Goal: Task Accomplishment & Management: Manage account settings

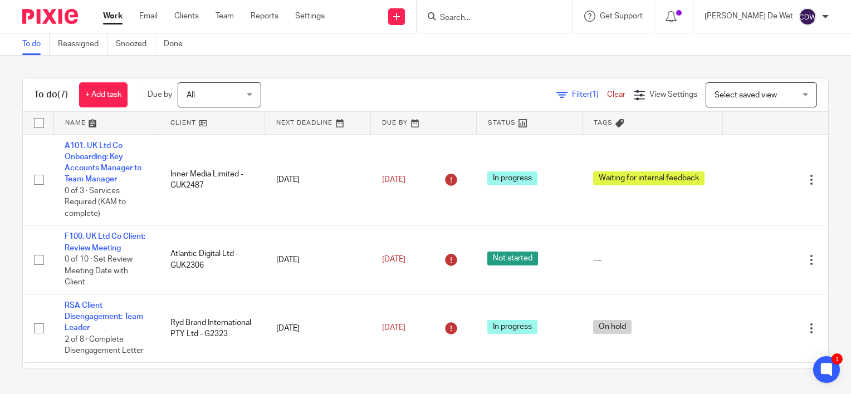
click at [11, 195] on div "To do (7) + Add task Due by All All Today Tomorrow This week Next week This mon…" at bounding box center [425, 223] width 851 height 335
click at [312, 16] on link "Settings" at bounding box center [310, 16] width 30 height 11
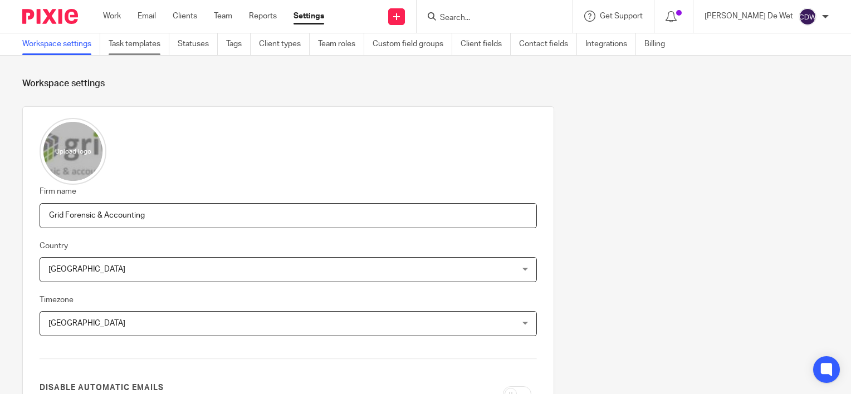
click at [150, 48] on link "Task templates" at bounding box center [139, 44] width 61 height 22
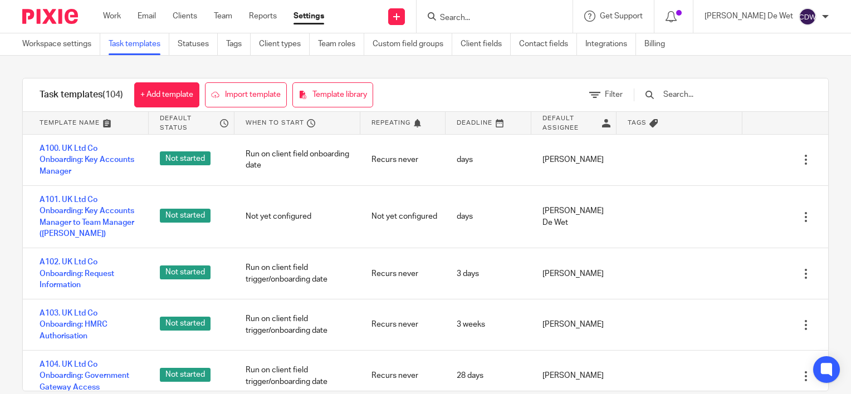
click at [724, 94] on input "text" at bounding box center [727, 95] width 130 height 12
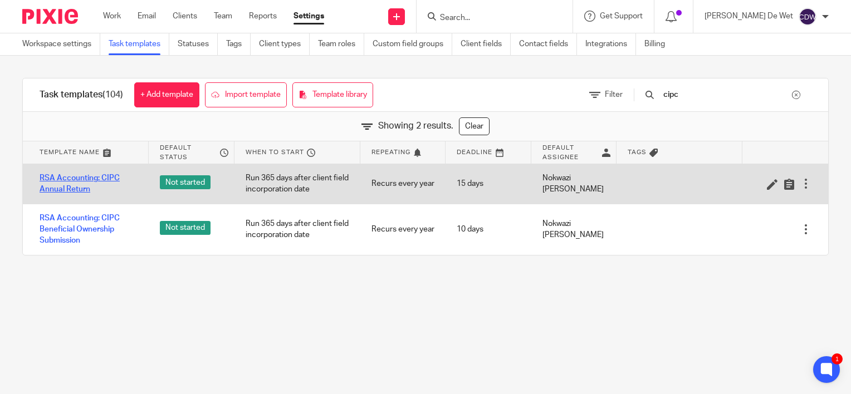
type input "cipc"
click at [107, 180] on link "RSA Accounting: CIPC Annual Return" at bounding box center [89, 184] width 98 height 23
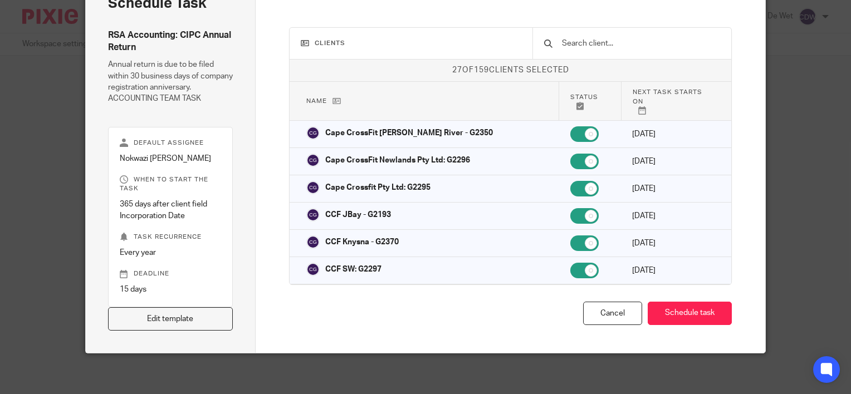
scroll to position [77, 0]
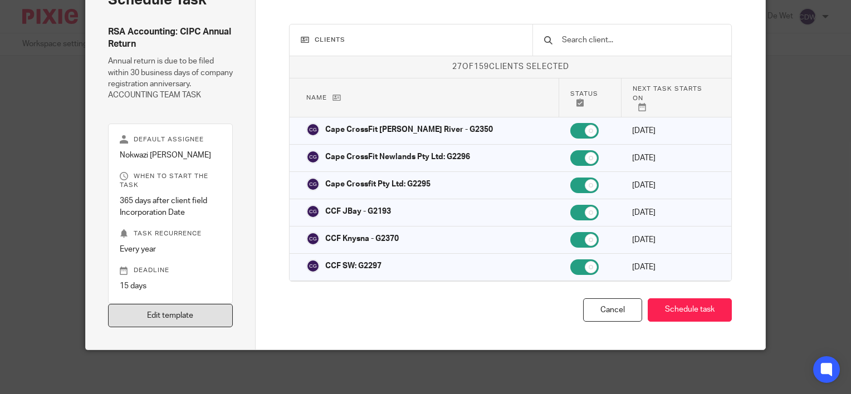
click at [183, 316] on link "Edit template" at bounding box center [170, 316] width 125 height 24
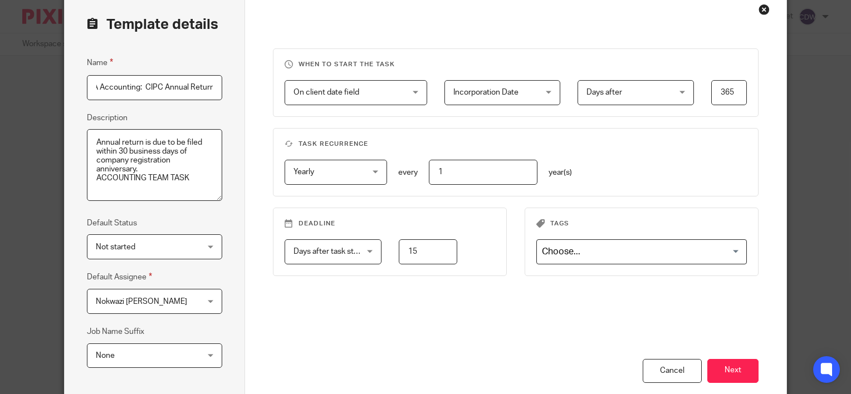
scroll to position [167, 0]
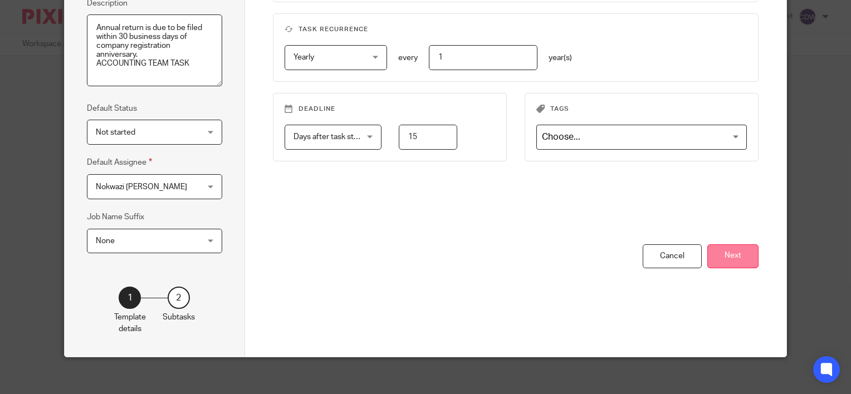
click at [736, 256] on button "Next" at bounding box center [732, 256] width 51 height 24
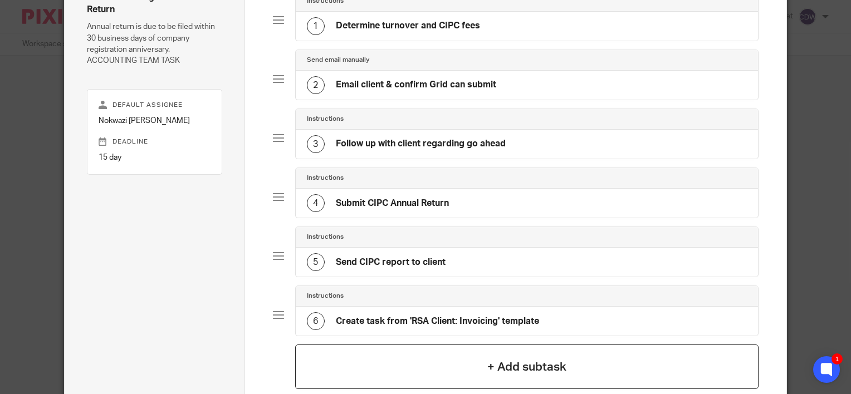
scroll to position [0, 0]
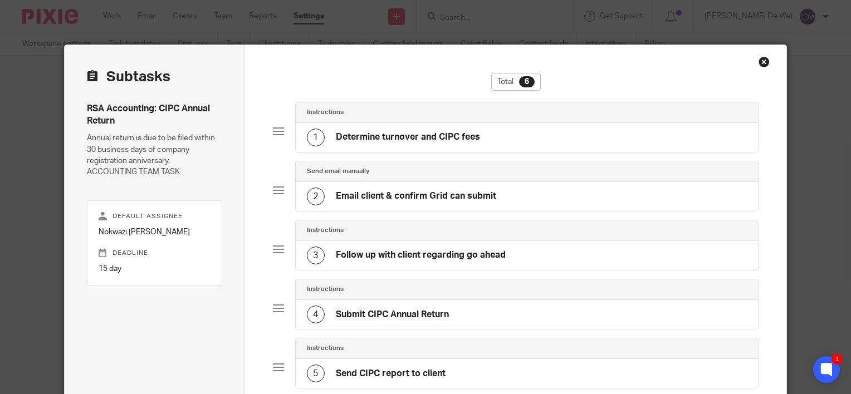
click at [760, 65] on div "Close this dialog window" at bounding box center [763, 61] width 11 height 11
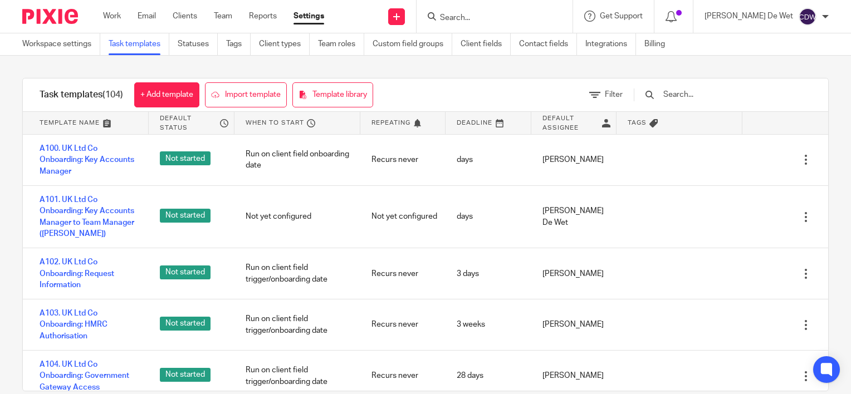
click at [707, 95] on input "text" at bounding box center [727, 95] width 130 height 12
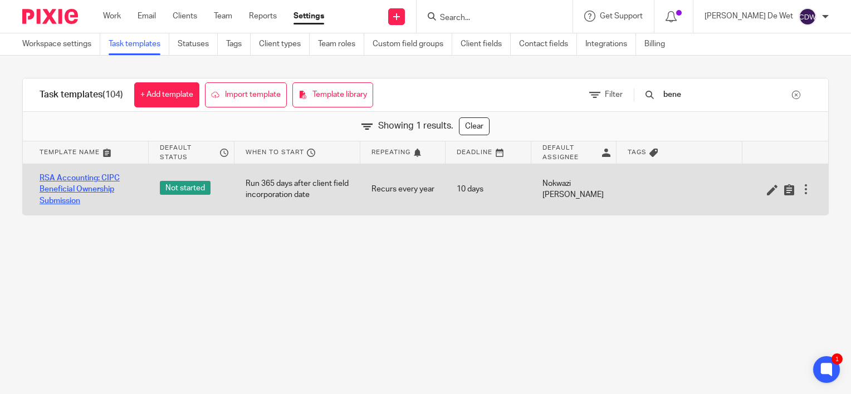
type input "bene"
click at [98, 185] on link "RSA Accounting: CIPC Beneficial Ownership Submission" at bounding box center [89, 190] width 98 height 34
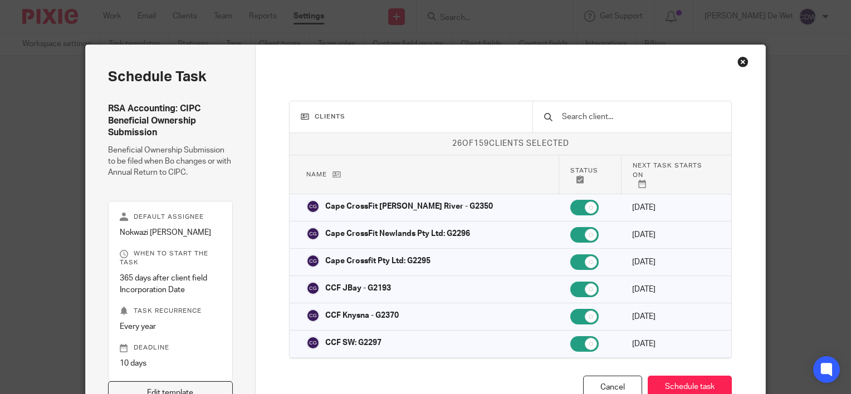
scroll to position [11, 0]
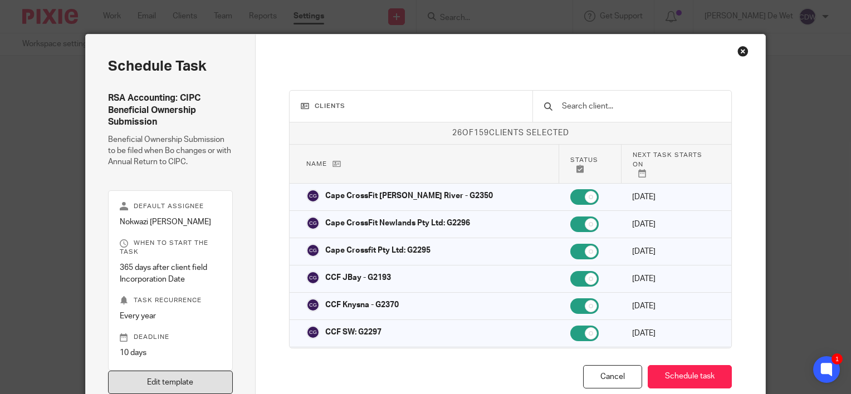
click at [198, 380] on link "Edit template" at bounding box center [170, 383] width 125 height 24
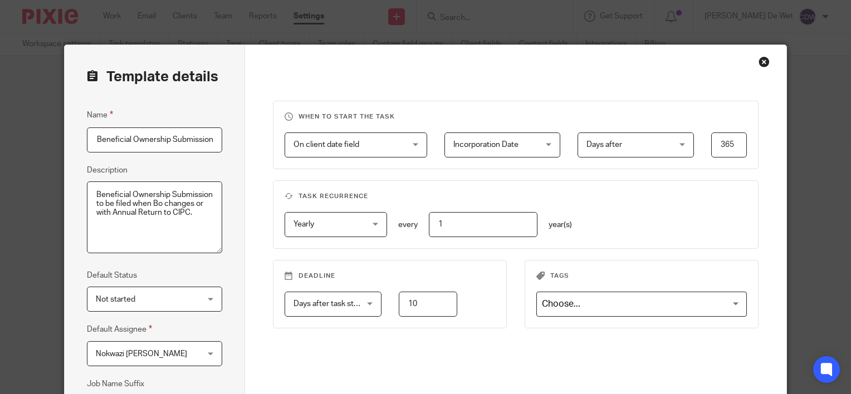
scroll to position [174, 0]
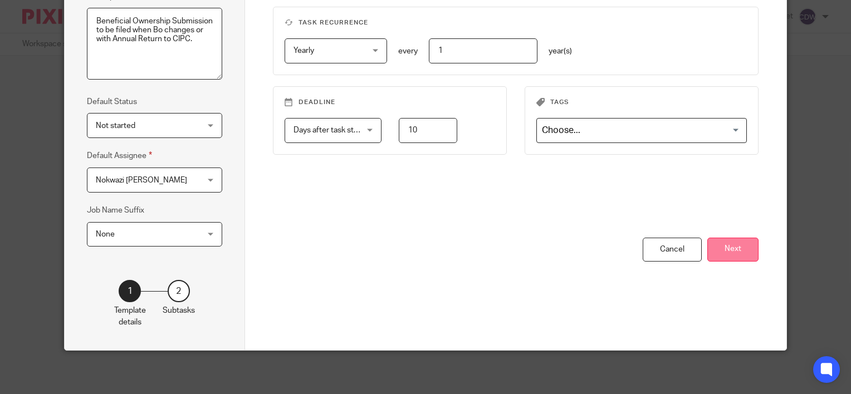
click at [741, 251] on button "Next" at bounding box center [732, 250] width 51 height 24
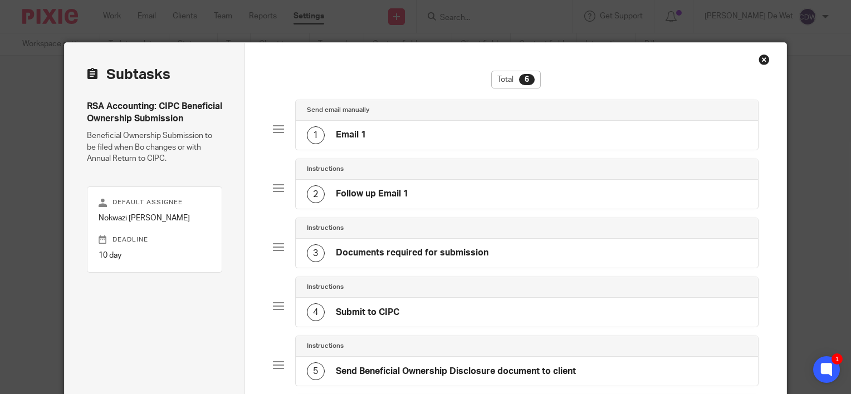
scroll to position [0, 0]
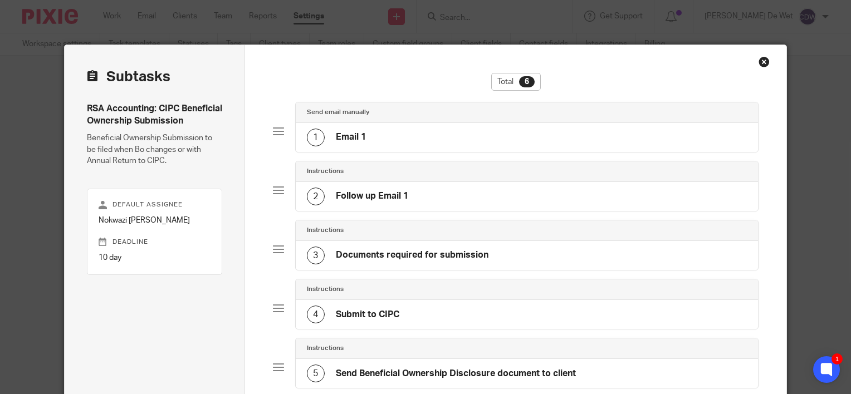
click at [758, 61] on div "Close this dialog window" at bounding box center [763, 61] width 11 height 11
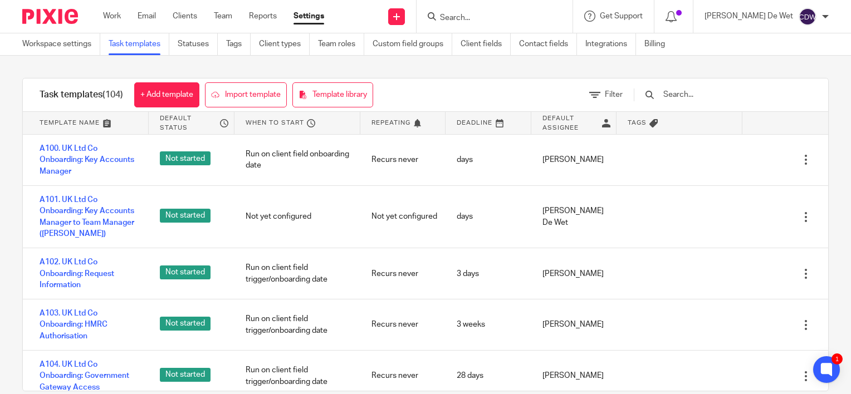
click at [708, 92] on input "text" at bounding box center [727, 95] width 130 height 12
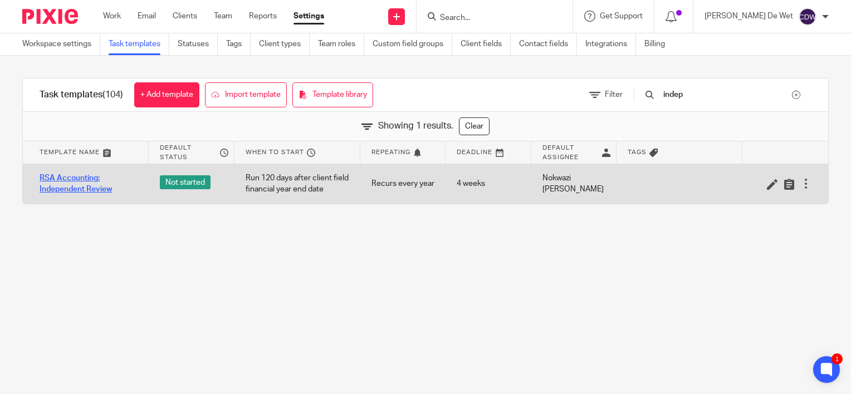
type input "indep"
click at [94, 191] on link "RSA Accounting: Independent Review" at bounding box center [89, 184] width 98 height 23
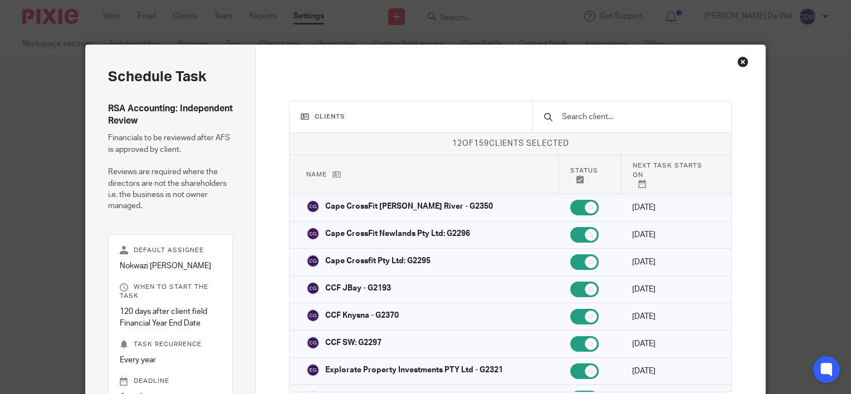
scroll to position [111, 0]
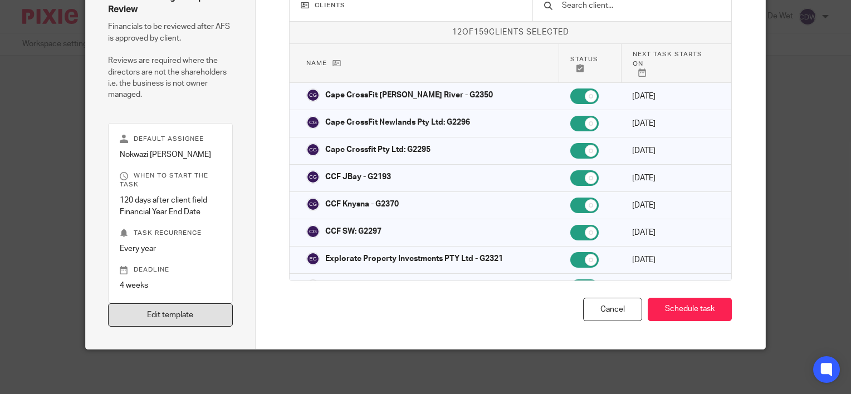
click at [195, 317] on link "Edit template" at bounding box center [170, 315] width 125 height 24
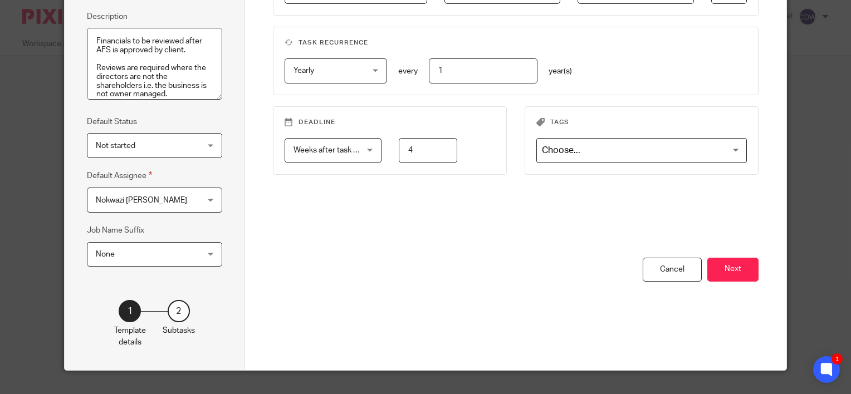
scroll to position [167, 0]
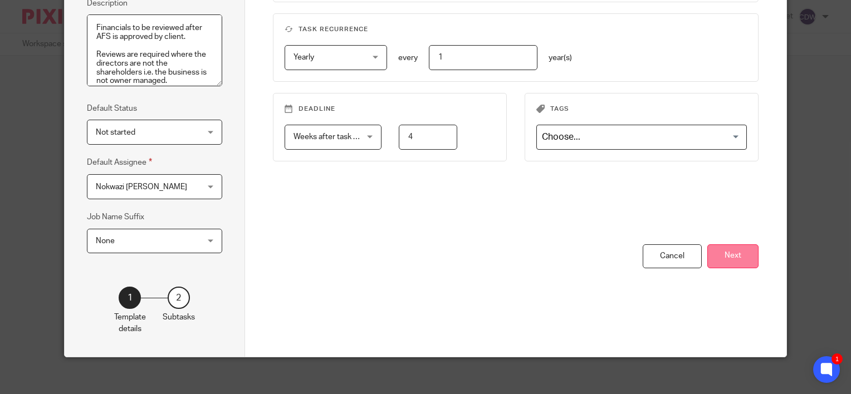
click at [730, 261] on button "Next" at bounding box center [732, 256] width 51 height 24
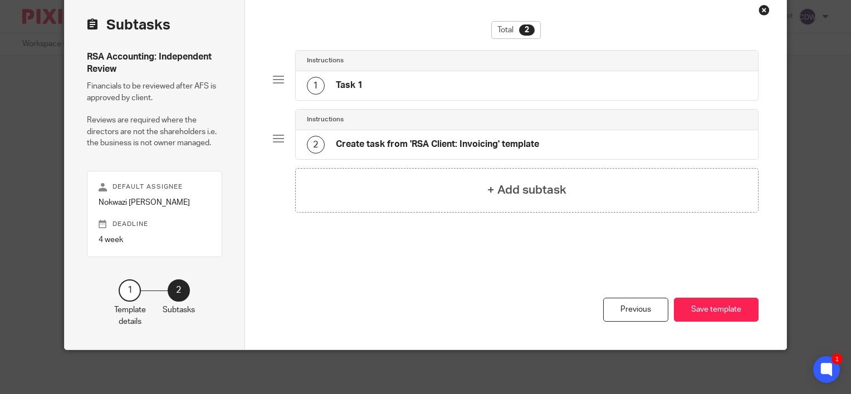
scroll to position [0, 0]
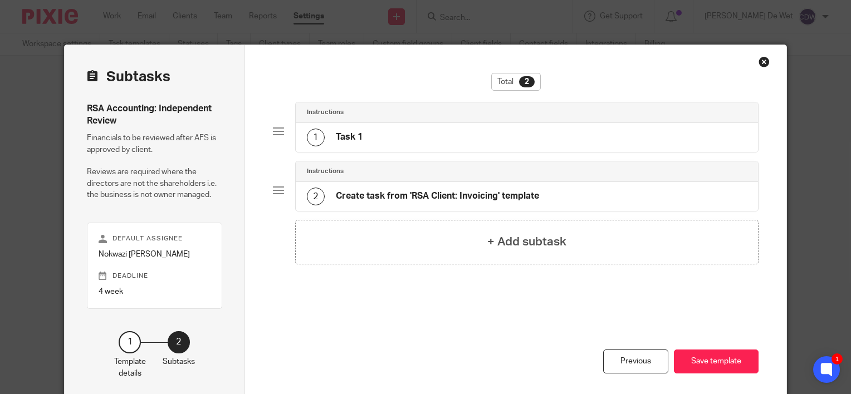
click at [760, 63] on div "Close this dialog window" at bounding box center [763, 61] width 11 height 11
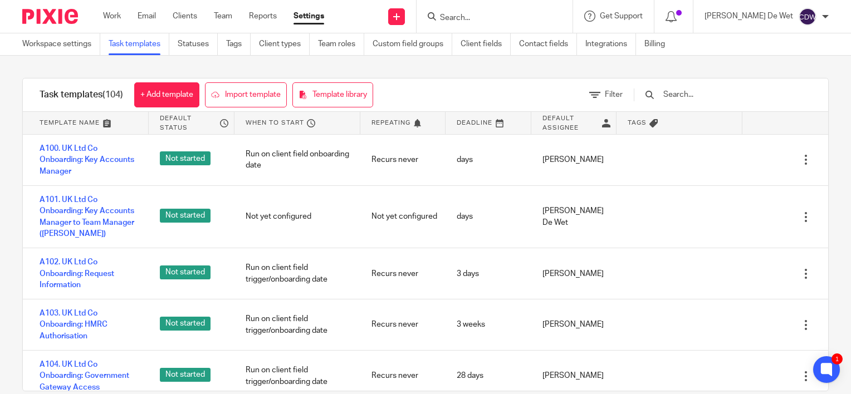
click at [710, 94] on input "text" at bounding box center [727, 95] width 130 height 12
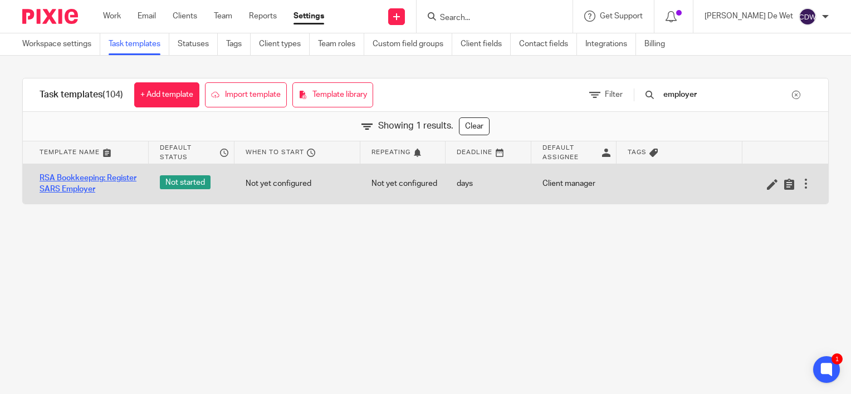
type input "employer"
click at [80, 191] on link "RSA Bookkeeping: Register SARS Employer" at bounding box center [89, 184] width 98 height 23
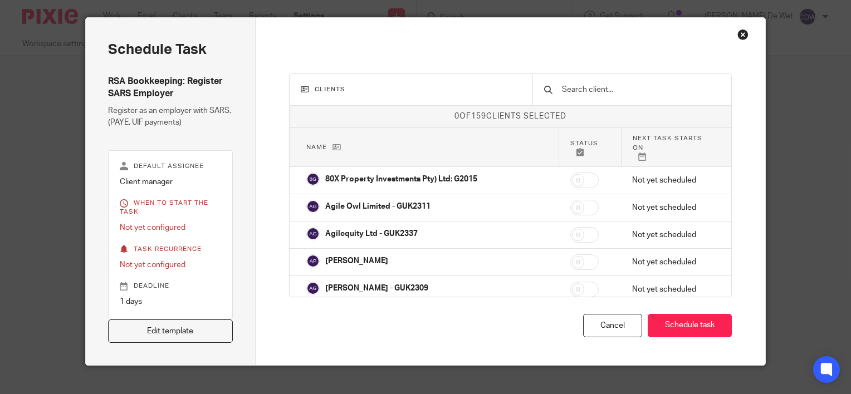
scroll to position [43, 0]
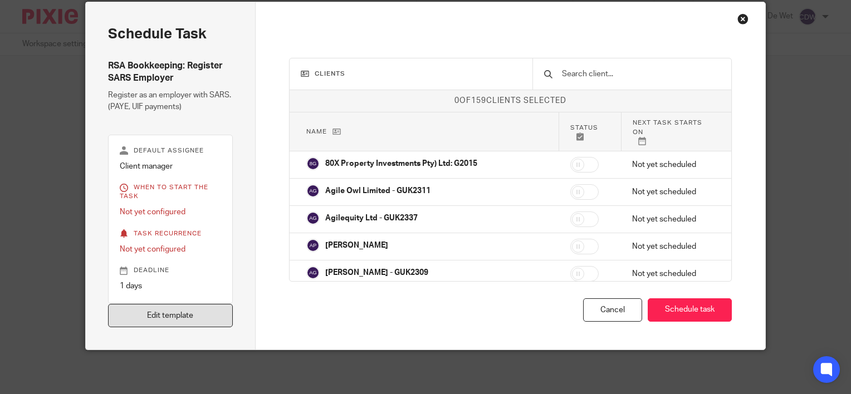
click at [204, 312] on link "Edit template" at bounding box center [170, 316] width 125 height 24
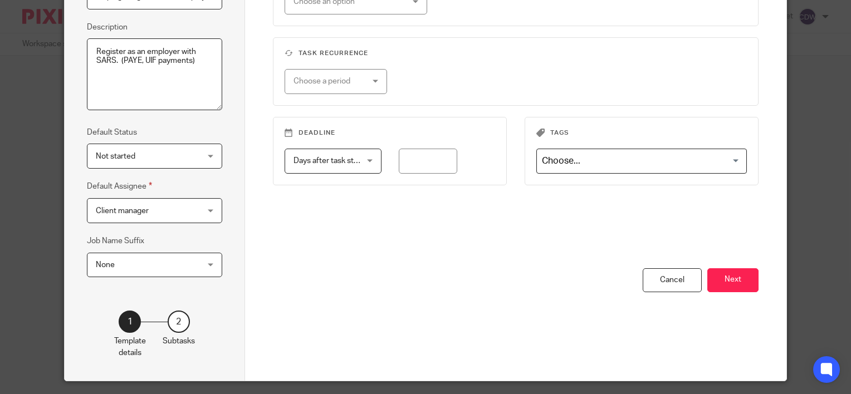
scroll to position [174, 0]
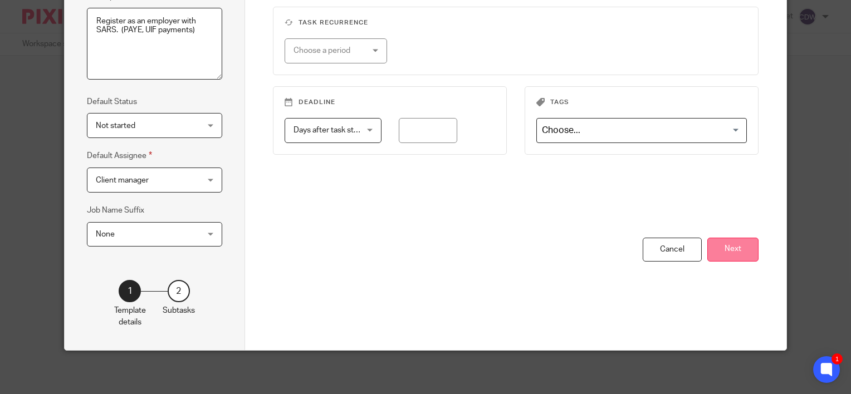
click at [745, 253] on button "Next" at bounding box center [732, 250] width 51 height 24
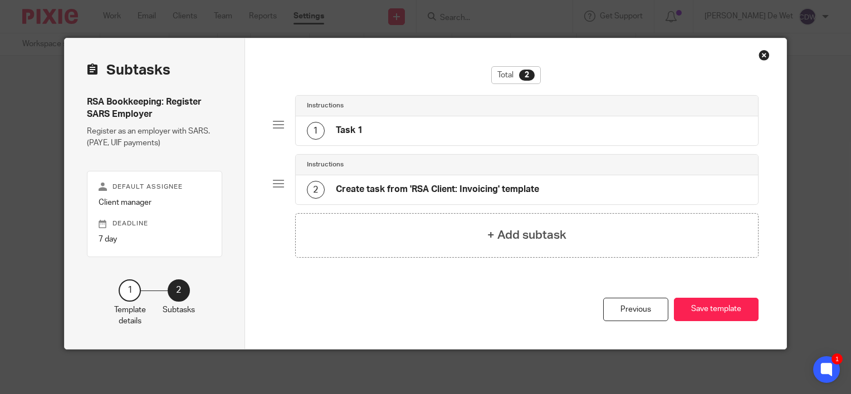
click at [758, 56] on div "Close this dialog window" at bounding box center [763, 55] width 11 height 11
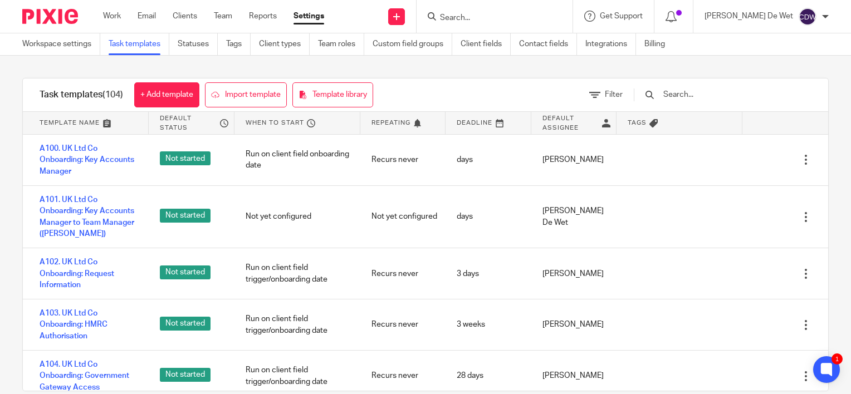
click at [699, 91] on input "text" at bounding box center [727, 95] width 130 height 12
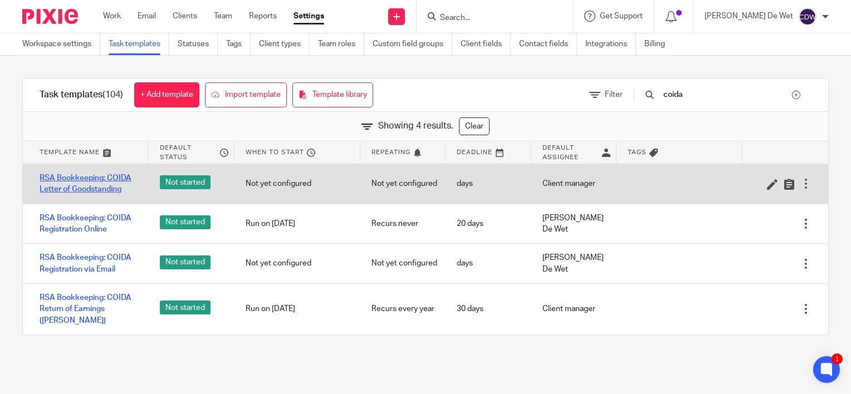
type input "coida"
click at [96, 187] on link "RSA Bookkeeping: COIDA Letter of Goodstanding" at bounding box center [89, 184] width 98 height 23
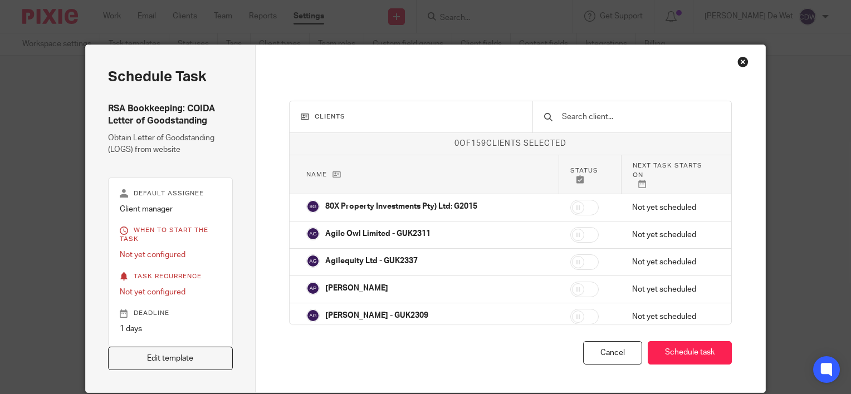
scroll to position [43, 0]
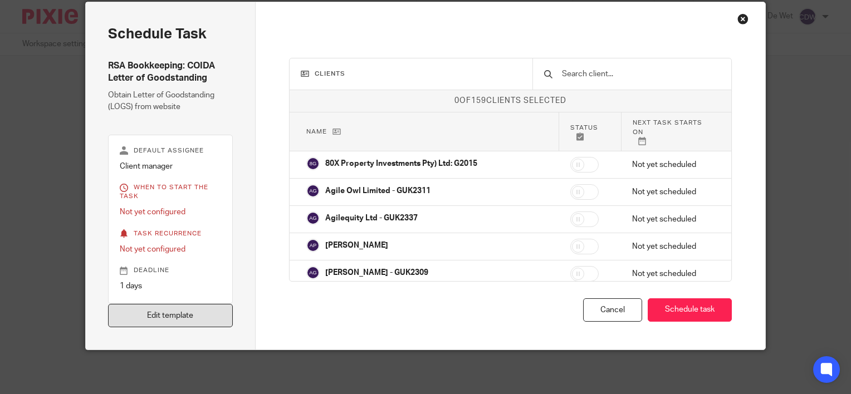
drag, startPoint x: 190, startPoint y: 282, endPoint x: 179, endPoint y: 306, distance: 25.9
click at [179, 305] on div "Schedule task RSA Bookkeeping: COIDA Letter of Goodstanding Obtain Letter of Go…" at bounding box center [171, 175] width 170 height 347
drag, startPoint x: 179, startPoint y: 306, endPoint x: 180, endPoint y: 312, distance: 6.2
click at [180, 312] on link "Edit template" at bounding box center [170, 316] width 125 height 24
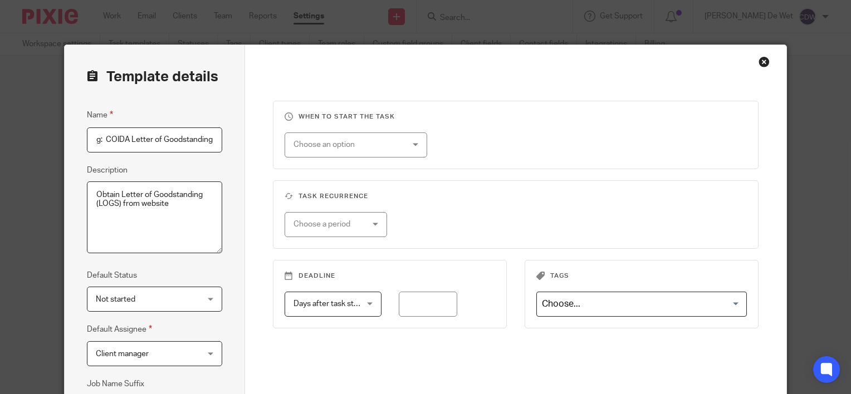
scroll to position [174, 0]
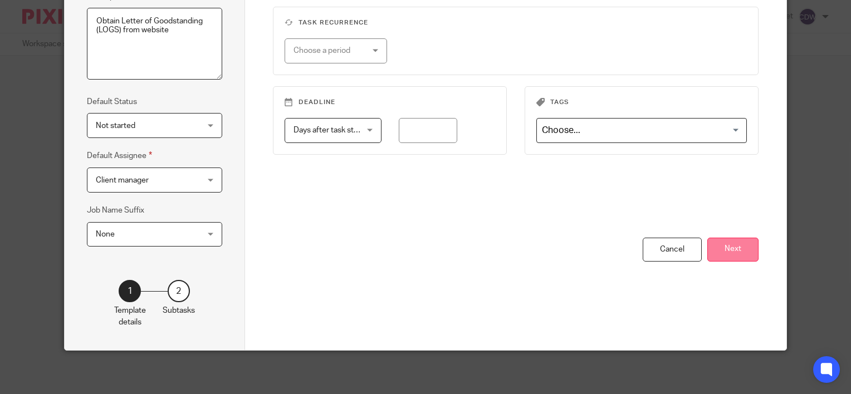
click at [734, 252] on button "Next" at bounding box center [732, 250] width 51 height 24
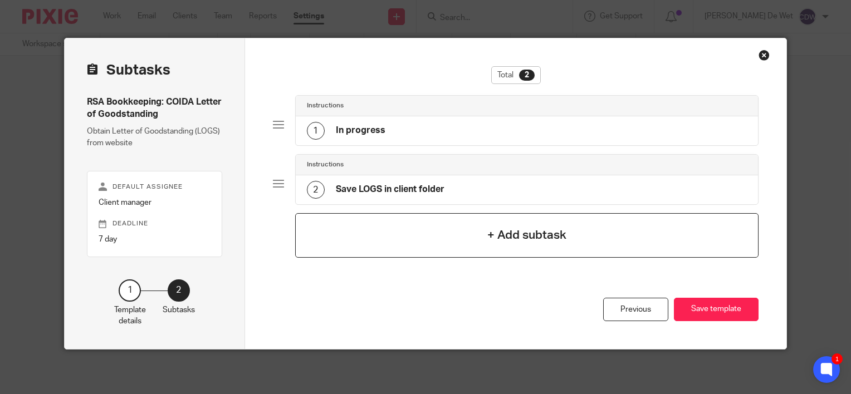
scroll to position [7, 0]
click at [361, 131] on h4 "In progress" at bounding box center [361, 131] width 50 height 12
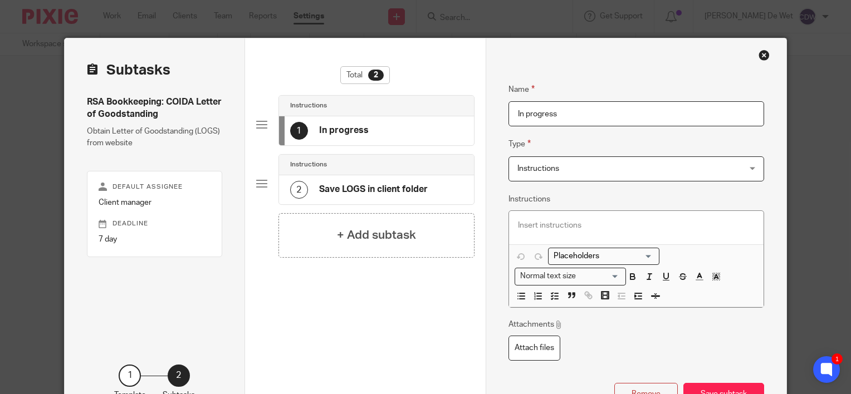
click at [761, 56] on div "Close this dialog window" at bounding box center [763, 55] width 11 height 11
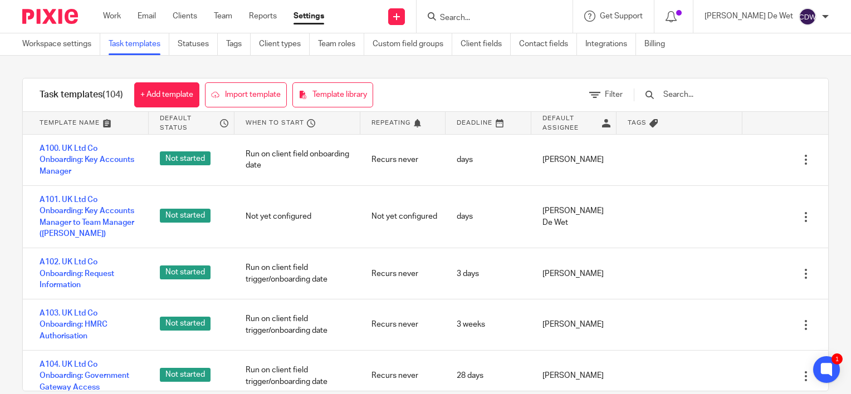
click at [401, 71] on div "Task templates (104) + Add template Import template Template library Filter Tem…" at bounding box center [425, 235] width 851 height 358
click at [186, 20] on link "Clients" at bounding box center [185, 16] width 24 height 11
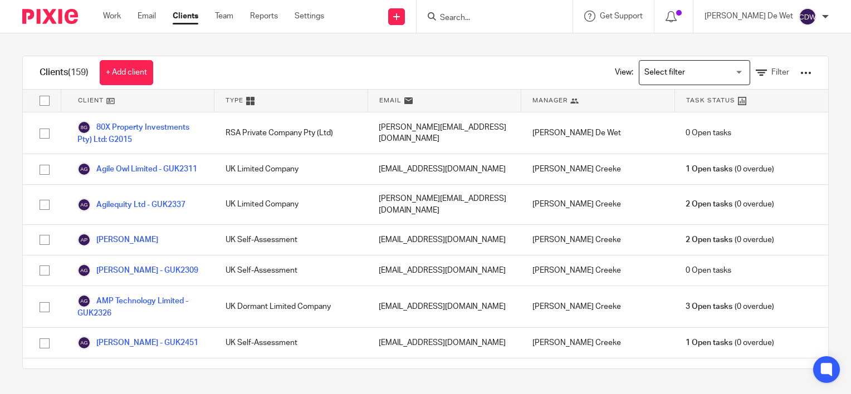
click at [523, 17] on input "Search" at bounding box center [489, 18] width 100 height 10
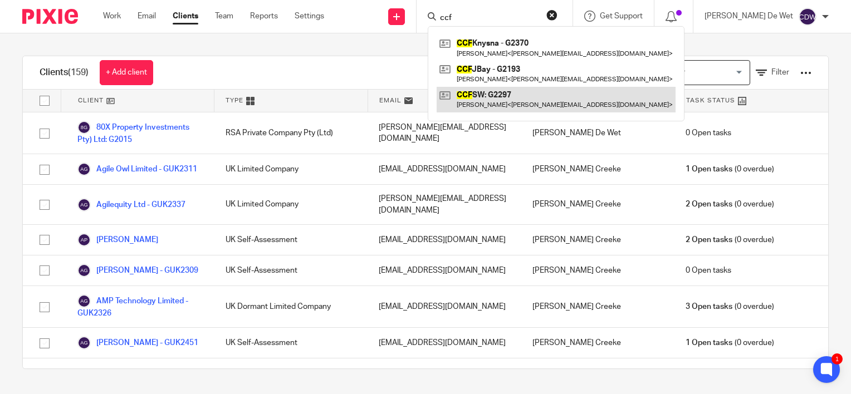
type input "ccf"
click at [525, 100] on link at bounding box center [555, 100] width 239 height 26
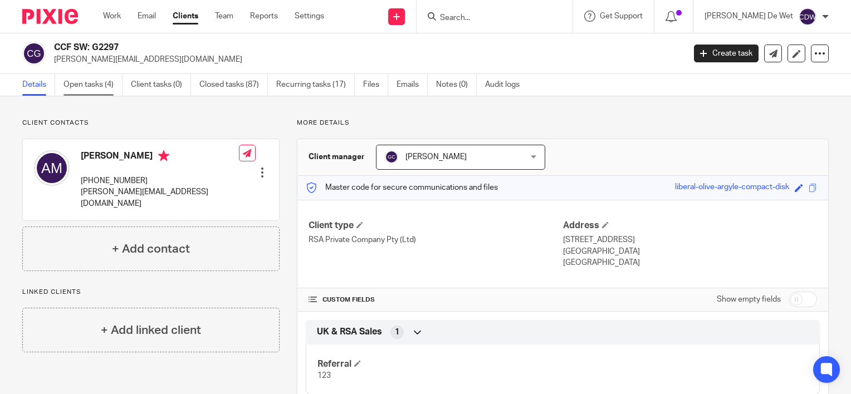
click at [97, 87] on link "Open tasks (4)" at bounding box center [92, 85] width 59 height 22
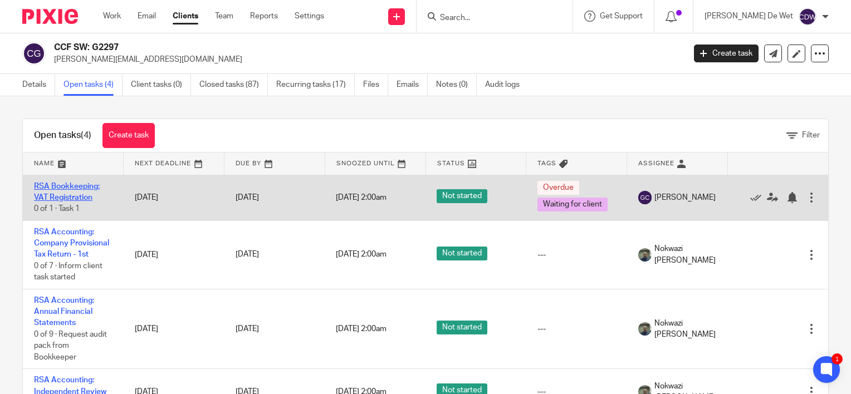
click at [82, 196] on link "RSA Bookkeeping: VAT Registration" at bounding box center [67, 192] width 66 height 19
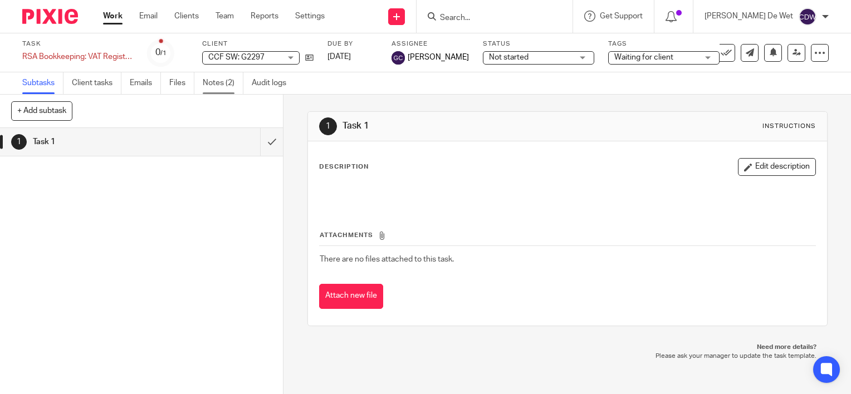
click at [220, 87] on link "Notes (2)" at bounding box center [223, 83] width 41 height 22
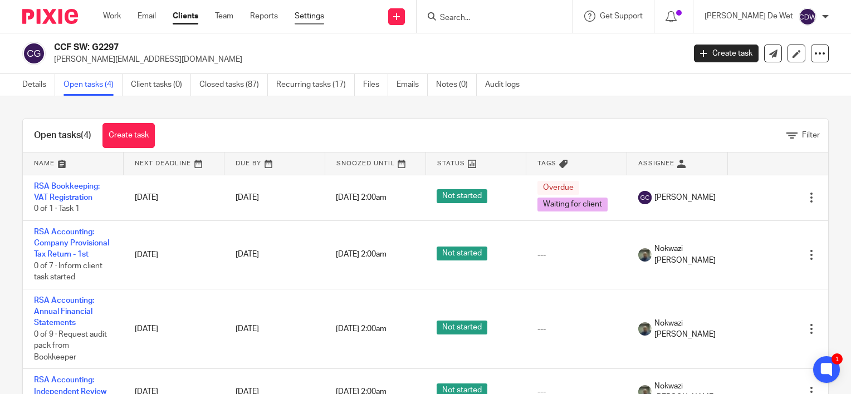
click at [312, 17] on link "Settings" at bounding box center [309, 16] width 30 height 11
click at [311, 19] on link "Settings" at bounding box center [309, 16] width 30 height 11
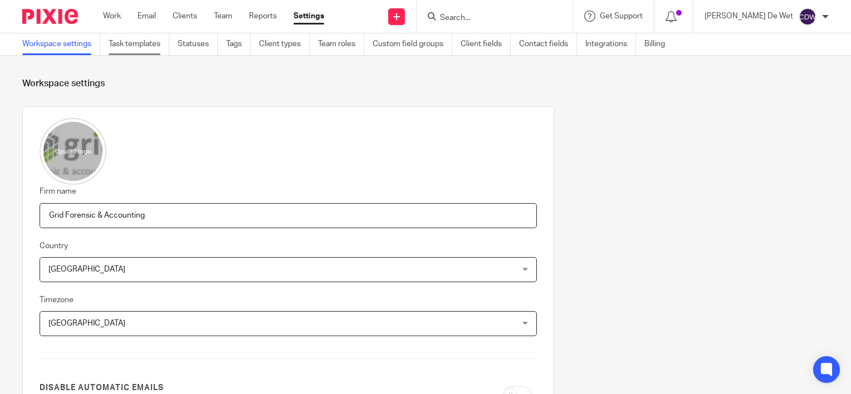
click at [134, 46] on link "Task templates" at bounding box center [139, 44] width 61 height 22
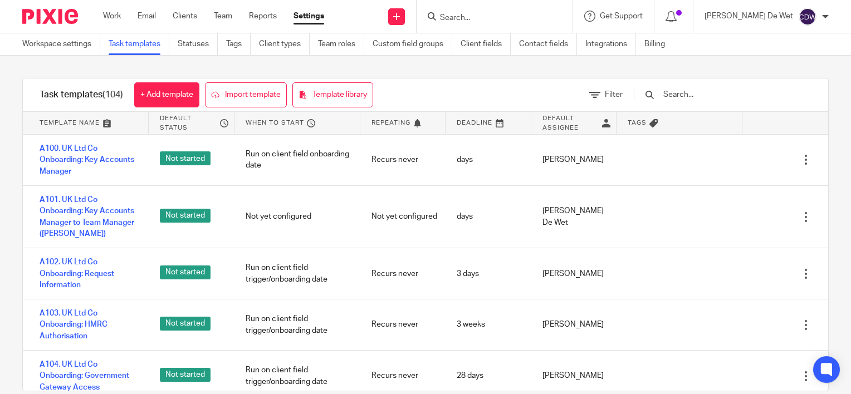
click at [701, 96] on input "text" at bounding box center [727, 95] width 130 height 12
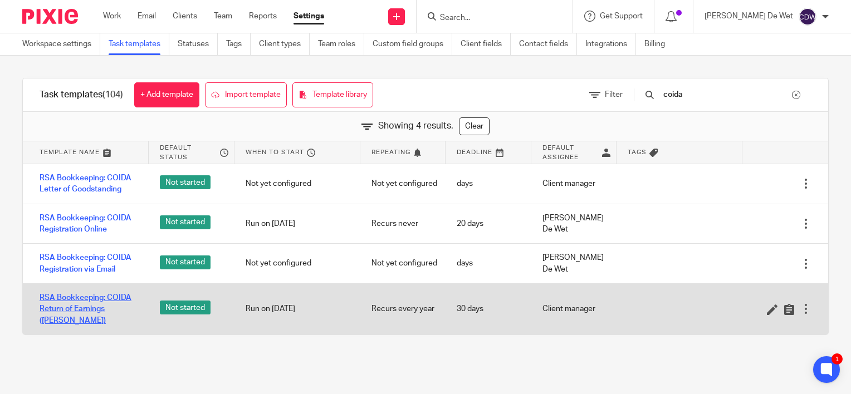
type input "coida"
click at [106, 312] on link "RSA Bookkeeping: COIDA Return of Earnings ([PERSON_NAME])" at bounding box center [89, 309] width 98 height 34
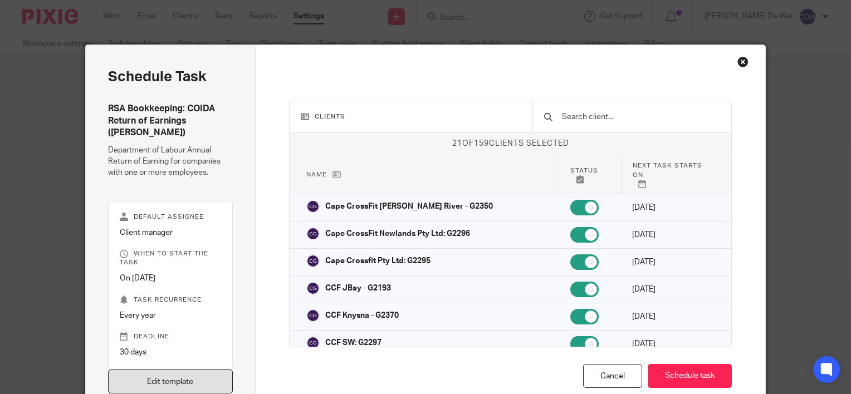
click at [184, 370] on link "Edit template" at bounding box center [170, 382] width 125 height 24
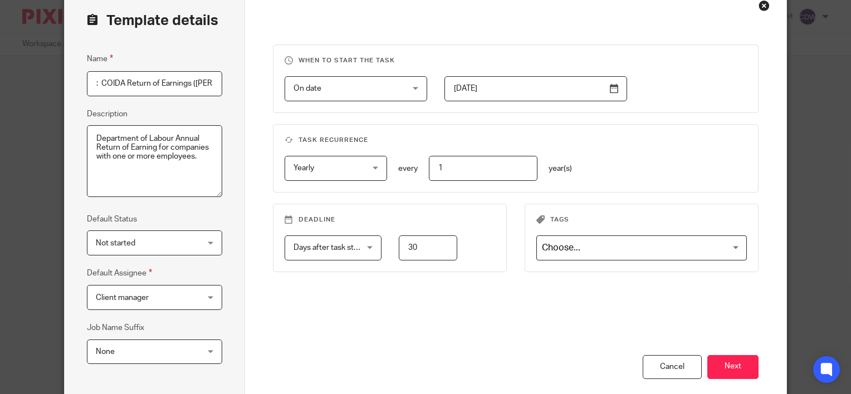
scroll to position [174, 0]
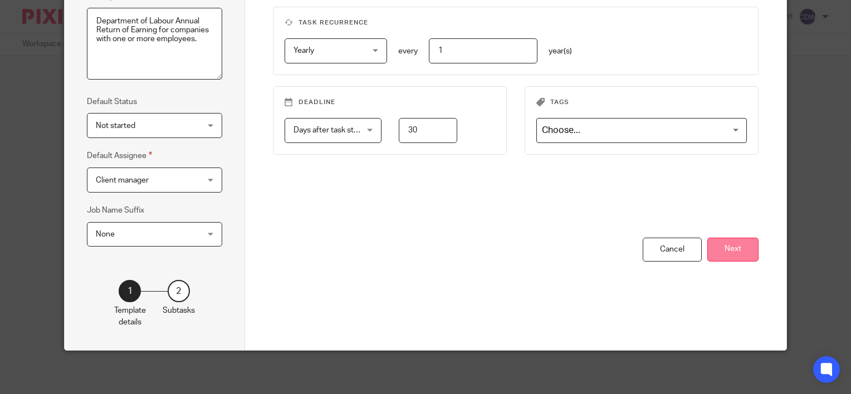
click at [729, 248] on button "Next" at bounding box center [732, 250] width 51 height 24
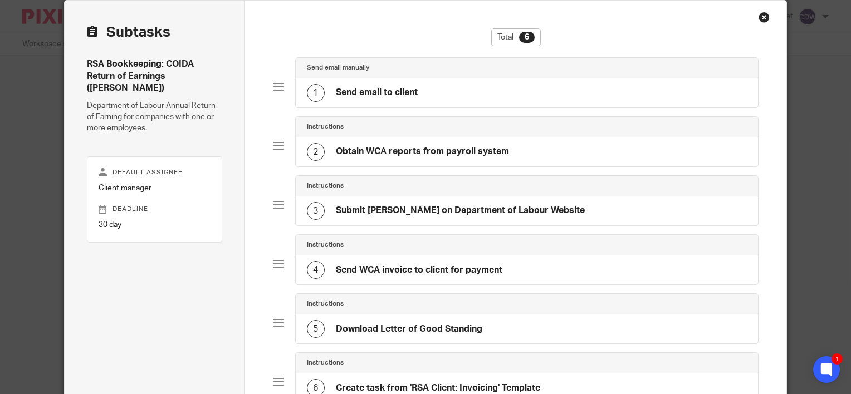
scroll to position [0, 0]
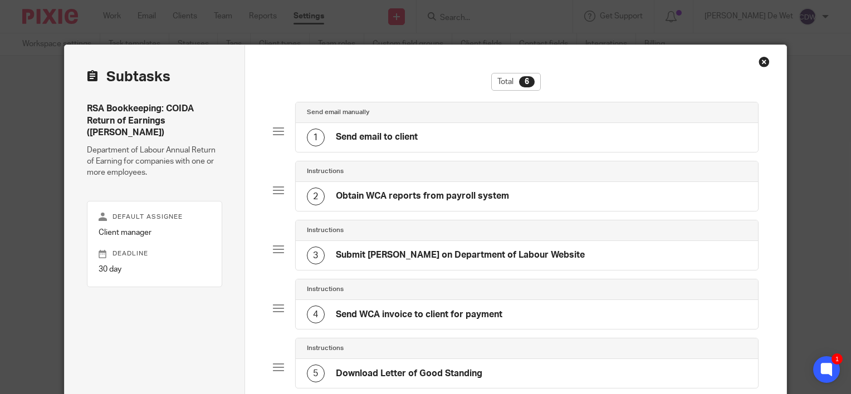
click at [447, 198] on h4 "Obtain WCA reports from payroll system" at bounding box center [422, 196] width 173 height 12
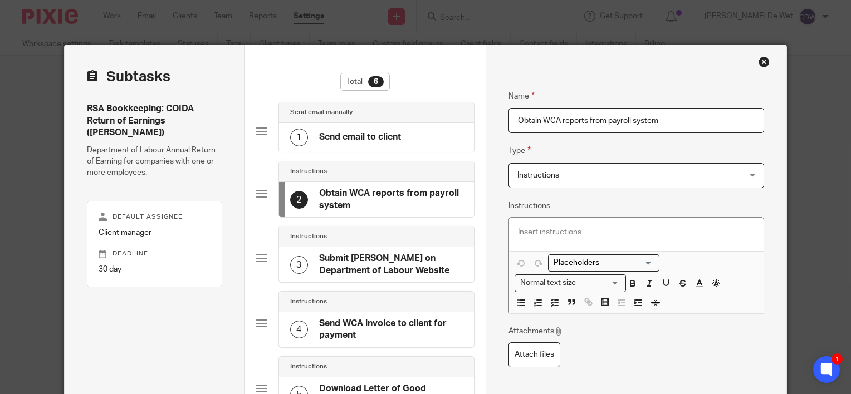
click at [420, 259] on h4 "Submit ROE on Department of Labour Website" at bounding box center [391, 265] width 144 height 24
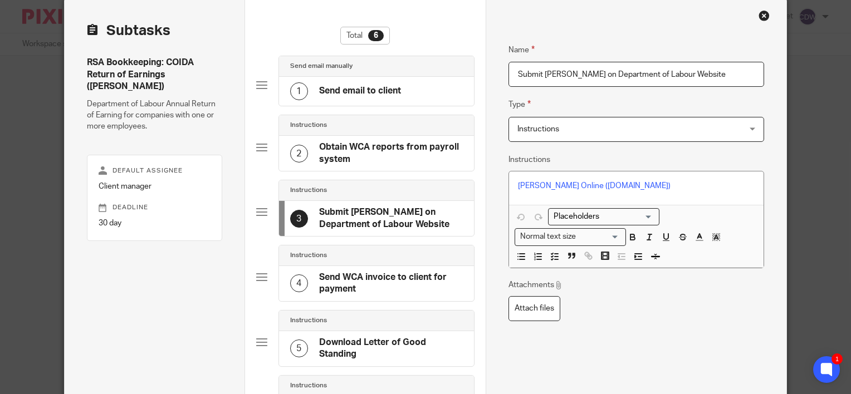
scroll to position [111, 0]
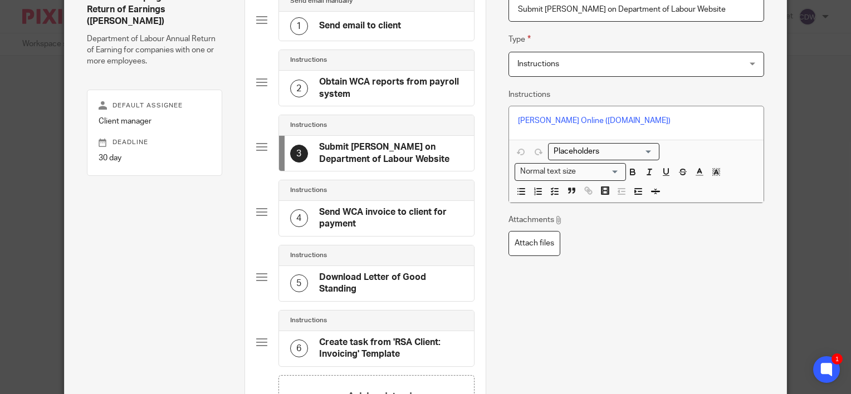
click at [410, 214] on h4 "Send WCA invoice to client for payment" at bounding box center [391, 219] width 144 height 24
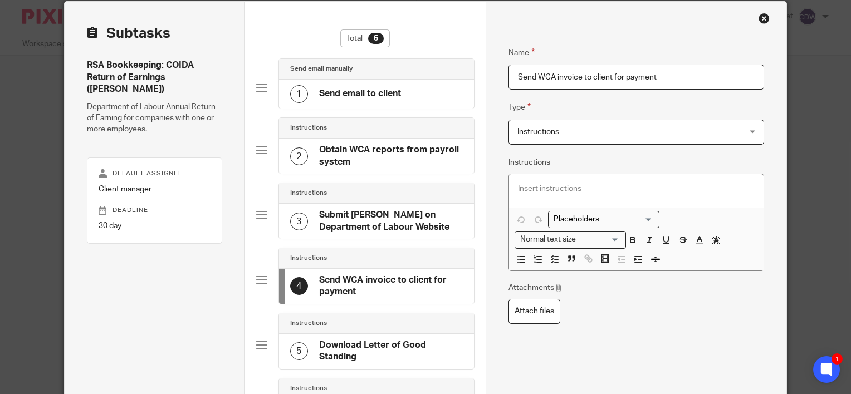
scroll to position [0, 0]
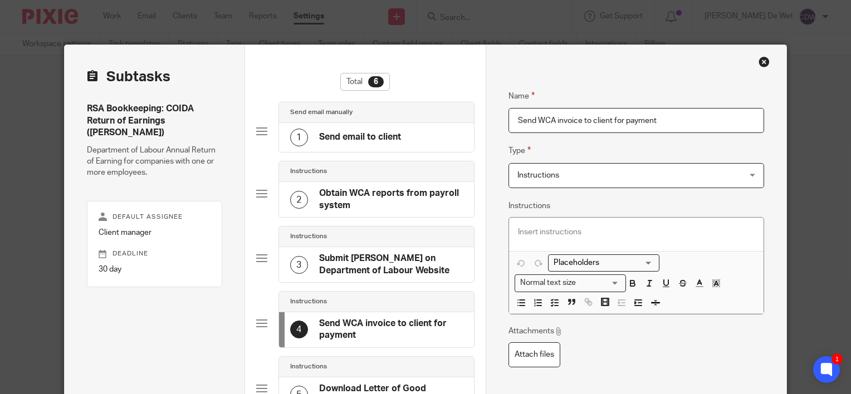
click at [759, 62] on div "Close this dialog window" at bounding box center [763, 61] width 11 height 11
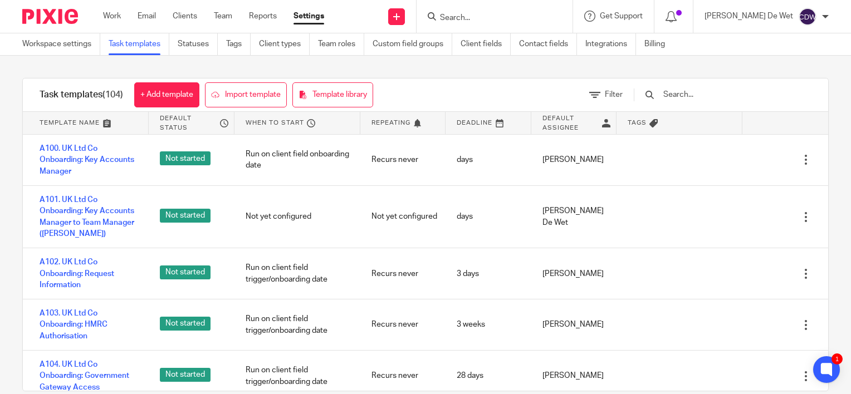
click at [718, 92] on input "text" at bounding box center [727, 95] width 130 height 12
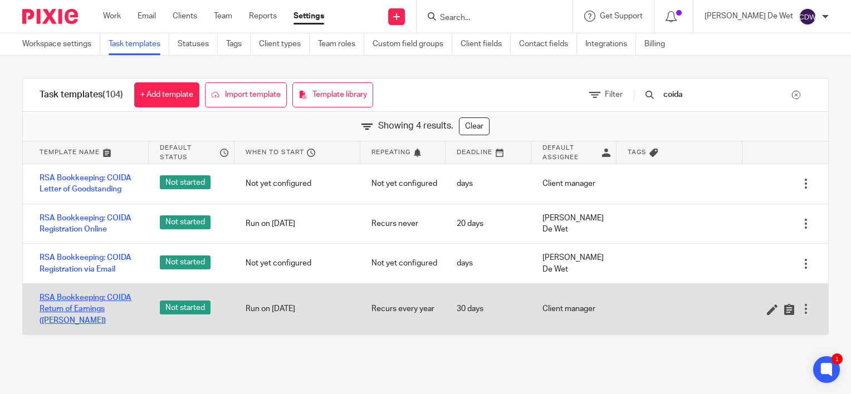
type input "coida"
click at [94, 310] on link "RSA Bookkeeping: COIDA Return of Earnings ([PERSON_NAME])" at bounding box center [89, 309] width 98 height 34
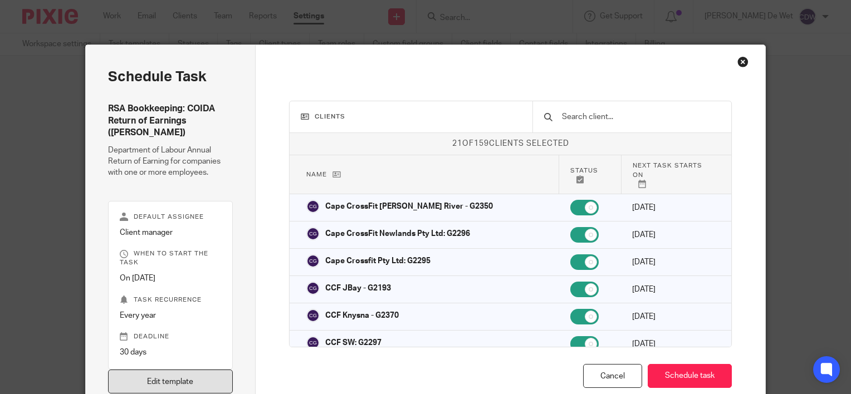
click at [188, 371] on link "Edit template" at bounding box center [170, 382] width 125 height 24
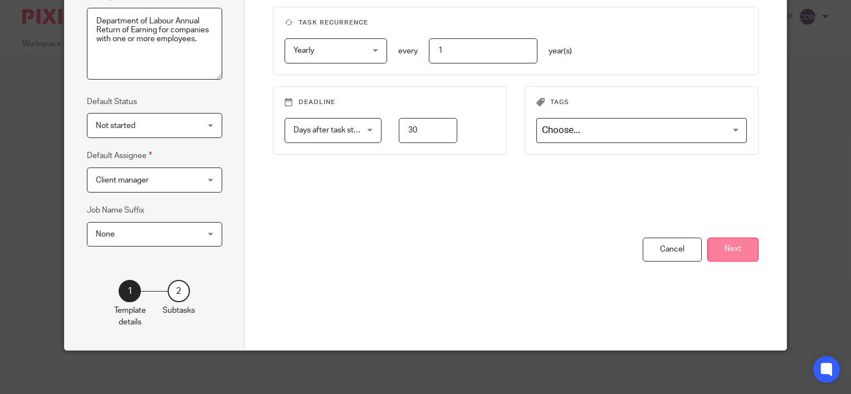
click at [739, 250] on button "Next" at bounding box center [732, 250] width 51 height 24
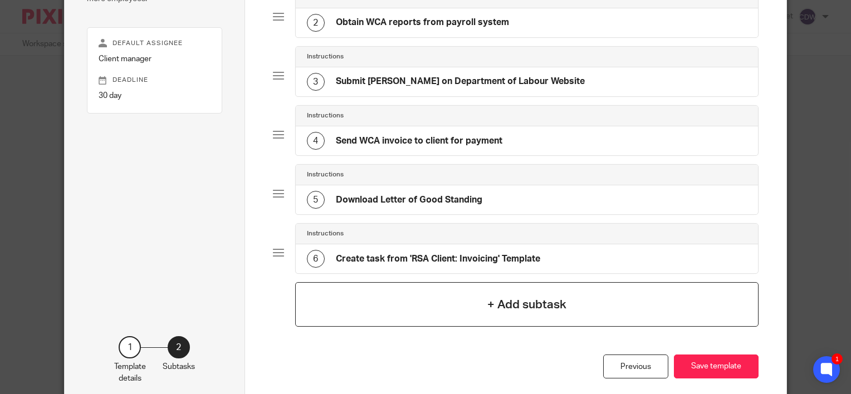
scroll to position [62, 0]
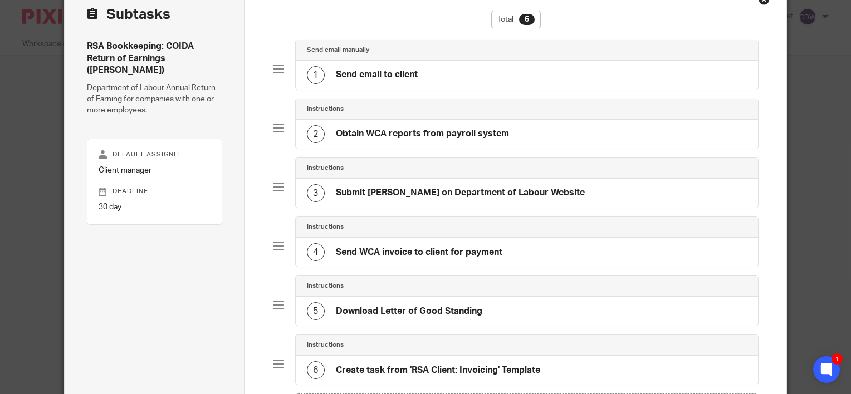
click at [433, 313] on h4 "Download Letter of Good Standing" at bounding box center [409, 312] width 146 height 12
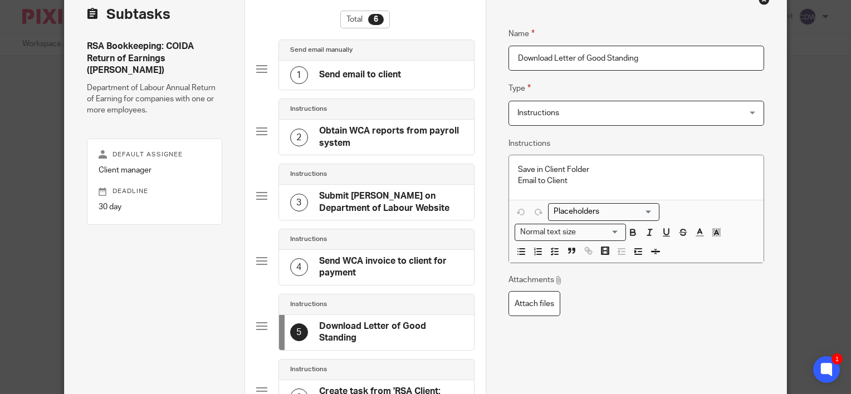
click at [512, 170] on div "Save in Client Folder Email to Client" at bounding box center [636, 177] width 254 height 45
click at [580, 181] on p "Email to Client" at bounding box center [636, 180] width 237 height 11
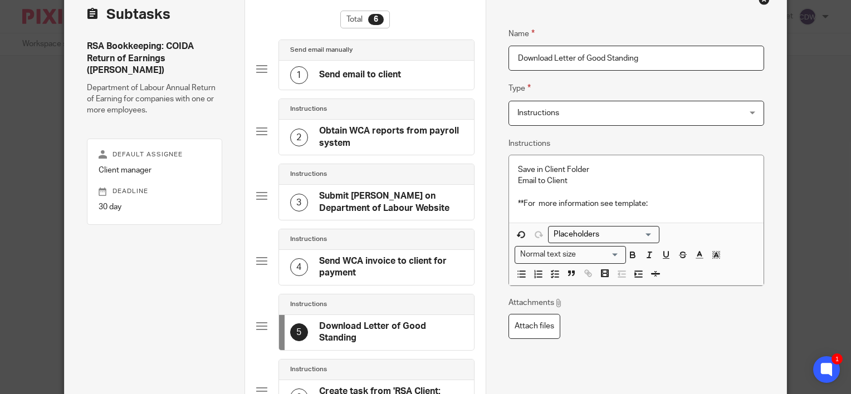
click at [665, 202] on p "**For more information see template:" at bounding box center [636, 203] width 237 height 11
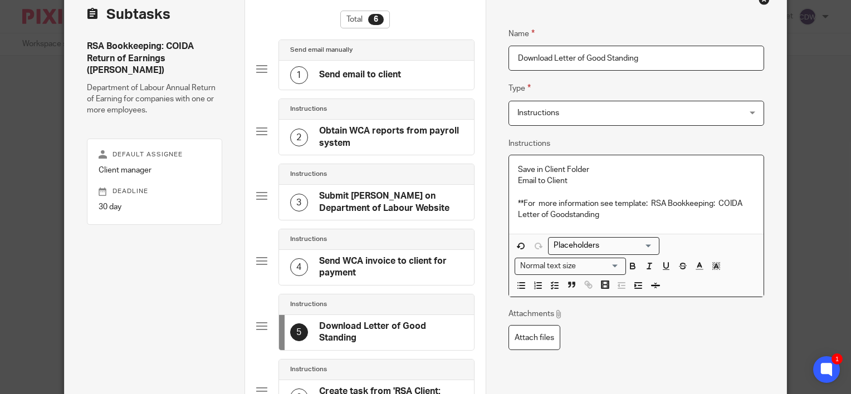
click at [676, 338] on div "Attachments Attach files" at bounding box center [635, 329] width 255 height 42
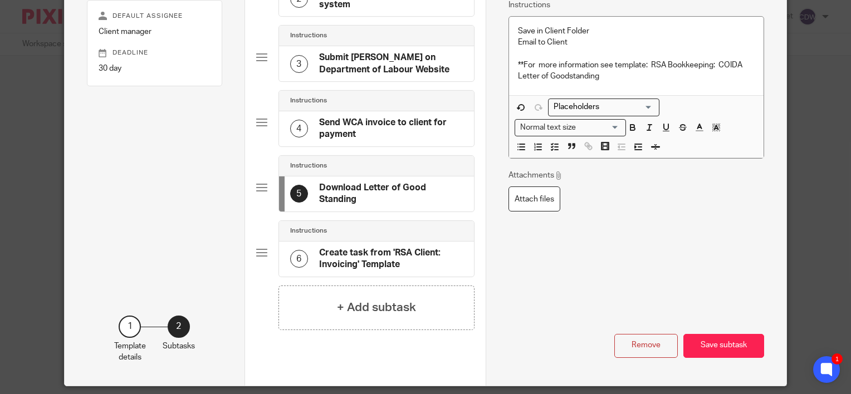
scroll to position [235, 0]
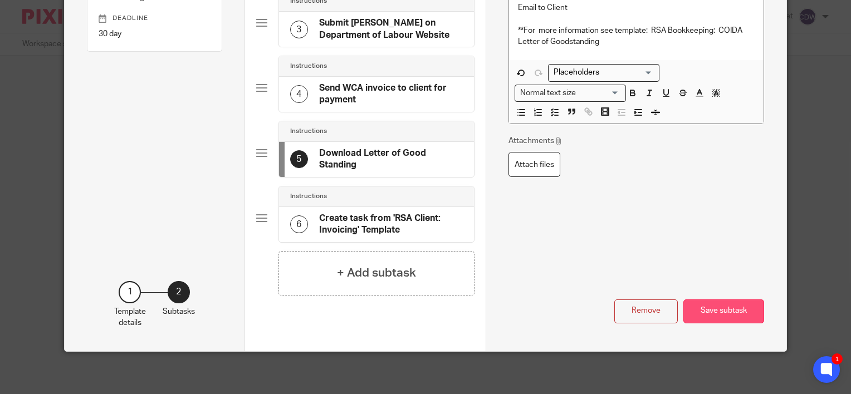
click at [719, 311] on button "Save subtask" at bounding box center [723, 311] width 81 height 24
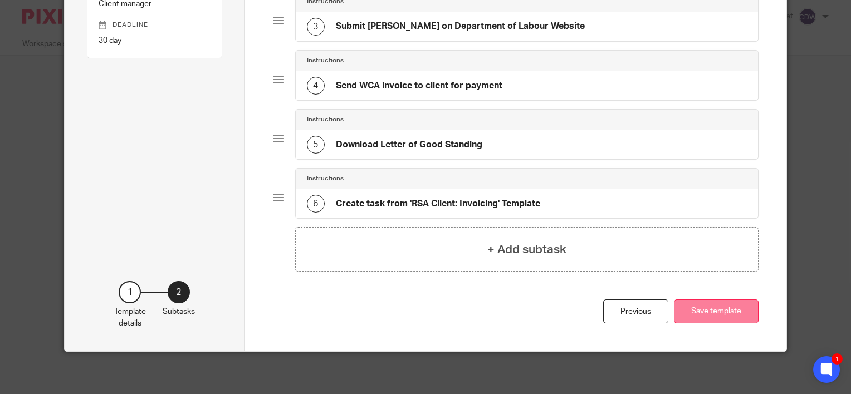
click at [711, 309] on button "Save template" at bounding box center [716, 311] width 85 height 24
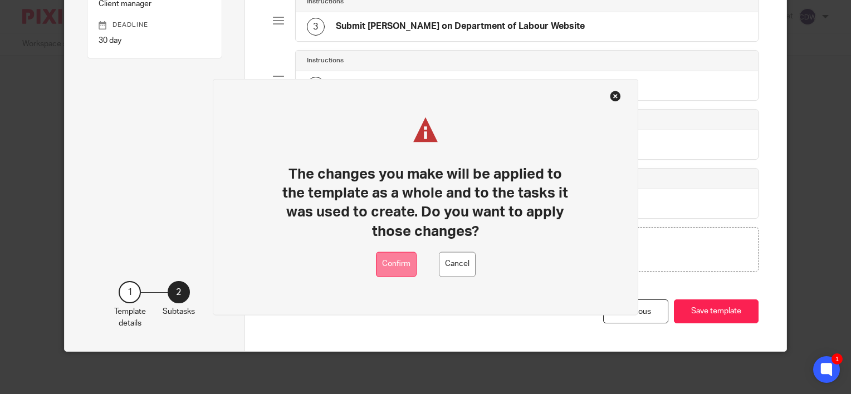
click at [391, 263] on button "Confirm" at bounding box center [396, 264] width 41 height 25
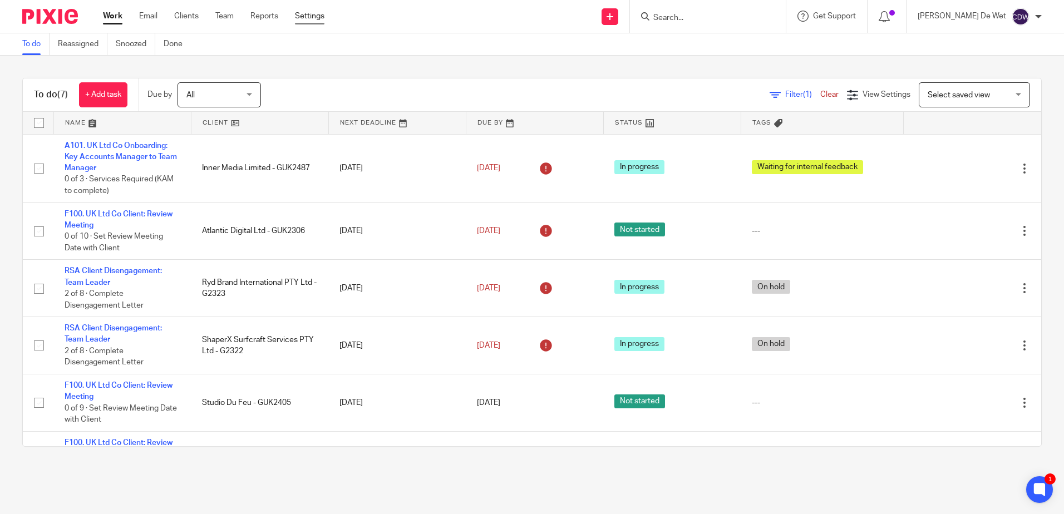
click at [315, 13] on link "Settings" at bounding box center [310, 16] width 30 height 11
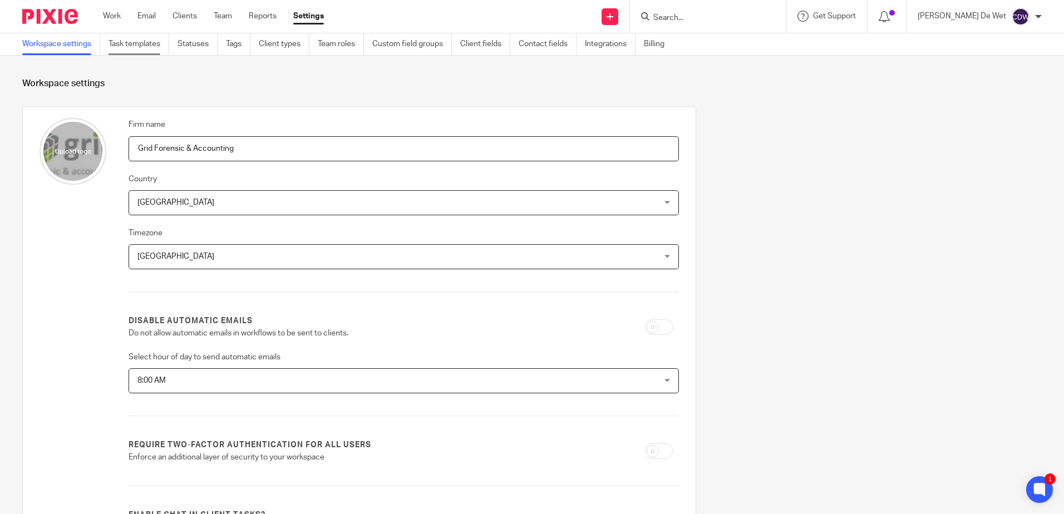
click at [146, 45] on link "Task templates" at bounding box center [139, 44] width 61 height 22
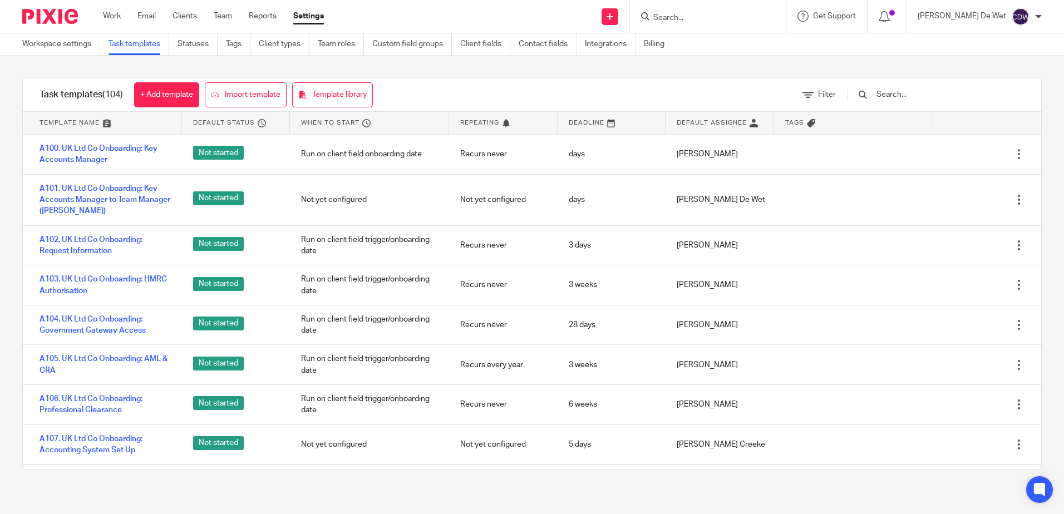
click at [912, 94] on input "text" at bounding box center [941, 95] width 130 height 12
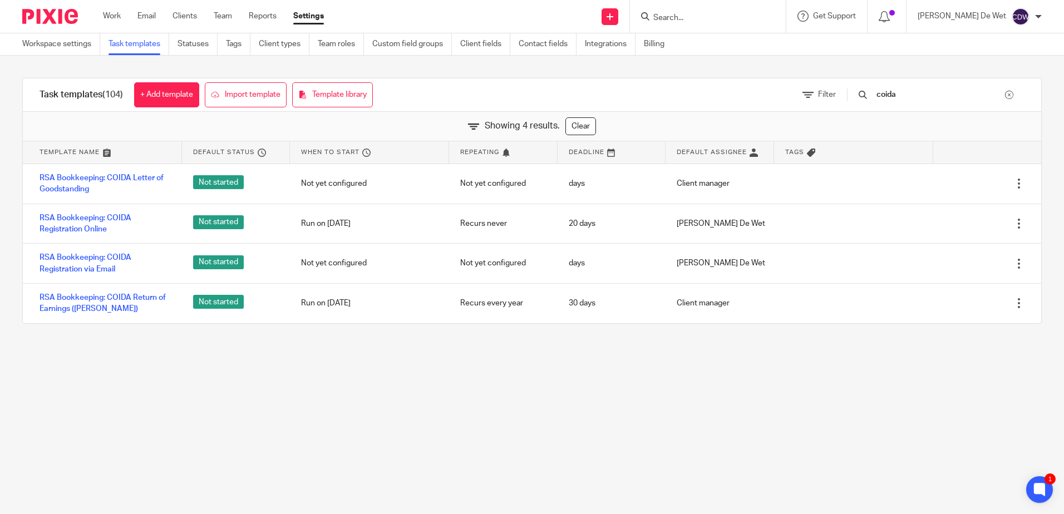
type input "coida"
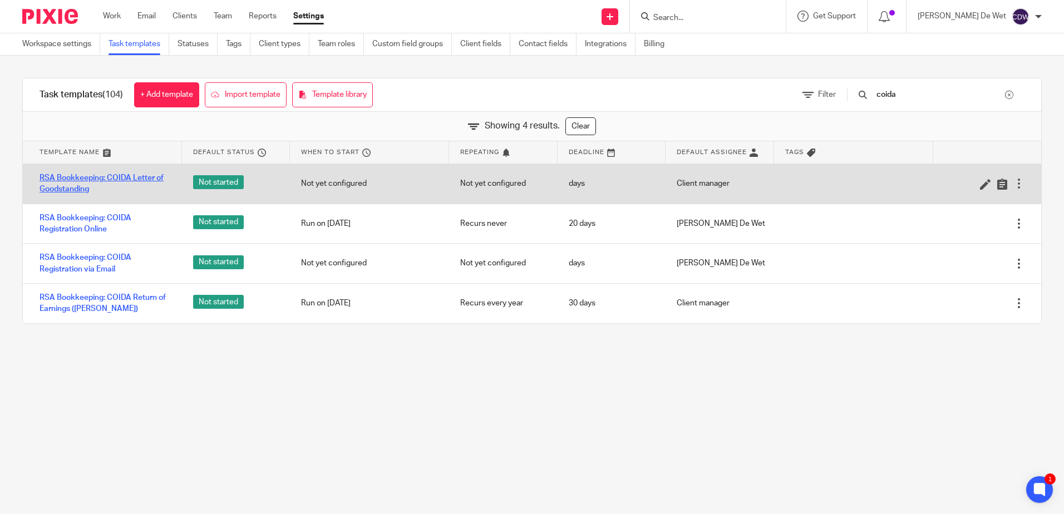
click at [143, 181] on link "RSA Bookkeeping: COIDA Letter of Goodstanding" at bounding box center [105, 184] width 131 height 23
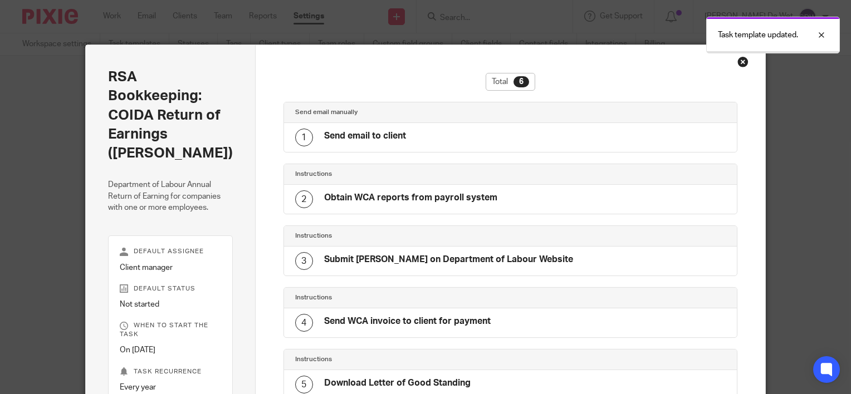
scroll to position [181, 0]
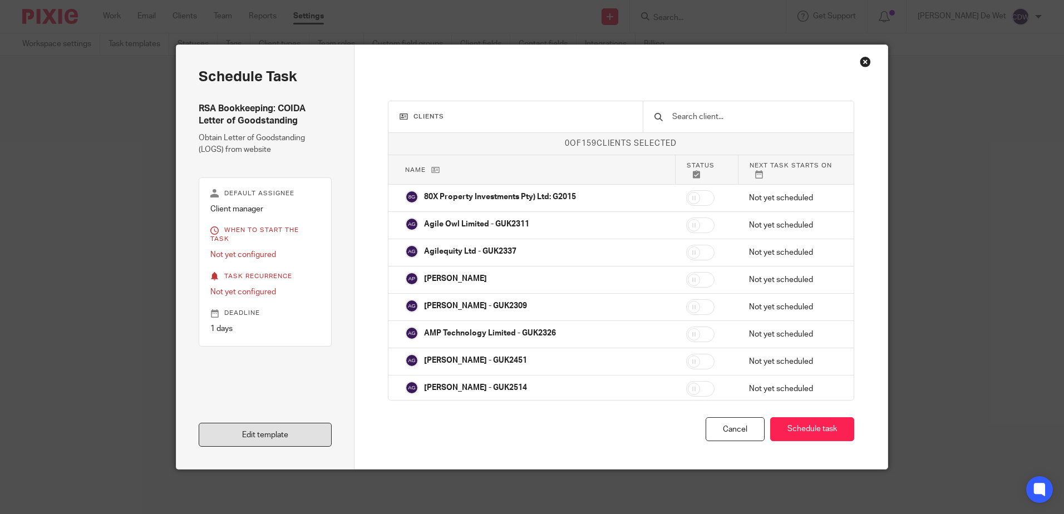
click at [298, 431] on link "Edit template" at bounding box center [265, 435] width 133 height 24
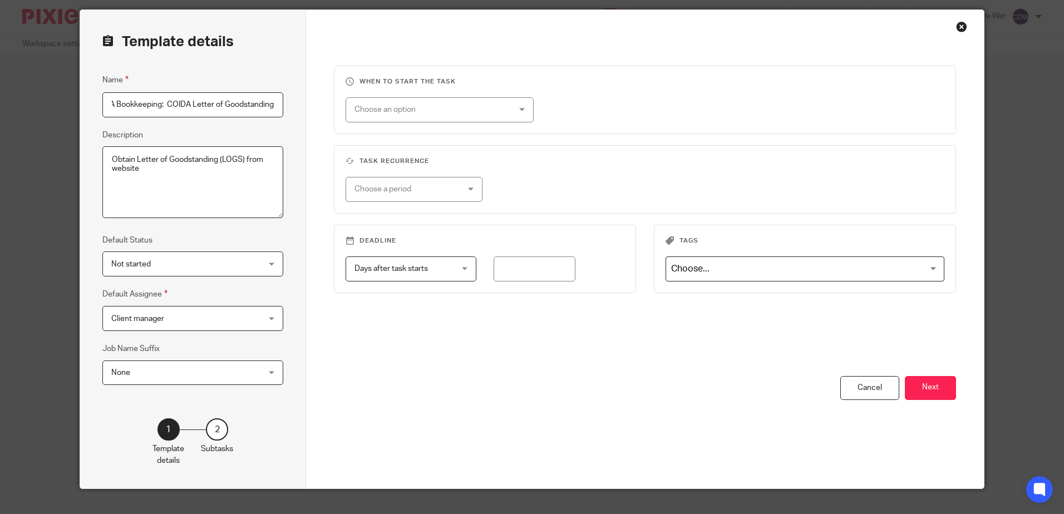
scroll to position [55, 0]
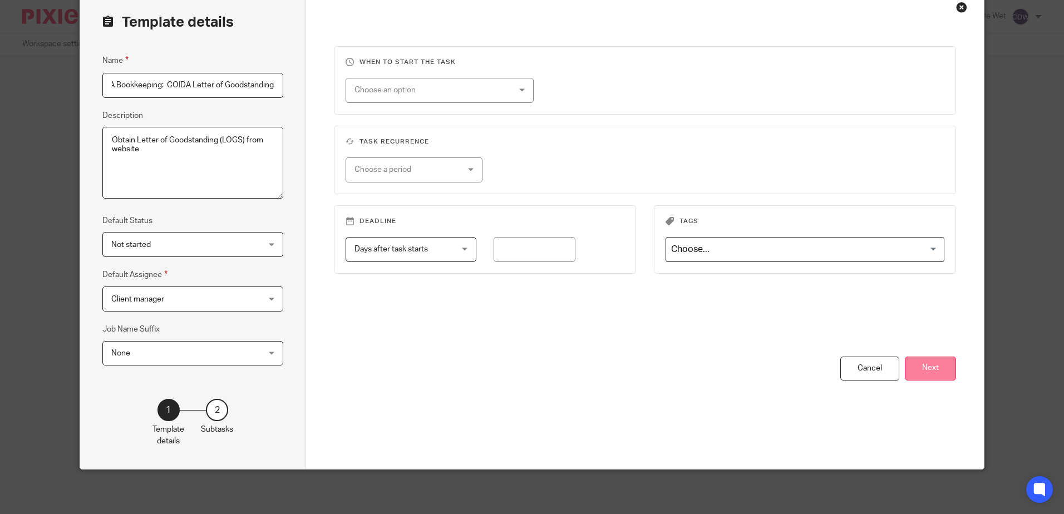
click at [926, 372] on button "Next" at bounding box center [930, 369] width 51 height 24
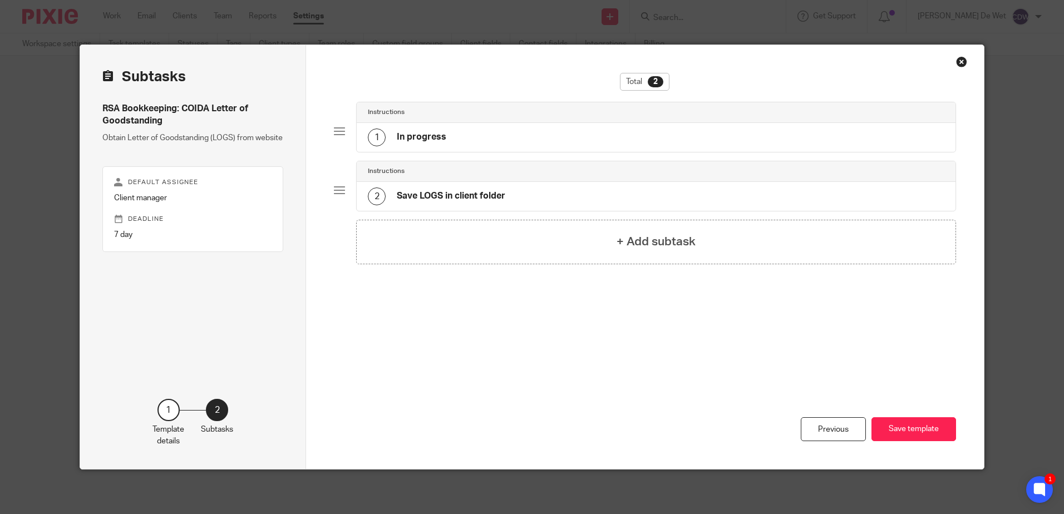
click at [957, 60] on div "Close this dialog window" at bounding box center [961, 61] width 11 height 11
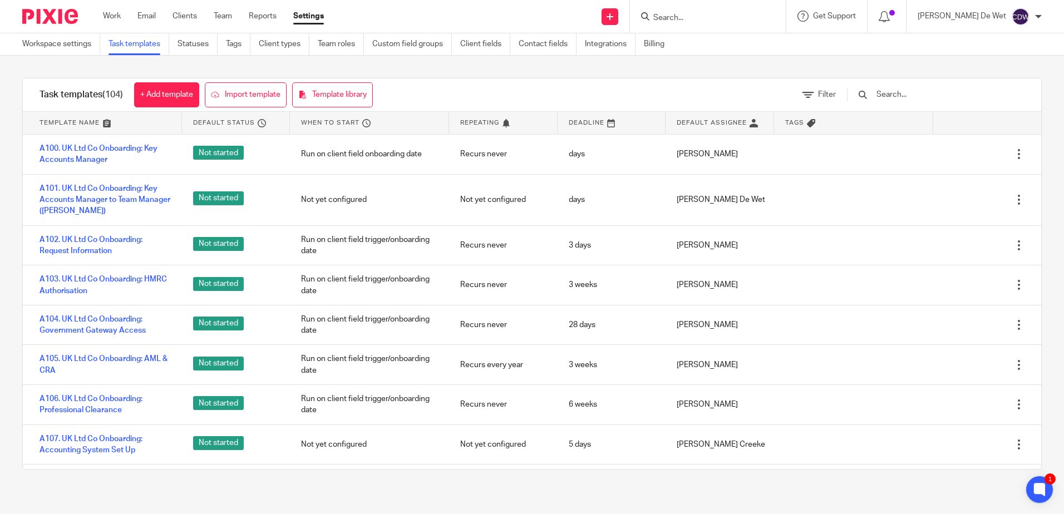
click at [922, 97] on input "text" at bounding box center [941, 95] width 130 height 12
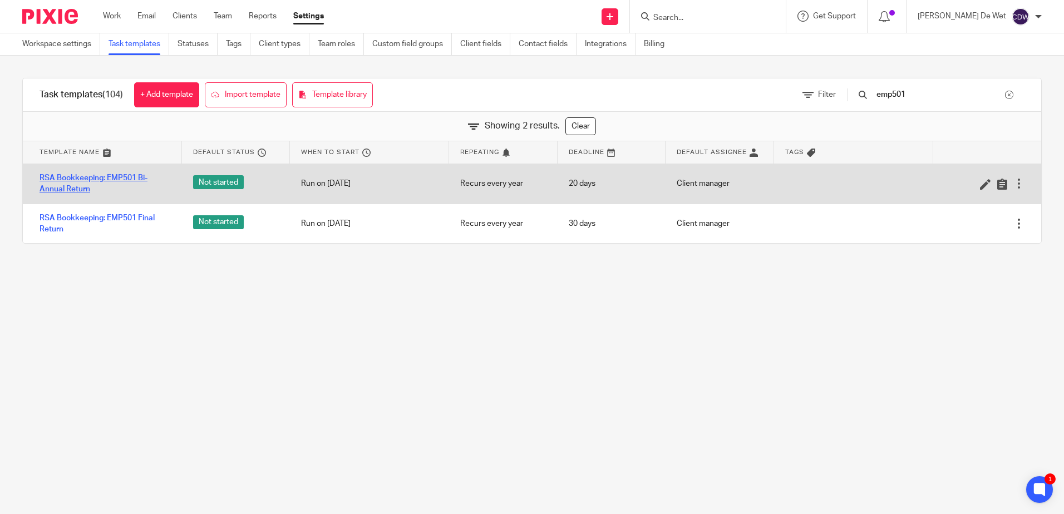
type input "emp501"
click at [128, 178] on link "RSA Bookkeeping: EMP501 Bi-Annual Return" at bounding box center [105, 184] width 131 height 23
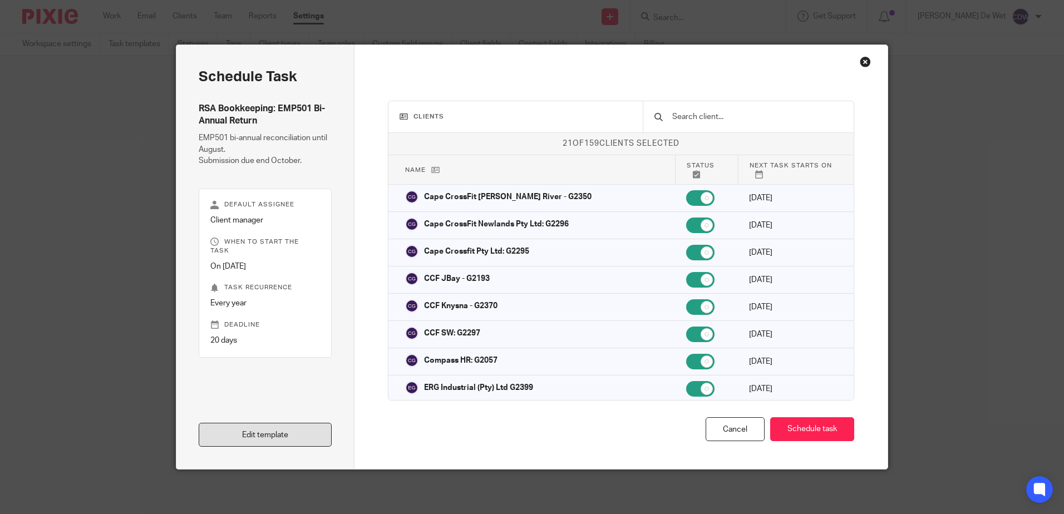
click at [284, 430] on link "Edit template" at bounding box center [265, 435] width 133 height 24
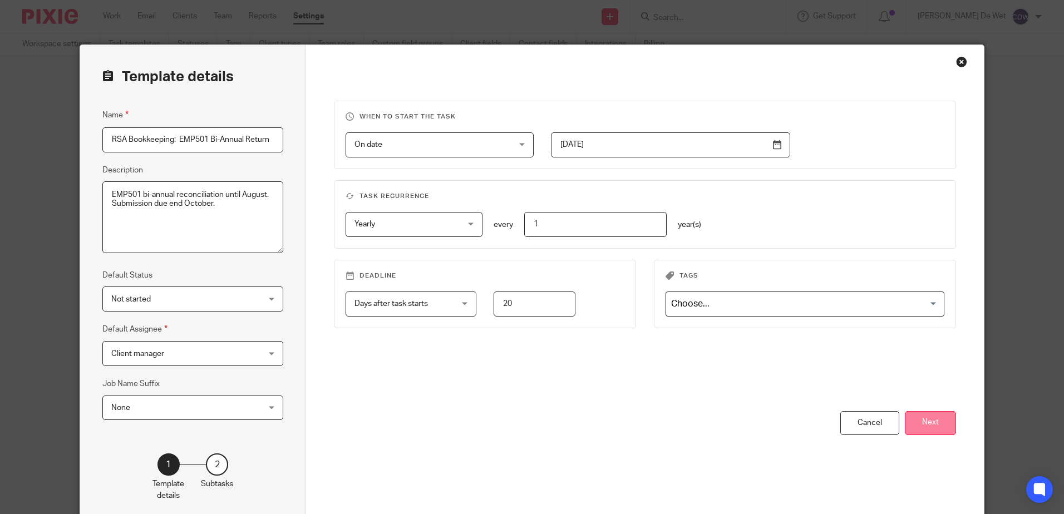
click at [928, 425] on button "Next" at bounding box center [930, 423] width 51 height 24
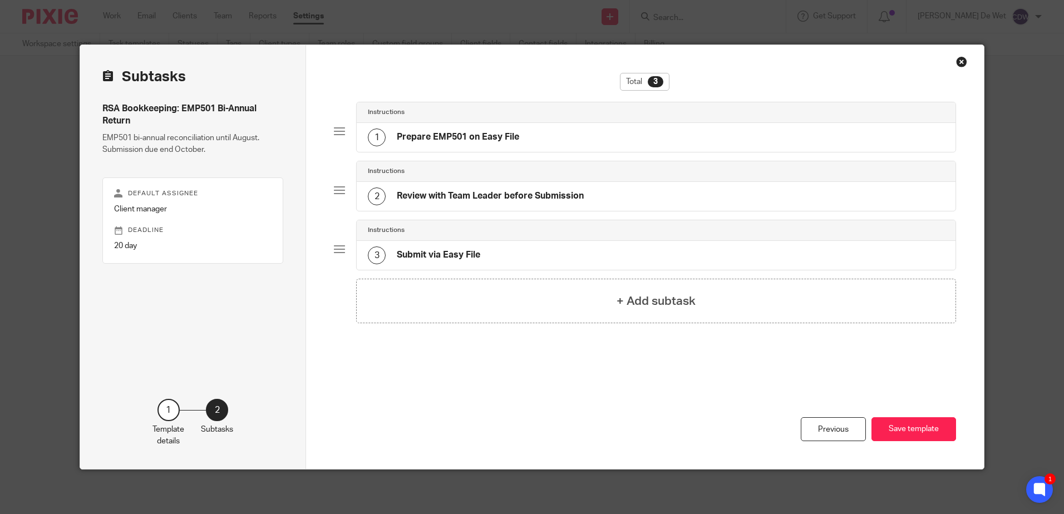
click at [449, 139] on h4 "Prepare EMP501 on Easy File" at bounding box center [458, 137] width 122 height 12
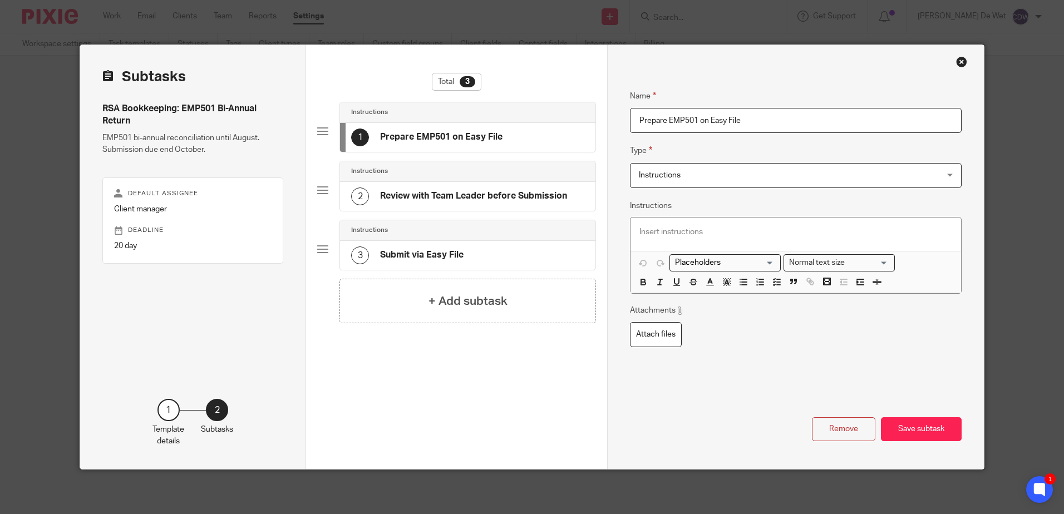
click at [958, 62] on div "Close this dialog window" at bounding box center [961, 61] width 11 height 11
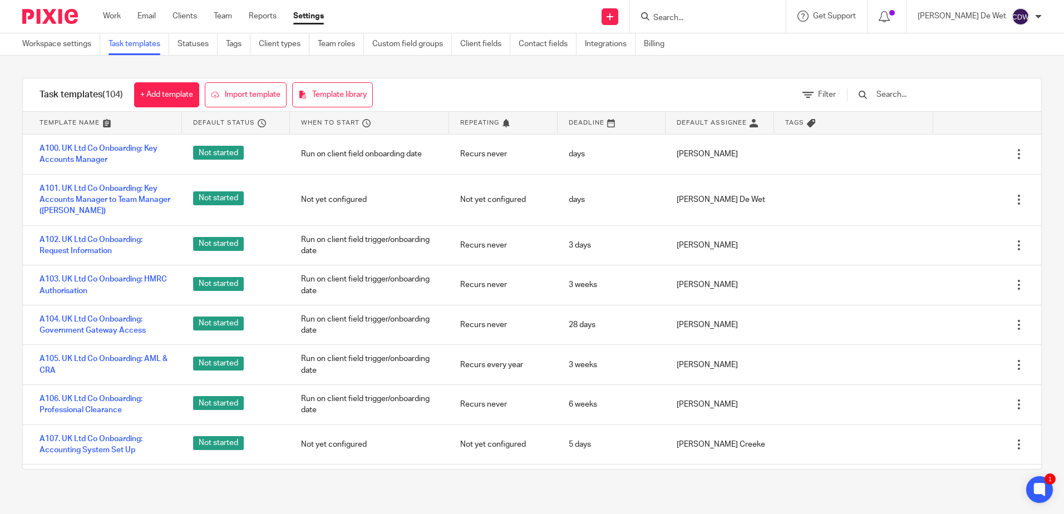
click at [692, 14] on input "Search" at bounding box center [702, 18] width 100 height 10
type input "regis"
click at [1052, 263] on div "Task templates (104) + Add template Import template Template library Filter Tem…" at bounding box center [532, 274] width 1064 height 436
click at [931, 99] on input "text" at bounding box center [941, 95] width 130 height 12
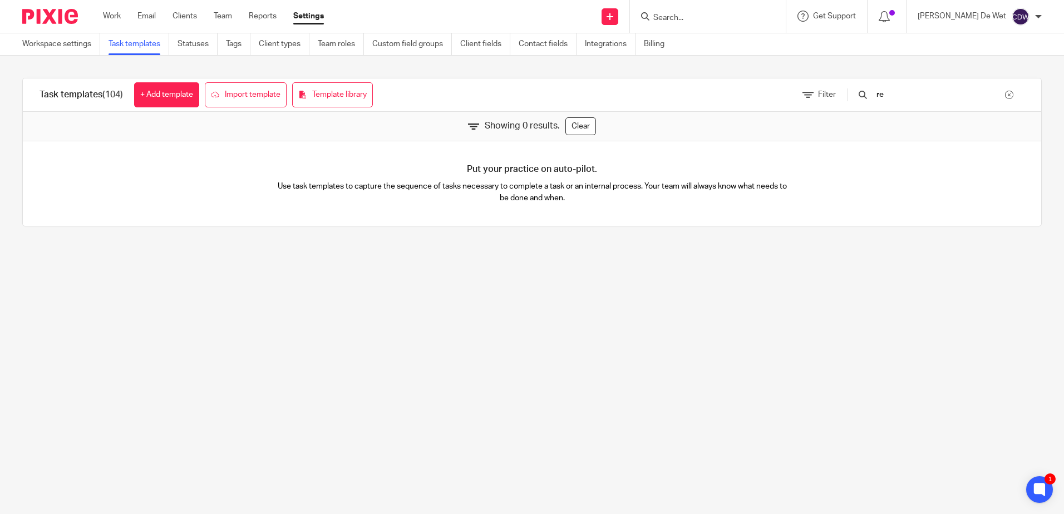
type input "r"
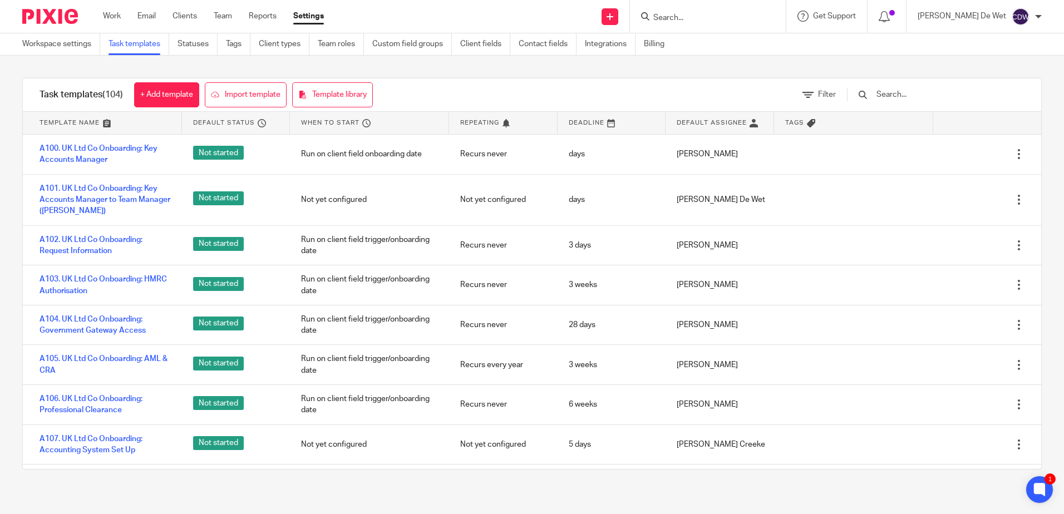
click at [919, 94] on input "text" at bounding box center [941, 95] width 130 height 12
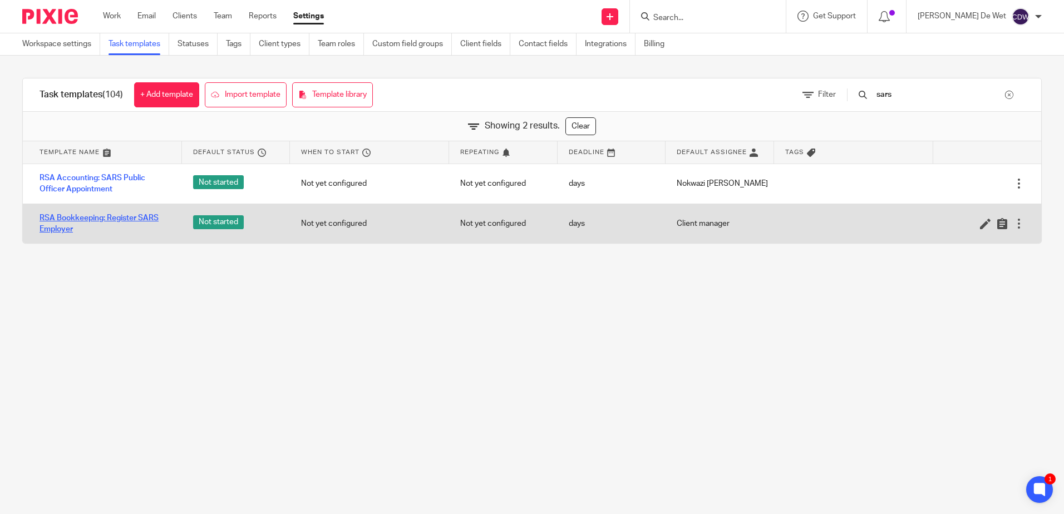
type input "sars"
click at [153, 218] on link "RSA Bookkeeping: Register SARS Employer" at bounding box center [105, 224] width 131 height 23
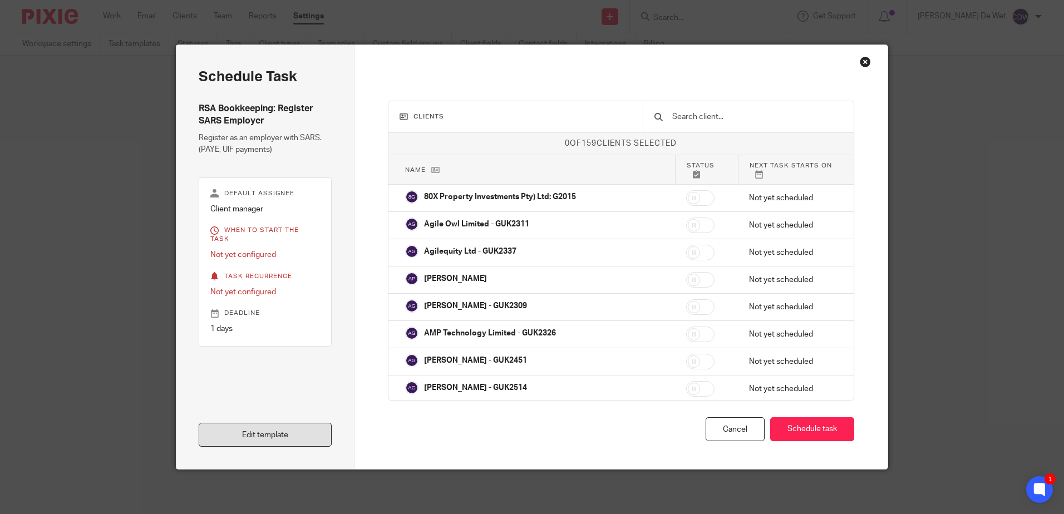
click at [303, 443] on link "Edit template" at bounding box center [265, 435] width 133 height 24
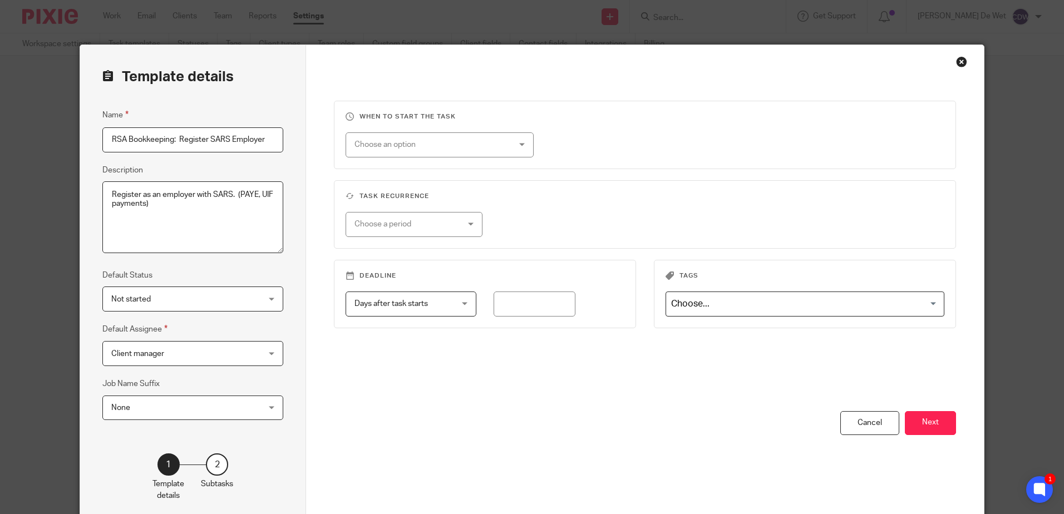
scroll to position [55, 0]
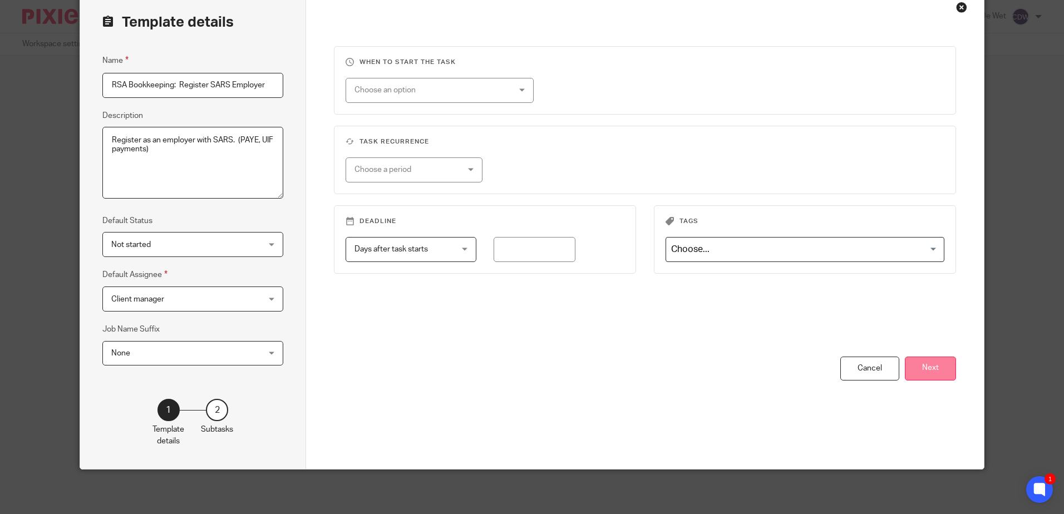
click at [937, 370] on button "Next" at bounding box center [930, 369] width 51 height 24
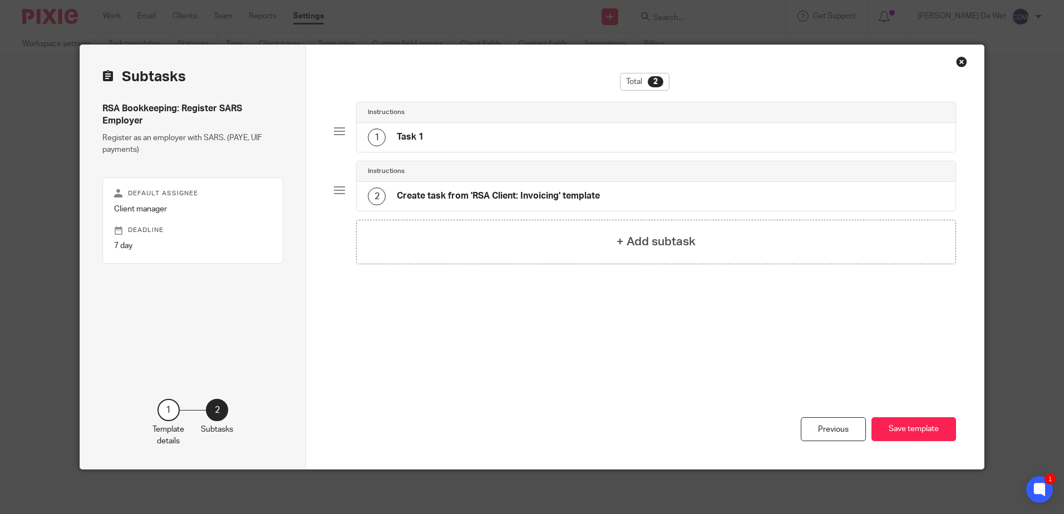
click at [958, 63] on div "Close this dialog window" at bounding box center [961, 61] width 11 height 11
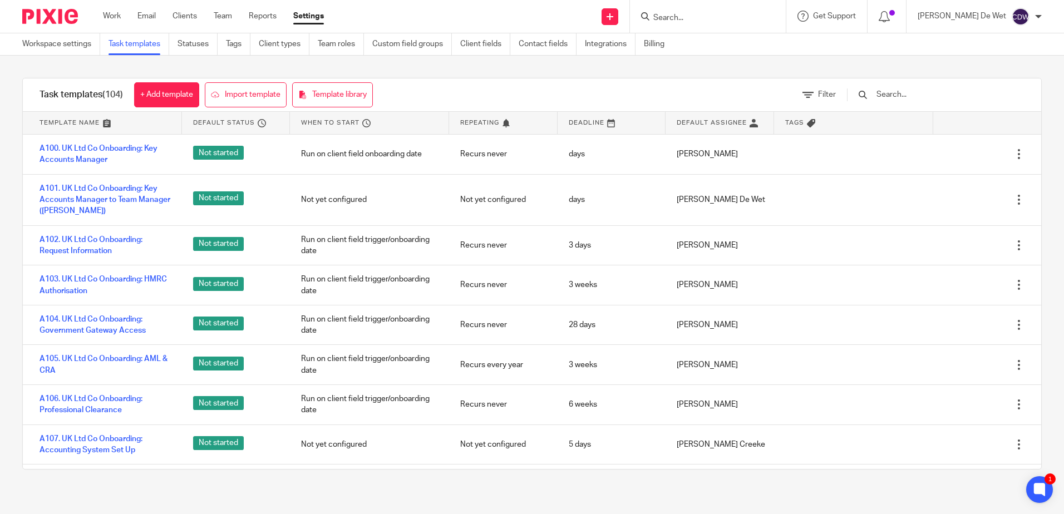
click at [902, 92] on input "text" at bounding box center [941, 95] width 130 height 12
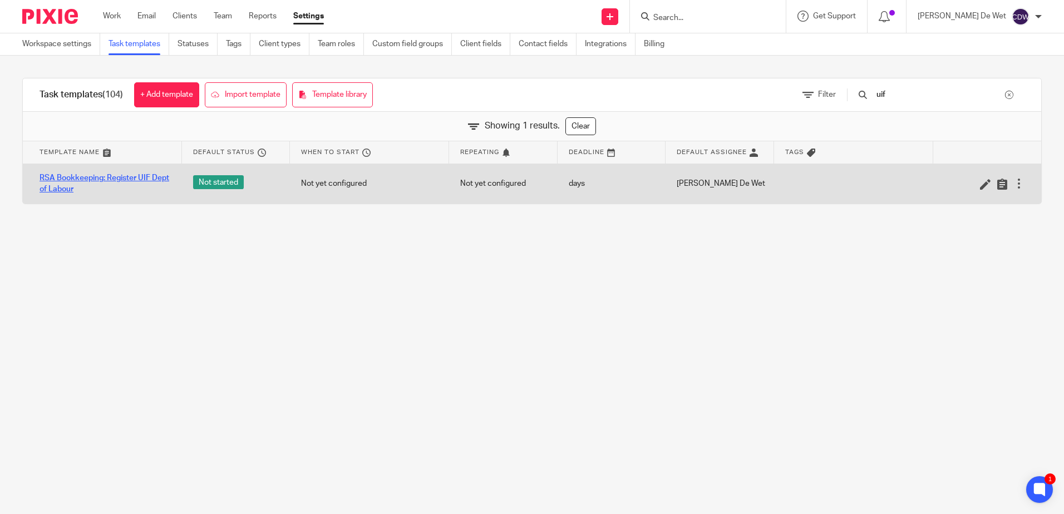
type input "uif"
click at [72, 191] on link "RSA Bookkeeping: Register UIF Dept of Labour" at bounding box center [105, 184] width 131 height 23
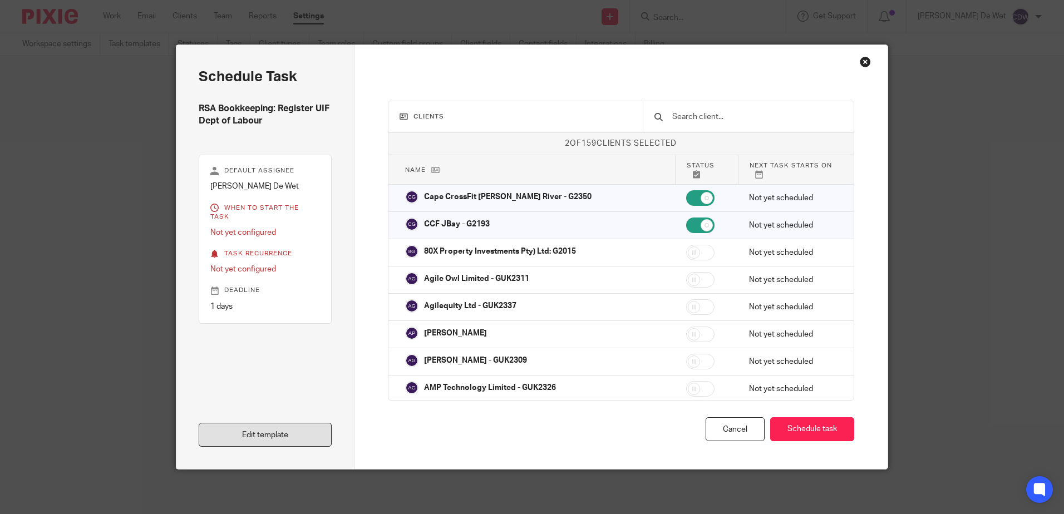
click at [295, 436] on link "Edit template" at bounding box center [265, 435] width 133 height 24
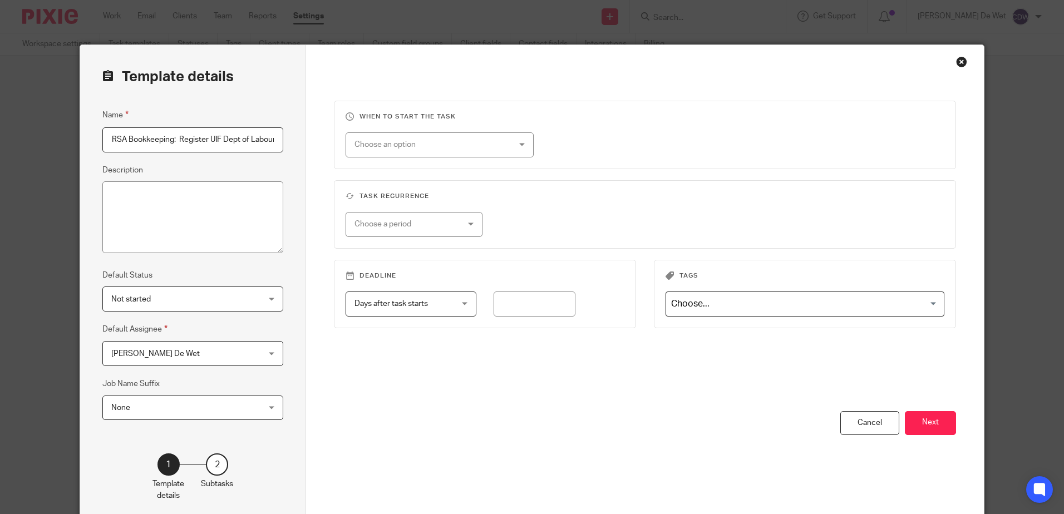
scroll to position [0, 3]
click at [921, 421] on button "Next" at bounding box center [930, 423] width 51 height 24
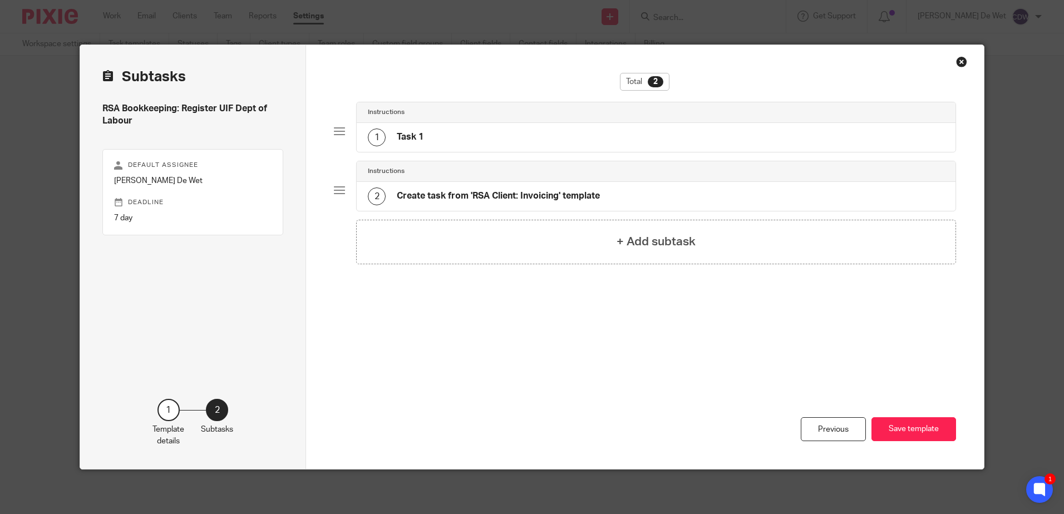
click at [956, 61] on div "Close this dialog window" at bounding box center [961, 61] width 11 height 11
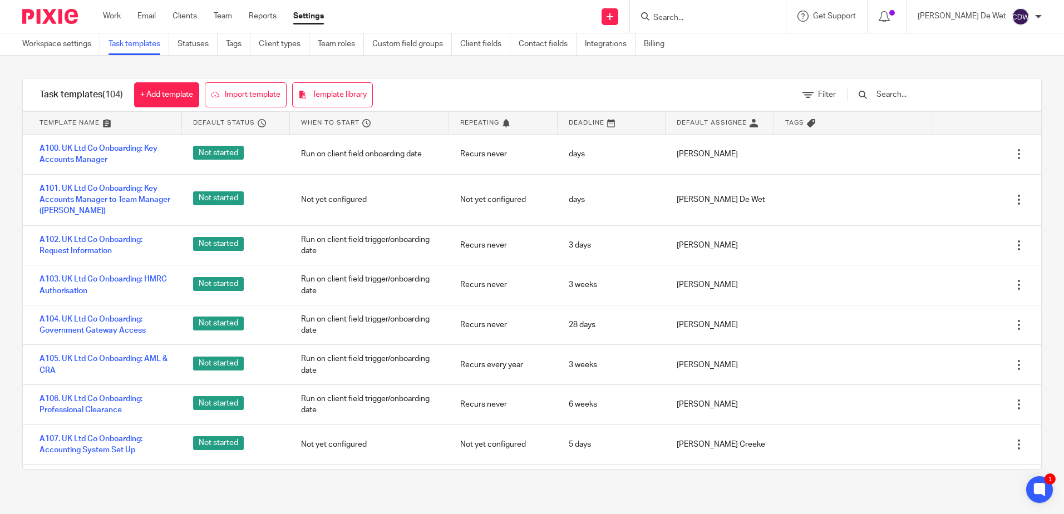
click at [2, 294] on div "Task templates (104) + Add template Import template Template library Filter Tem…" at bounding box center [532, 274] width 1064 height 436
click at [913, 96] on input "text" at bounding box center [941, 95] width 130 height 12
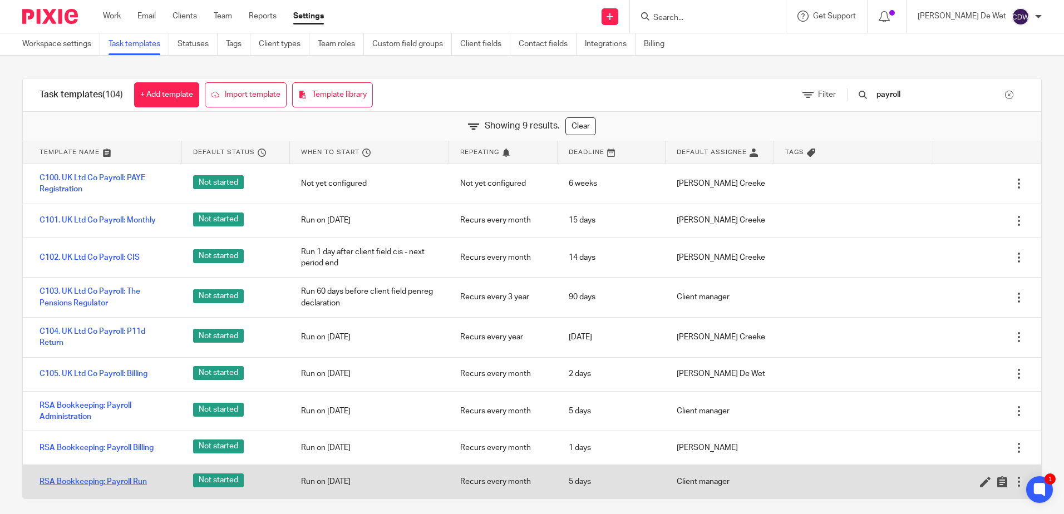
type input "payroll"
click at [137, 480] on link "RSA Bookkeeping: Payroll Run" at bounding box center [93, 481] width 107 height 11
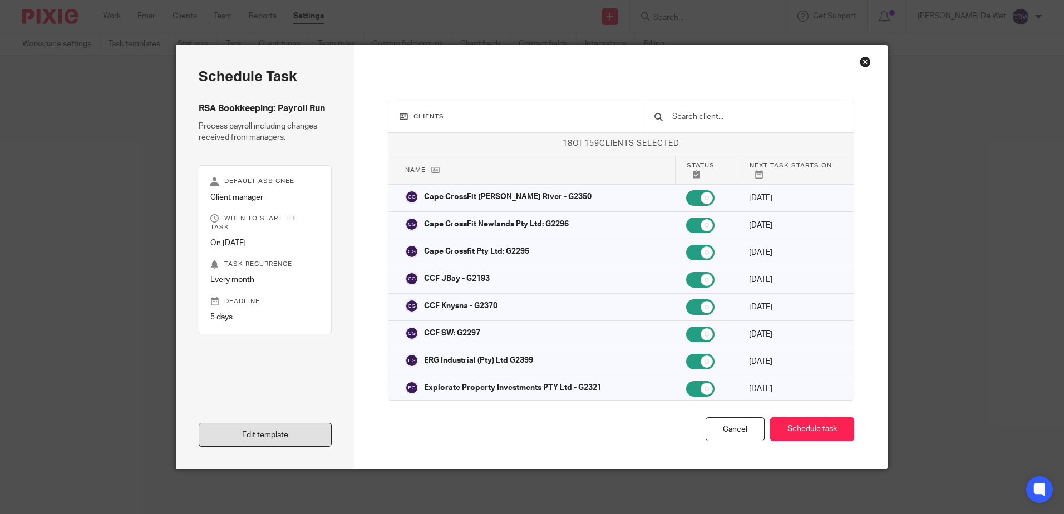
click at [289, 439] on link "Edit template" at bounding box center [265, 435] width 133 height 24
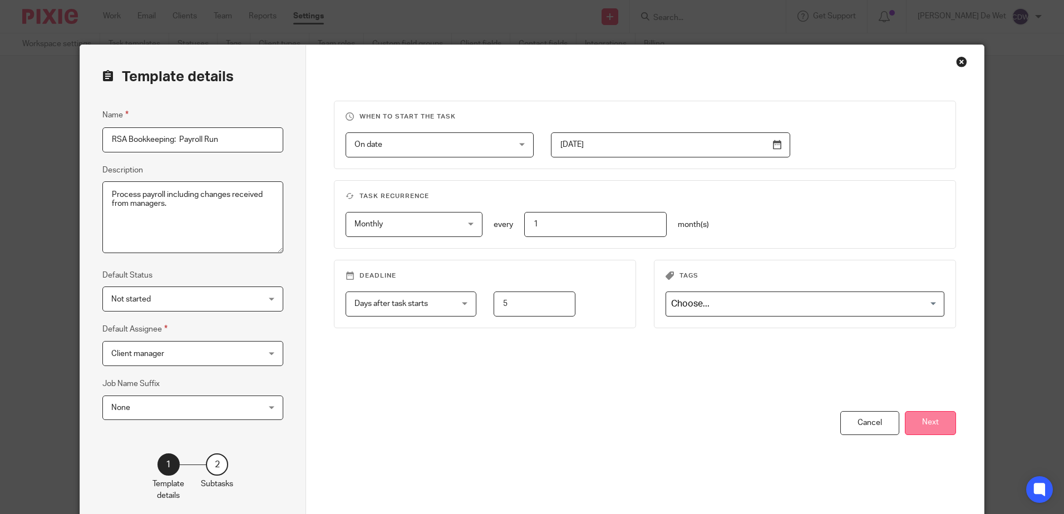
click at [936, 426] on button "Next" at bounding box center [930, 423] width 51 height 24
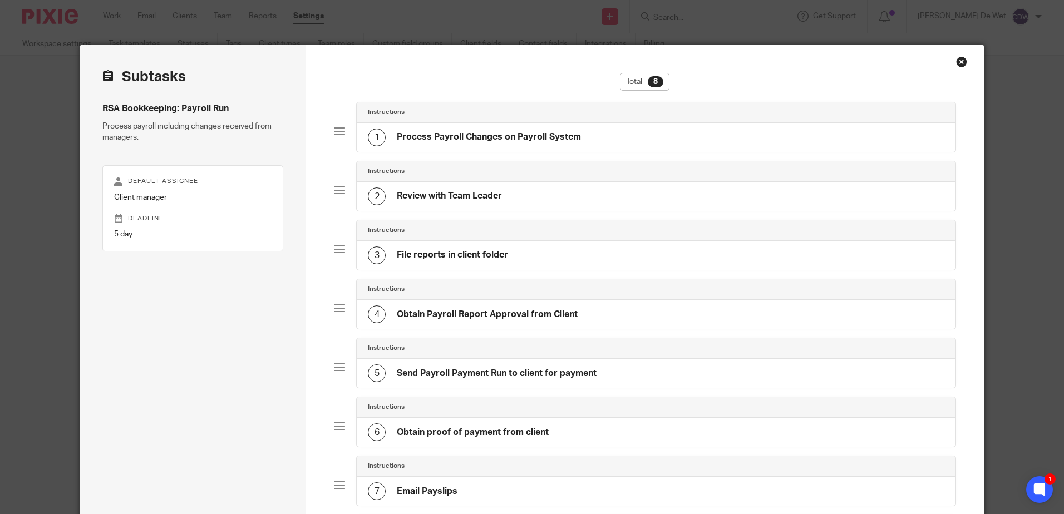
click at [957, 61] on div "Close this dialog window" at bounding box center [961, 61] width 11 height 11
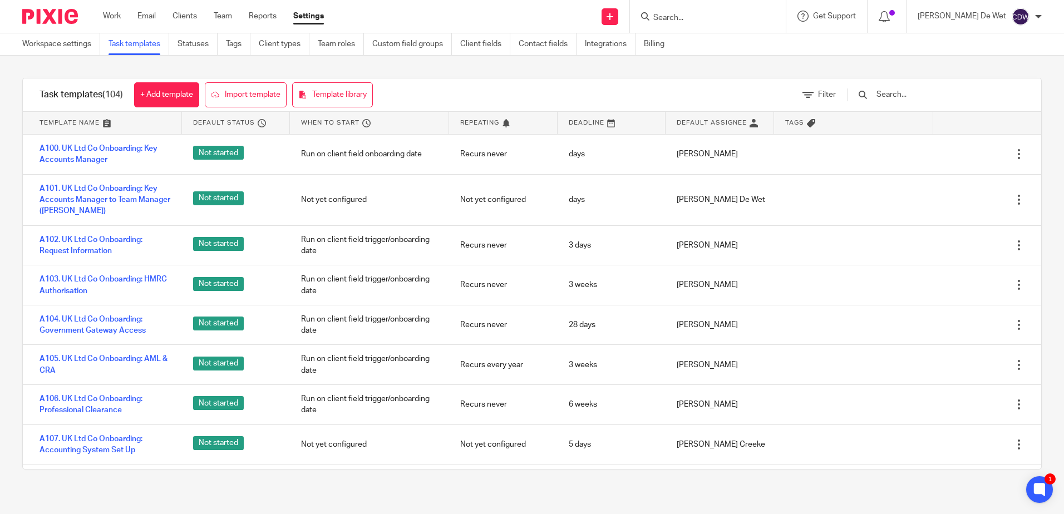
click at [931, 96] on input "text" at bounding box center [941, 95] width 130 height 12
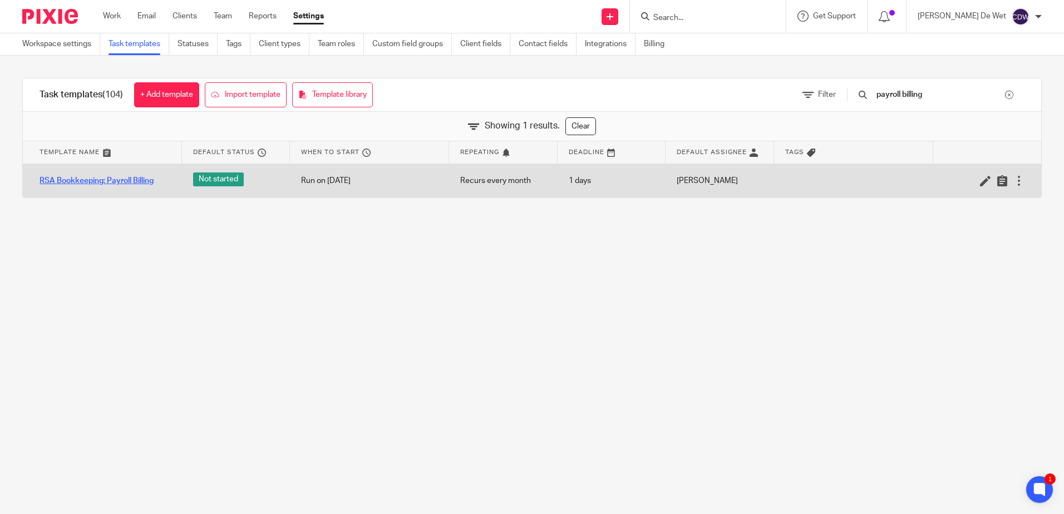
type input "payroll billing"
click at [122, 183] on link "RSA Bookkeeping: Payroll Billing" at bounding box center [97, 180] width 114 height 11
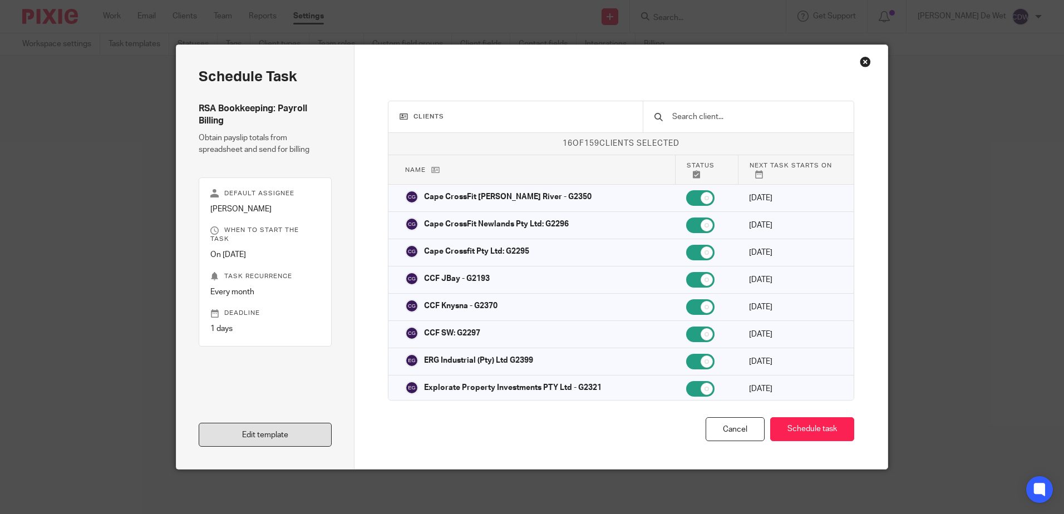
click at [287, 430] on link "Edit template" at bounding box center [265, 435] width 133 height 24
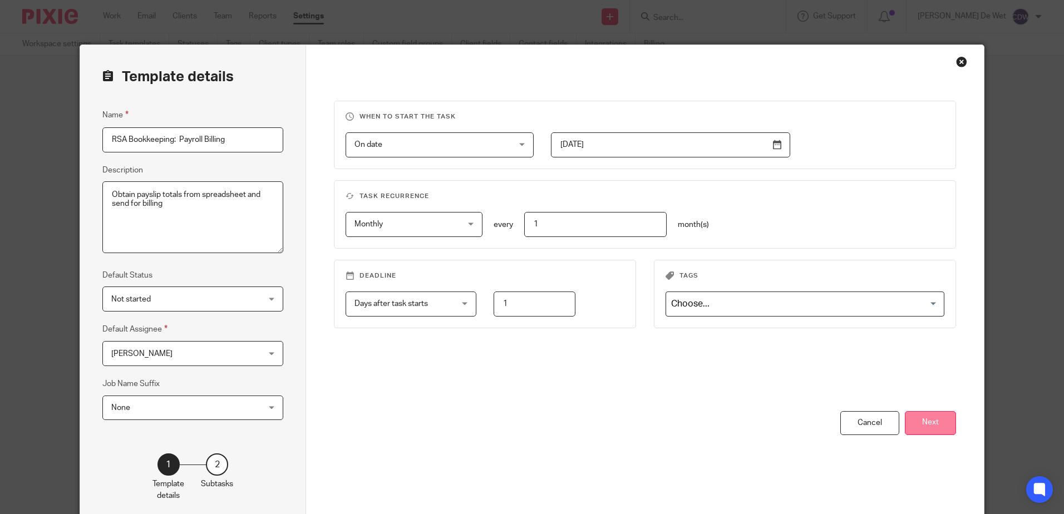
click at [933, 425] on button "Next" at bounding box center [930, 423] width 51 height 24
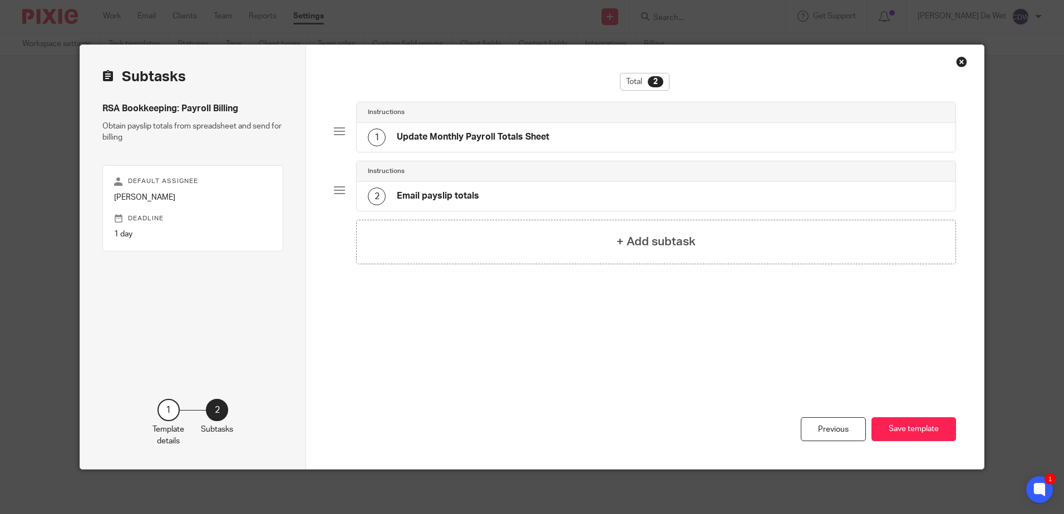
click at [957, 63] on div "Close this dialog window" at bounding box center [961, 61] width 11 height 11
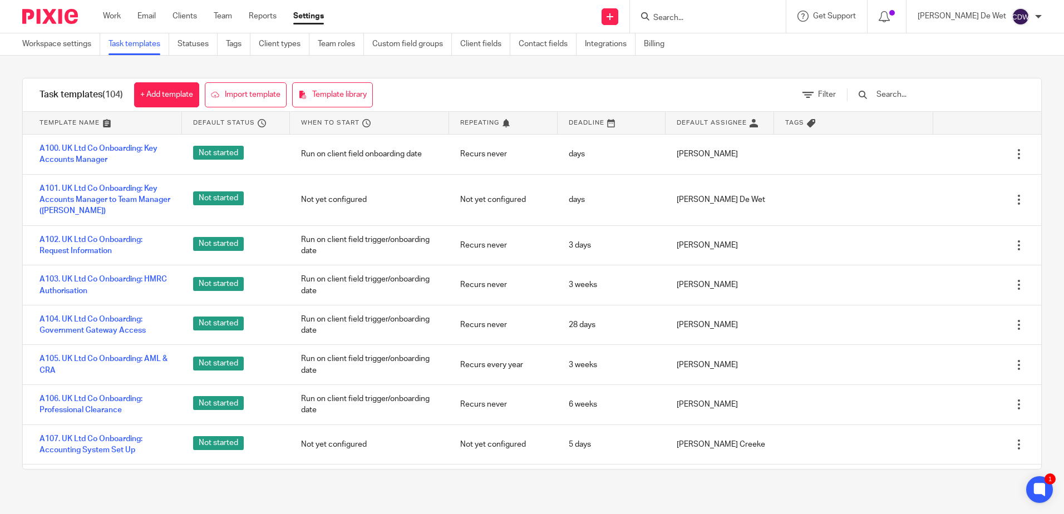
click at [935, 92] on input "text" at bounding box center [941, 95] width 130 height 12
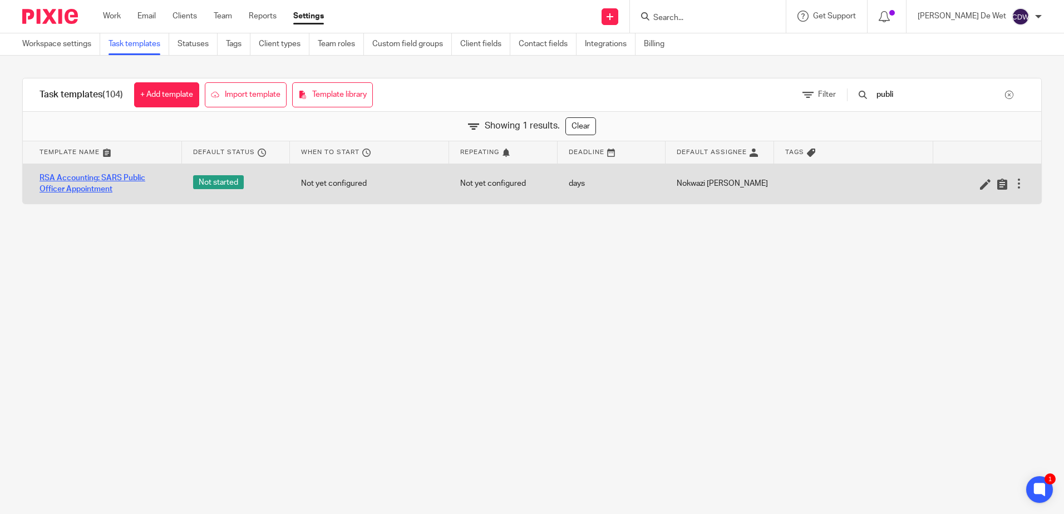
type input "publi"
click at [84, 189] on link "RSA Accounting: SARS Public Officer Appointment" at bounding box center [105, 184] width 131 height 23
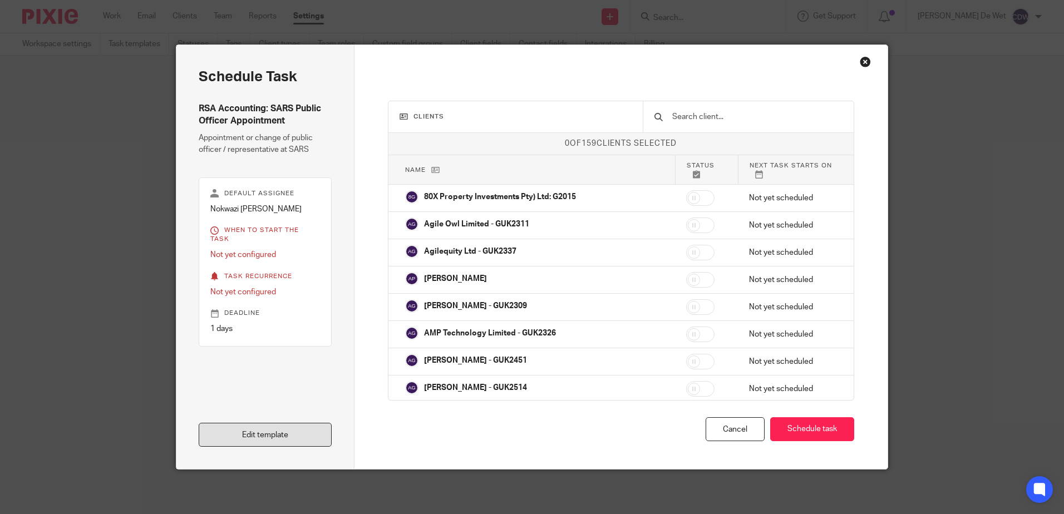
click at [298, 437] on link "Edit template" at bounding box center [265, 435] width 133 height 24
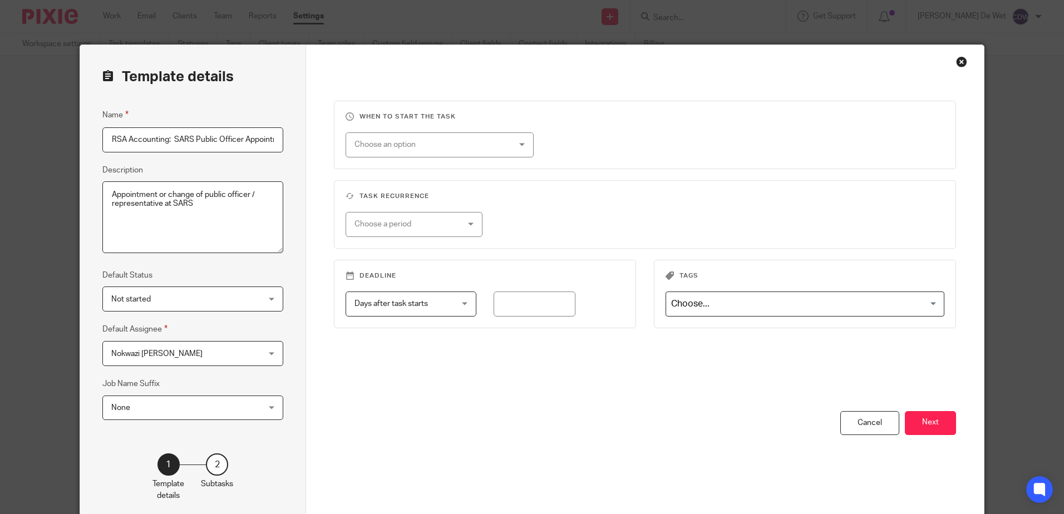
scroll to position [0, 17]
click at [935, 420] on button "Next" at bounding box center [930, 423] width 51 height 24
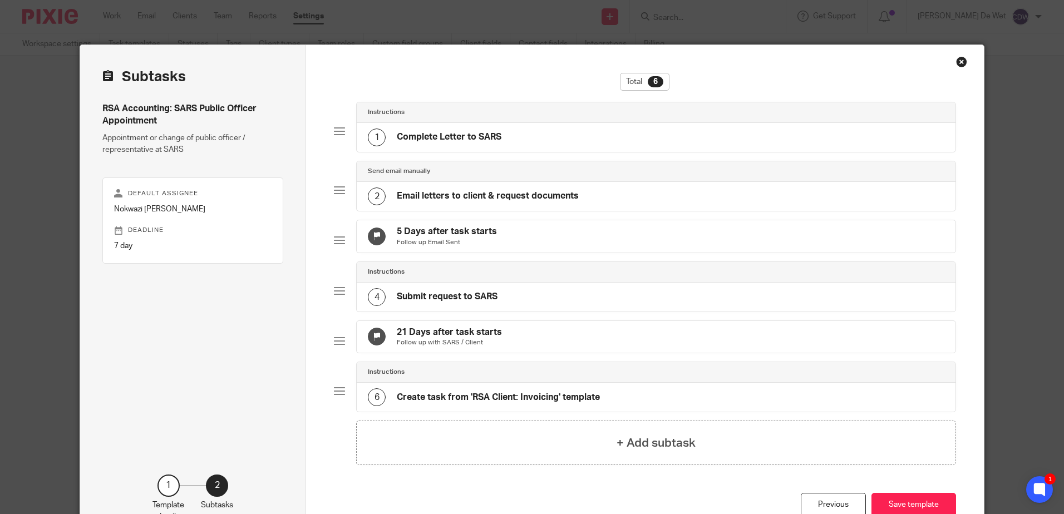
click at [444, 138] on h4 "Complete Letter to SARS" at bounding box center [449, 137] width 105 height 12
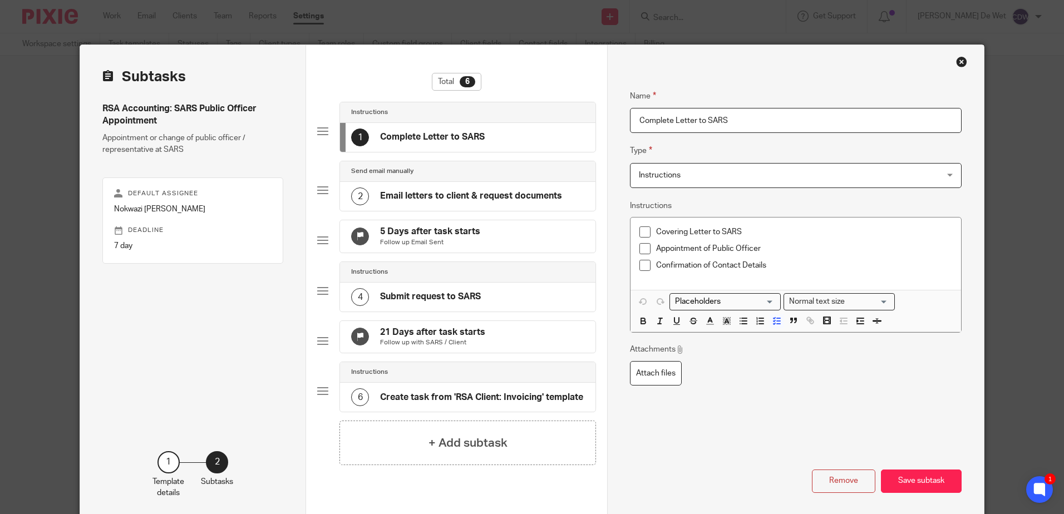
click at [456, 195] on h4 "Email letters to client & request documents" at bounding box center [471, 196] width 182 height 12
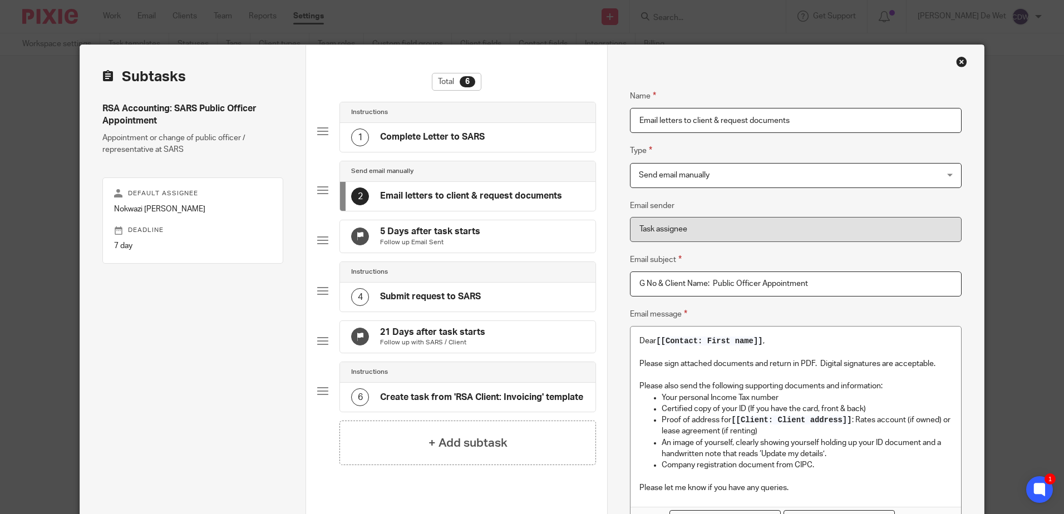
click at [956, 61] on div "Close this dialog window" at bounding box center [961, 61] width 11 height 11
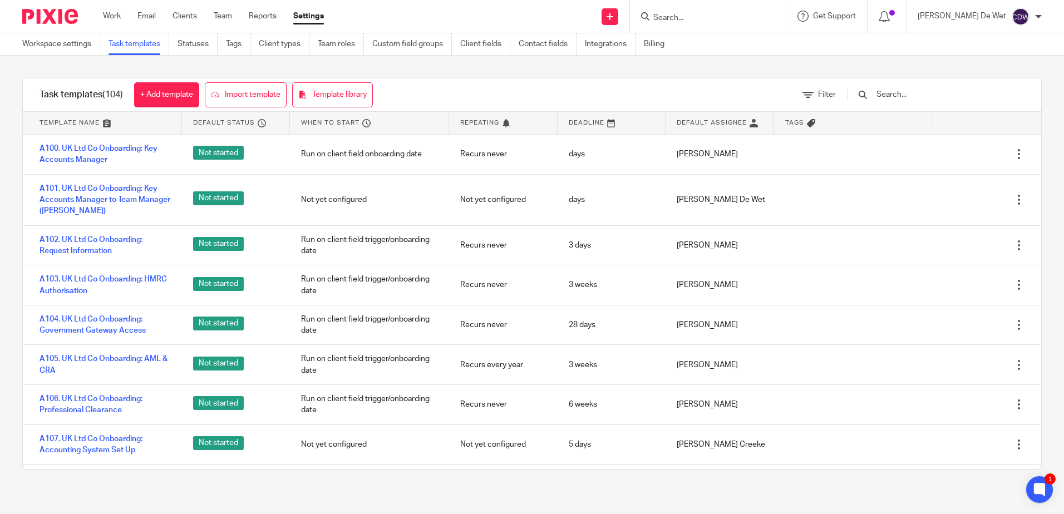
click at [925, 98] on input "text" at bounding box center [941, 95] width 130 height 12
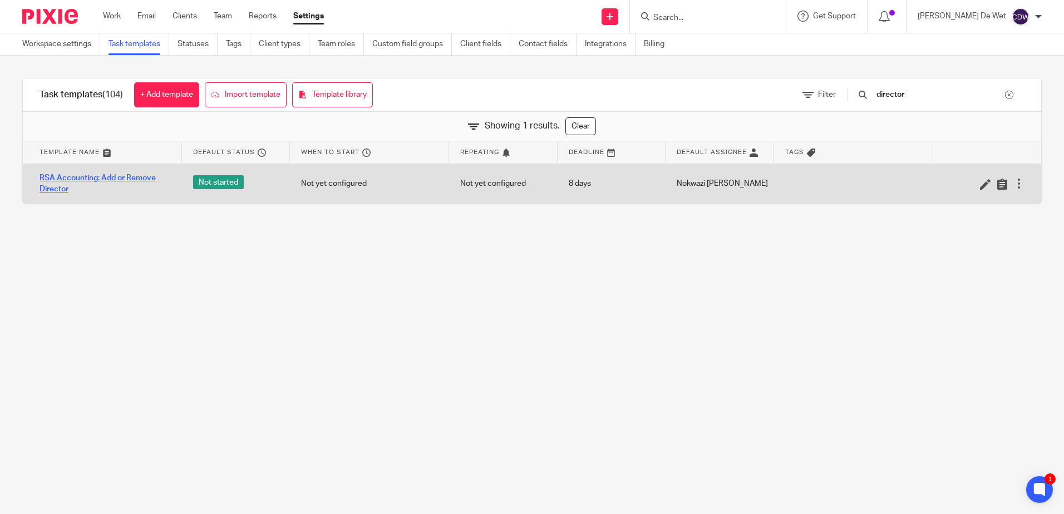
type input "director"
click at [132, 175] on link "RSA Accounting: Add or Remove Director" at bounding box center [105, 184] width 131 height 23
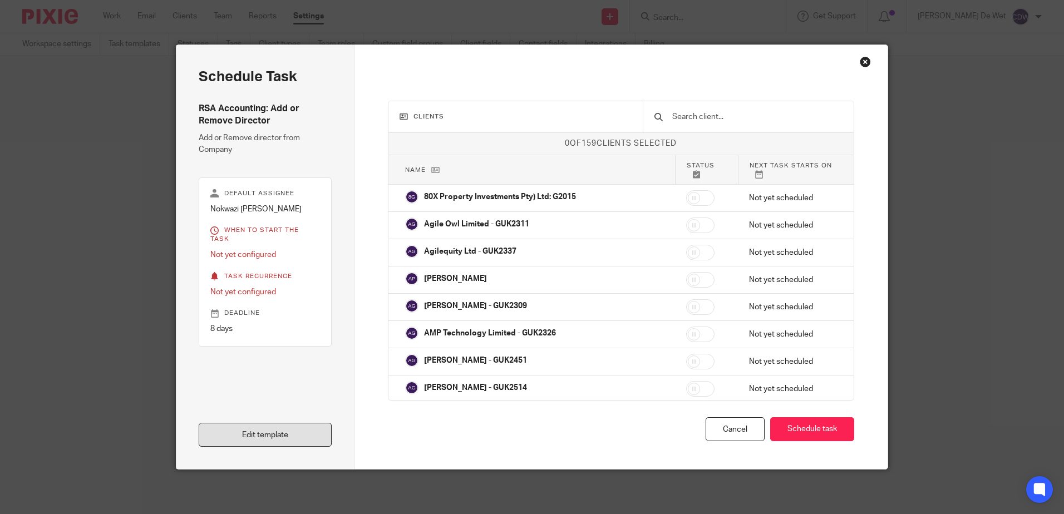
click at [286, 433] on link "Edit template" at bounding box center [265, 435] width 133 height 24
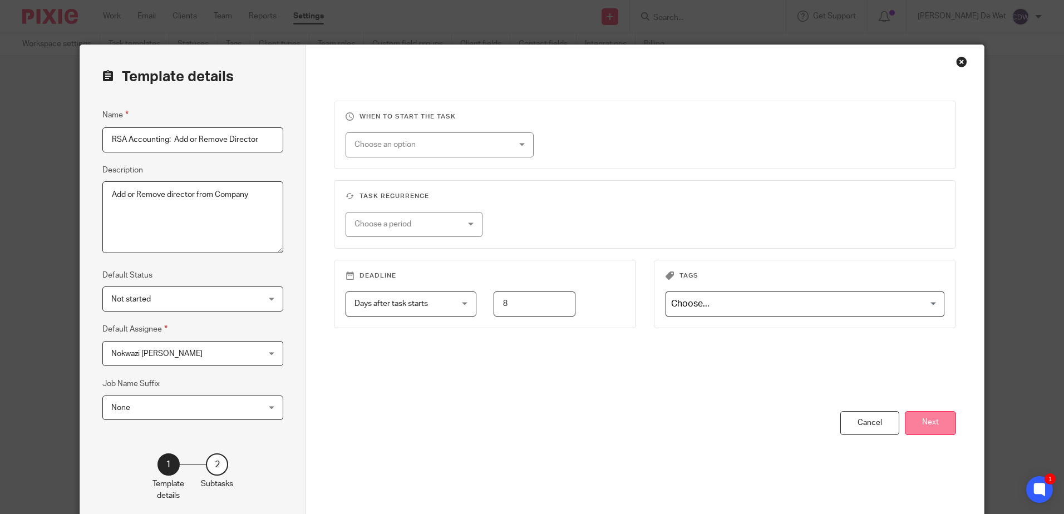
click at [928, 423] on button "Next" at bounding box center [930, 423] width 51 height 24
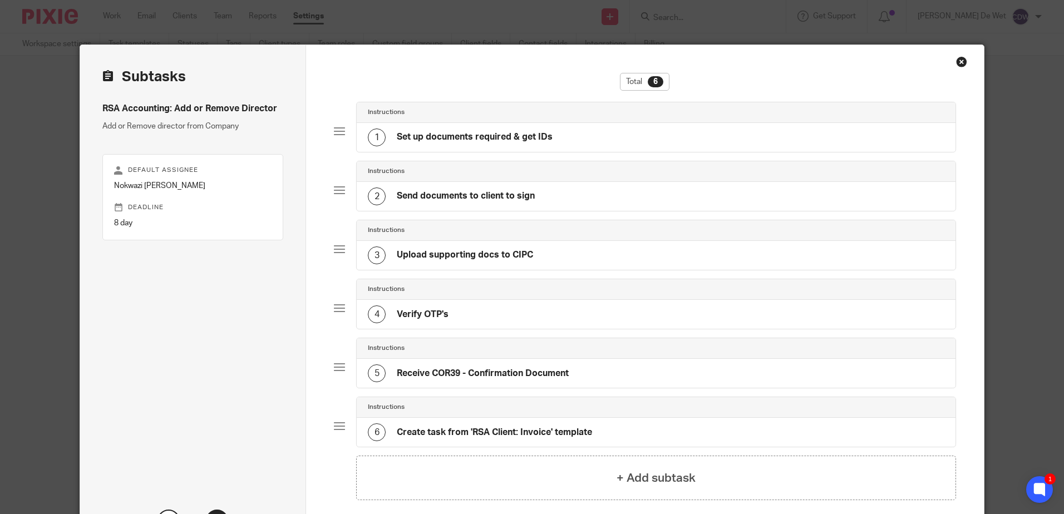
click at [464, 141] on h4 "Set up documents required & get IDs" at bounding box center [475, 137] width 156 height 12
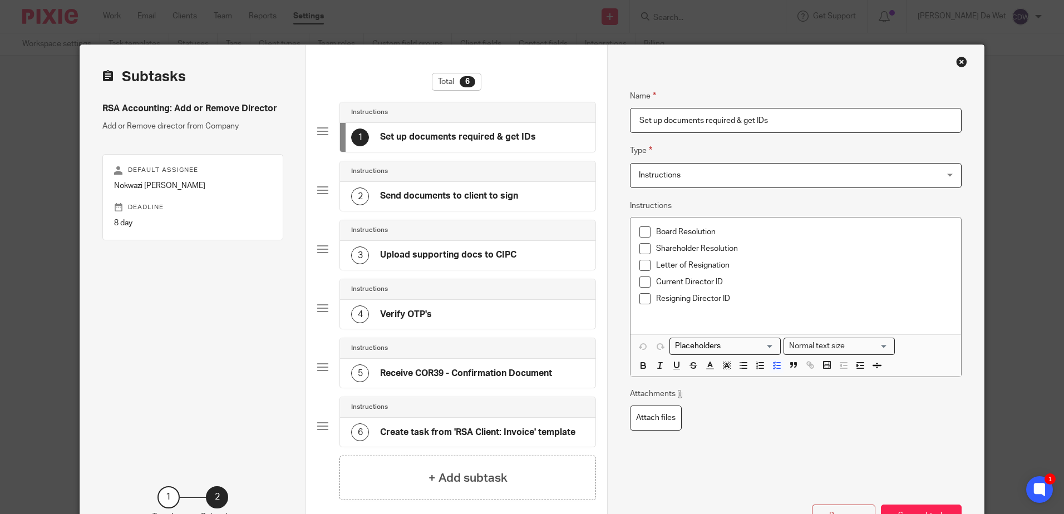
click at [473, 194] on h4 "Send documents to client to sign" at bounding box center [449, 196] width 138 height 12
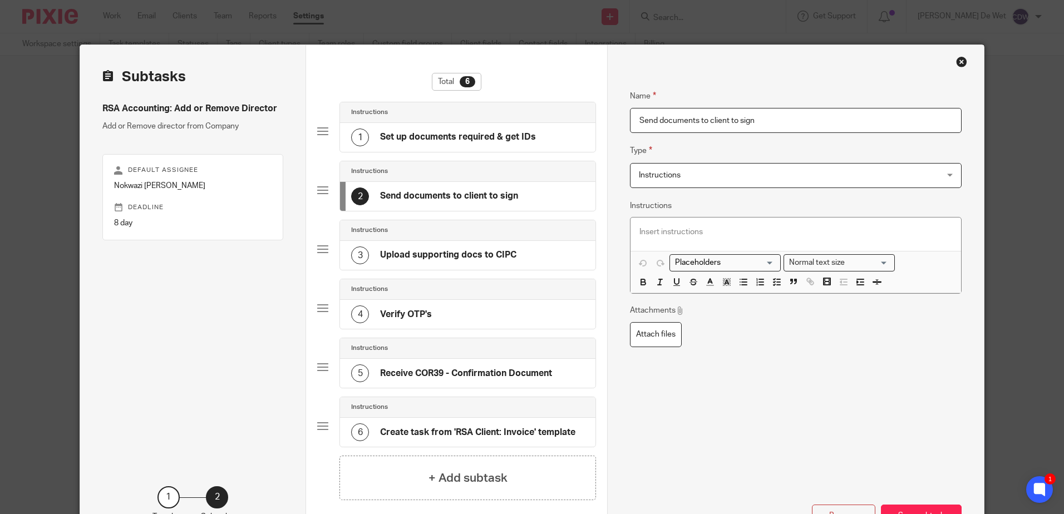
click at [956, 61] on div "Close this dialog window" at bounding box center [961, 61] width 11 height 11
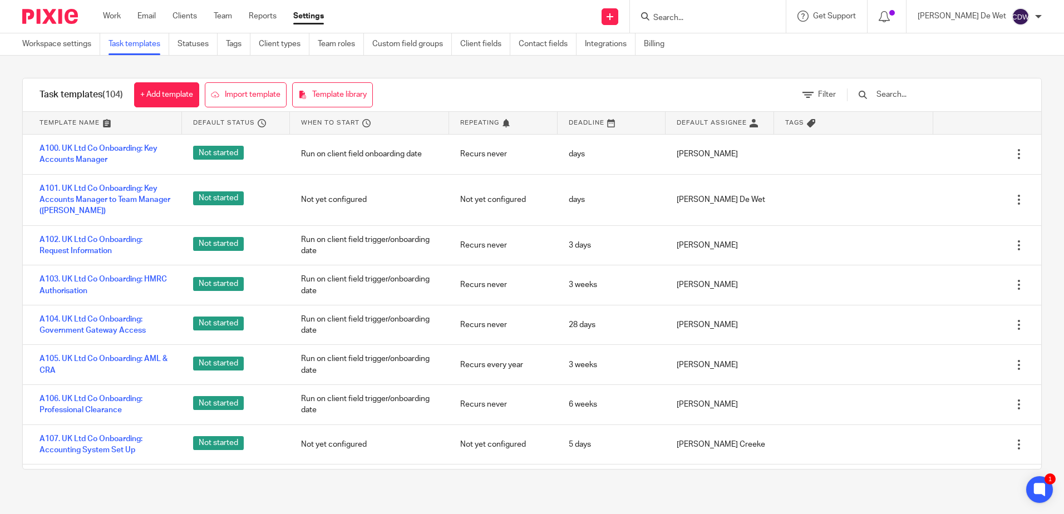
click at [930, 95] on input "text" at bounding box center [941, 95] width 130 height 12
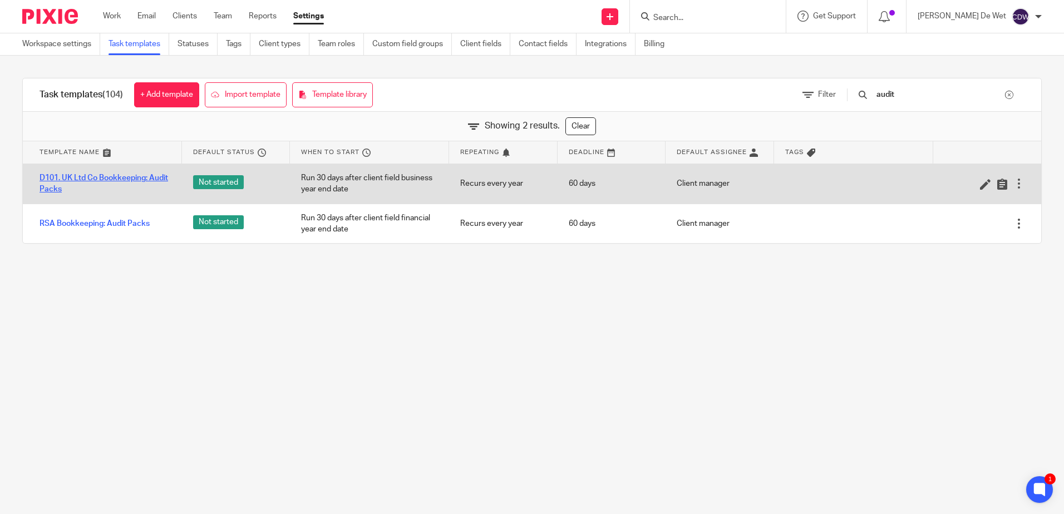
type input "audit"
click at [133, 180] on link "D101. UK Ltd Co Bookkeeping: Audit Packs" at bounding box center [105, 184] width 131 height 23
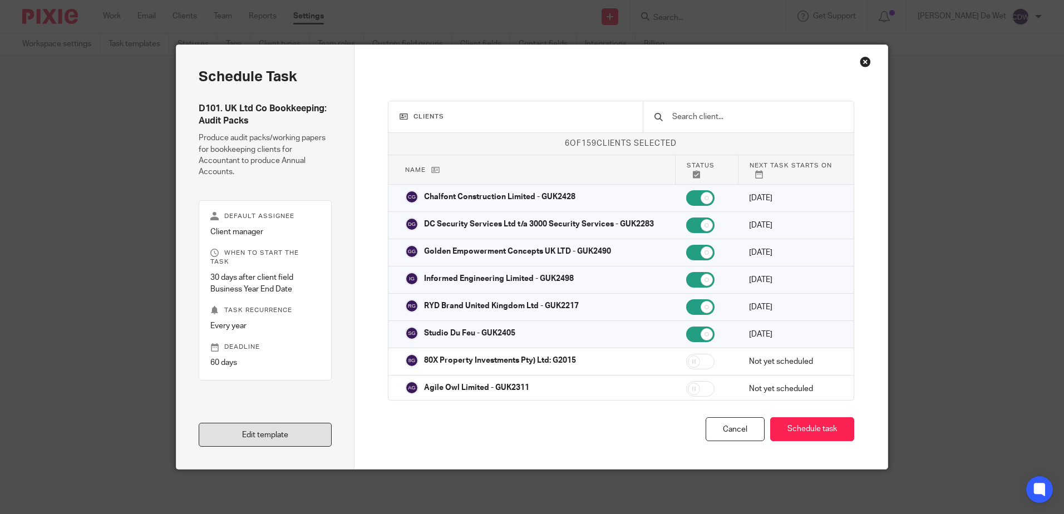
click at [264, 439] on link "Edit template" at bounding box center [265, 435] width 133 height 24
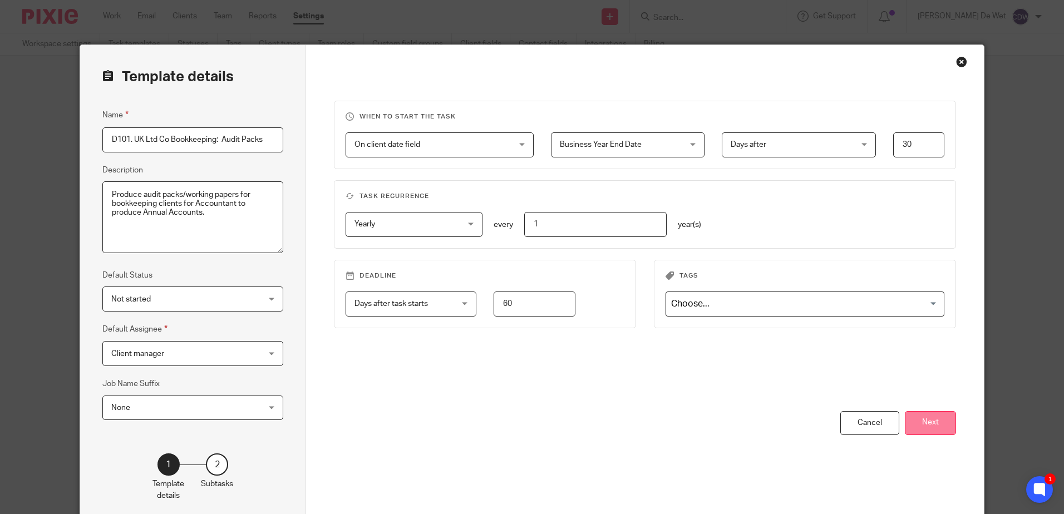
click at [931, 418] on button "Next" at bounding box center [930, 423] width 51 height 24
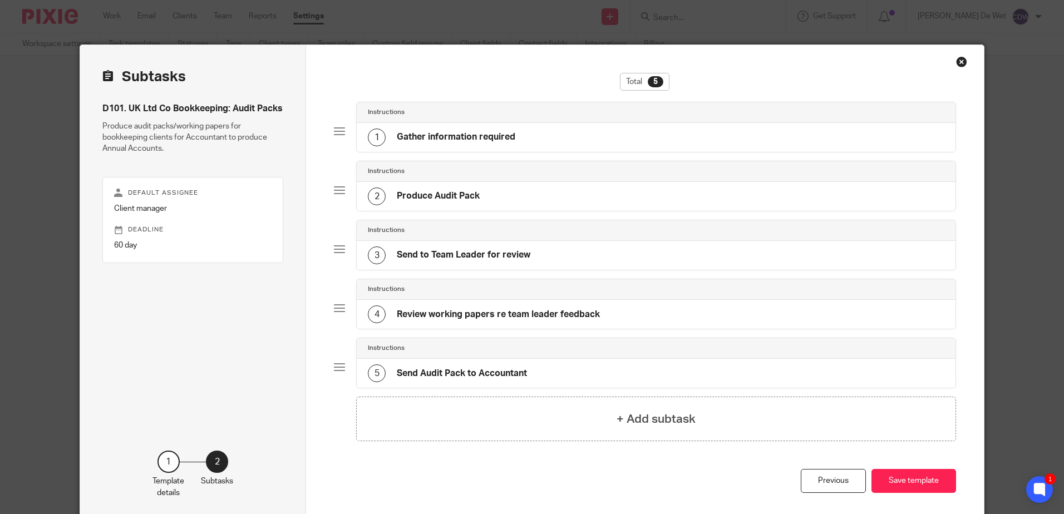
click at [474, 139] on h4 "Gather information required" at bounding box center [456, 137] width 119 height 12
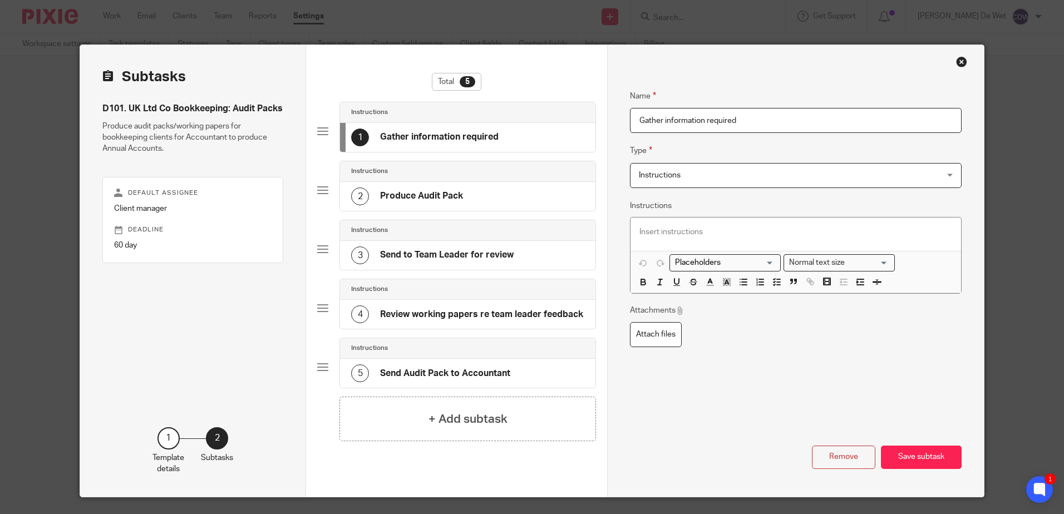
click at [450, 194] on h4 "Produce Audit Pack" at bounding box center [421, 196] width 83 height 12
click at [461, 255] on h4 "Send to Team Leader for review" at bounding box center [447, 255] width 134 height 12
click at [474, 316] on h4 "Review working papers re team leader feedback" at bounding box center [481, 315] width 203 height 12
click at [959, 61] on div "Close this dialog window" at bounding box center [961, 61] width 11 height 11
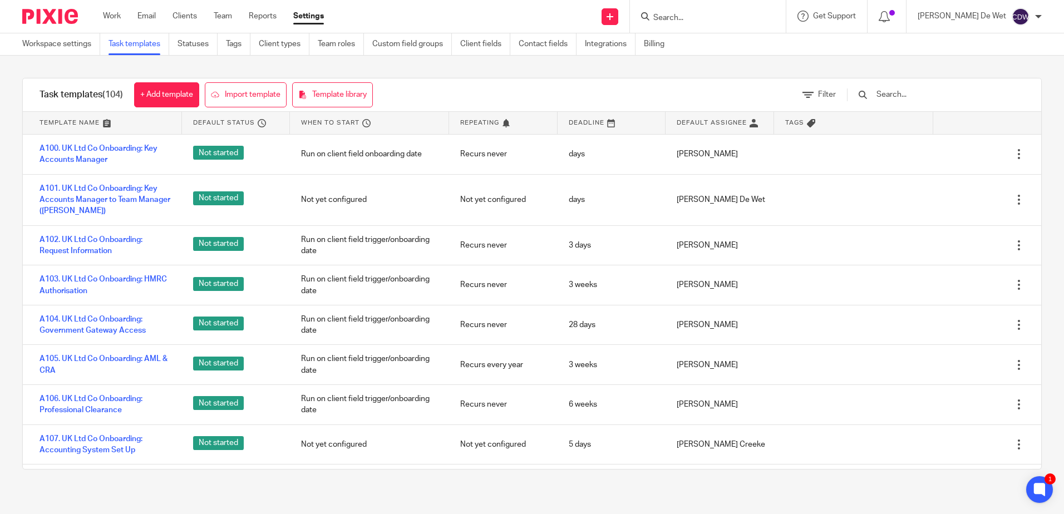
click at [931, 95] on input "text" at bounding box center [941, 95] width 130 height 12
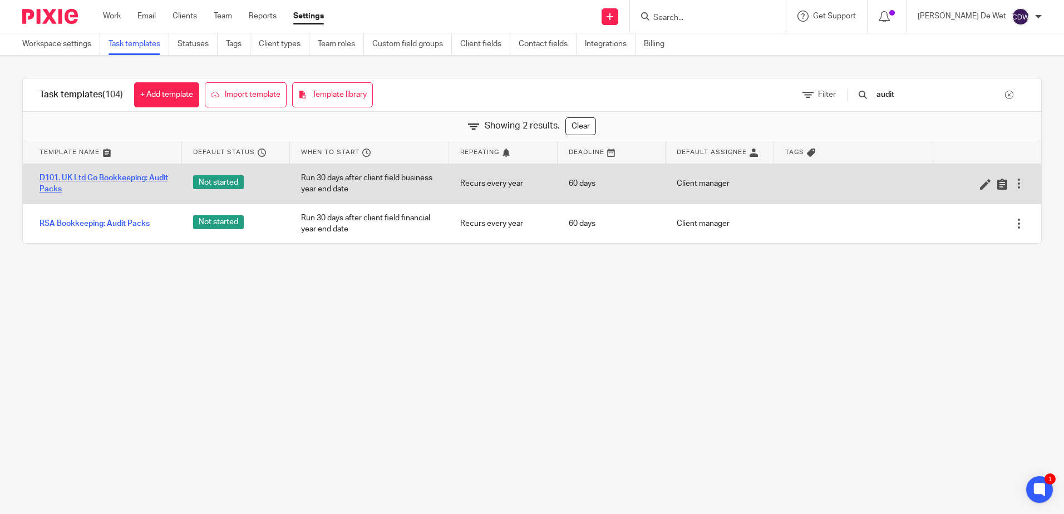
type input "audit"
click at [123, 180] on link "D101. UK Ltd Co Bookkeeping: Audit Packs" at bounding box center [105, 184] width 131 height 23
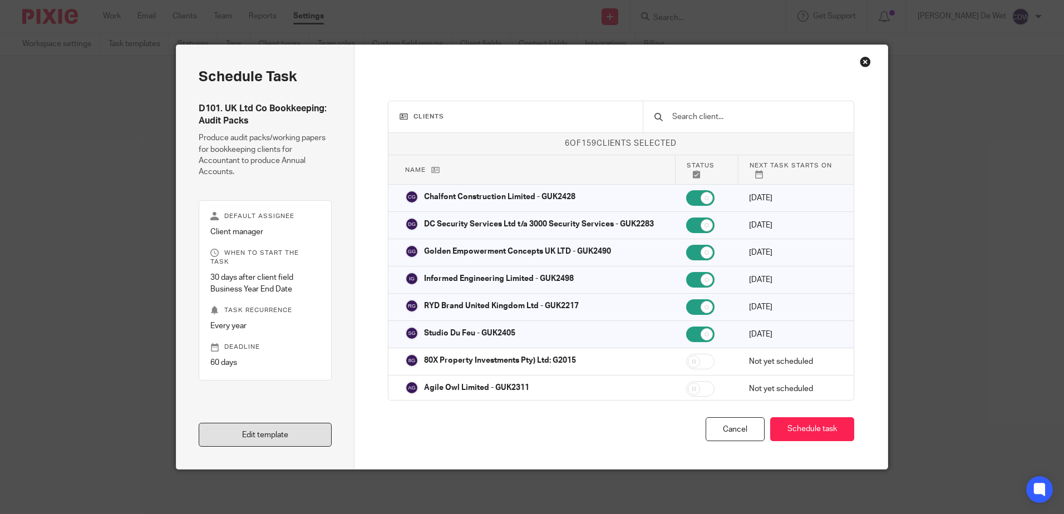
click at [296, 435] on link "Edit template" at bounding box center [265, 435] width 133 height 24
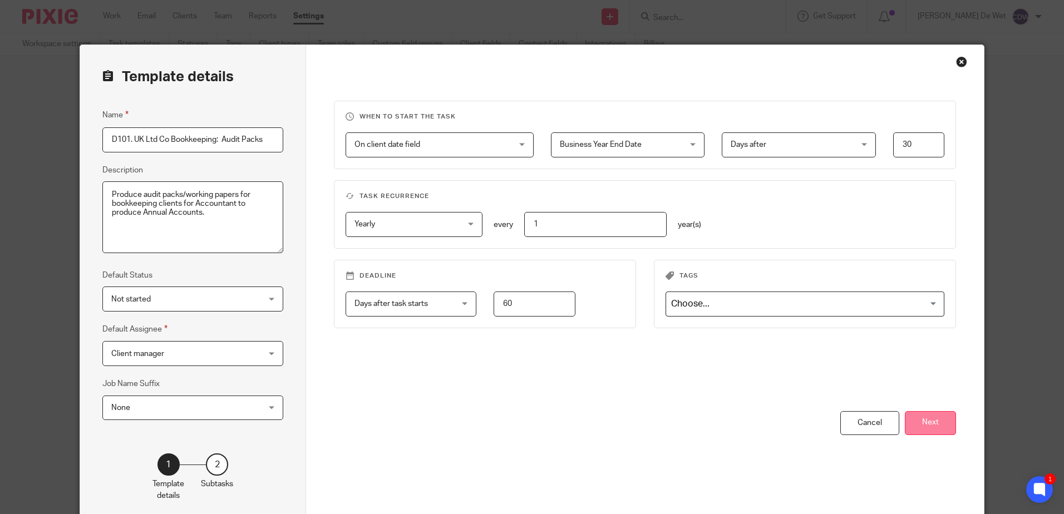
click at [925, 424] on button "Next" at bounding box center [930, 423] width 51 height 24
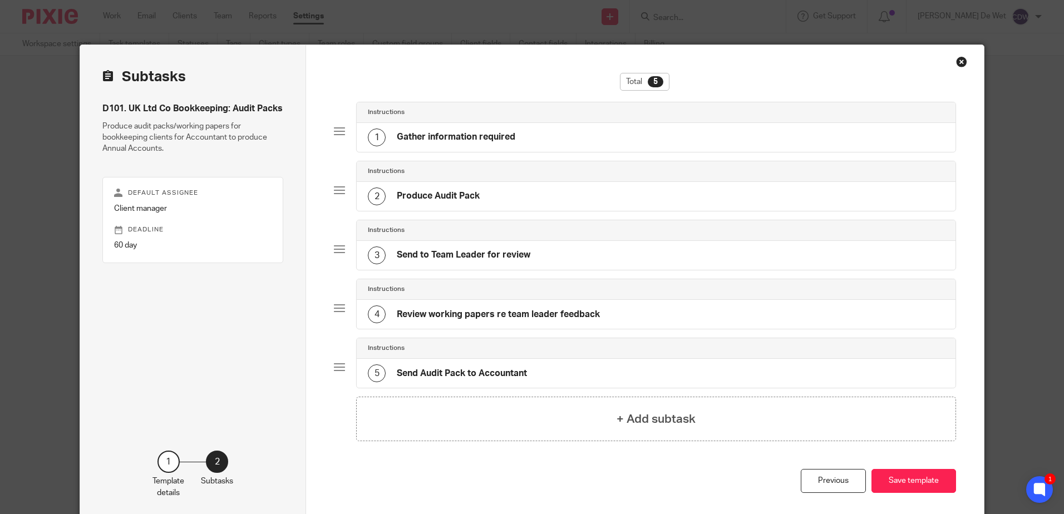
click at [957, 61] on div "Close this dialog window" at bounding box center [961, 61] width 11 height 11
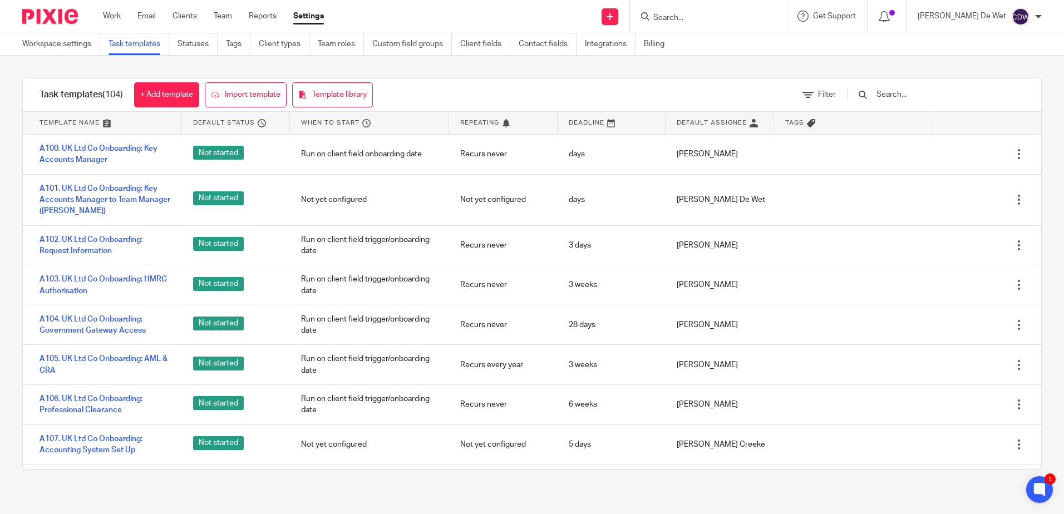
click at [921, 95] on input "text" at bounding box center [941, 95] width 130 height 12
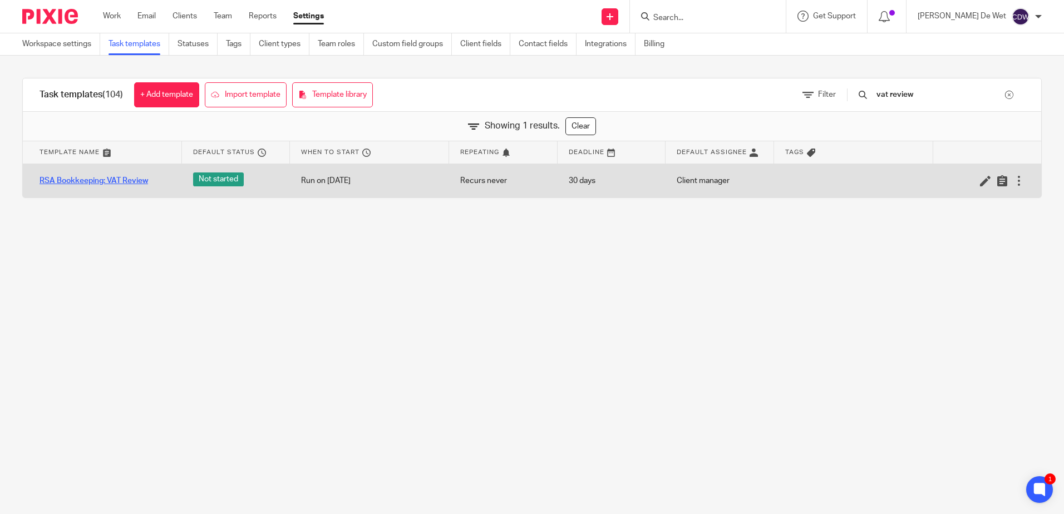
type input "vat review"
click at [114, 179] on link "RSA Bookkeeping: VAT Review" at bounding box center [94, 180] width 109 height 11
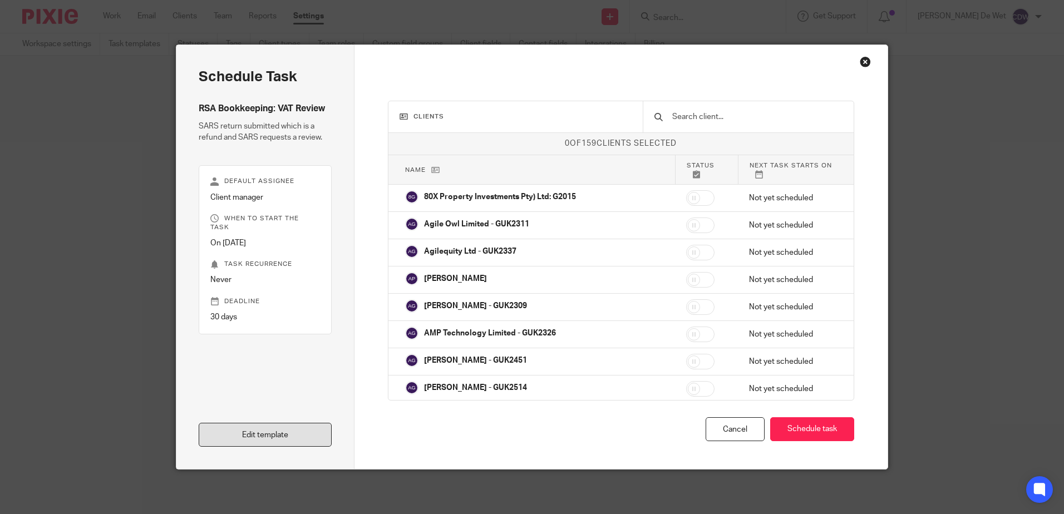
click at [288, 443] on link "Edit template" at bounding box center [265, 435] width 133 height 24
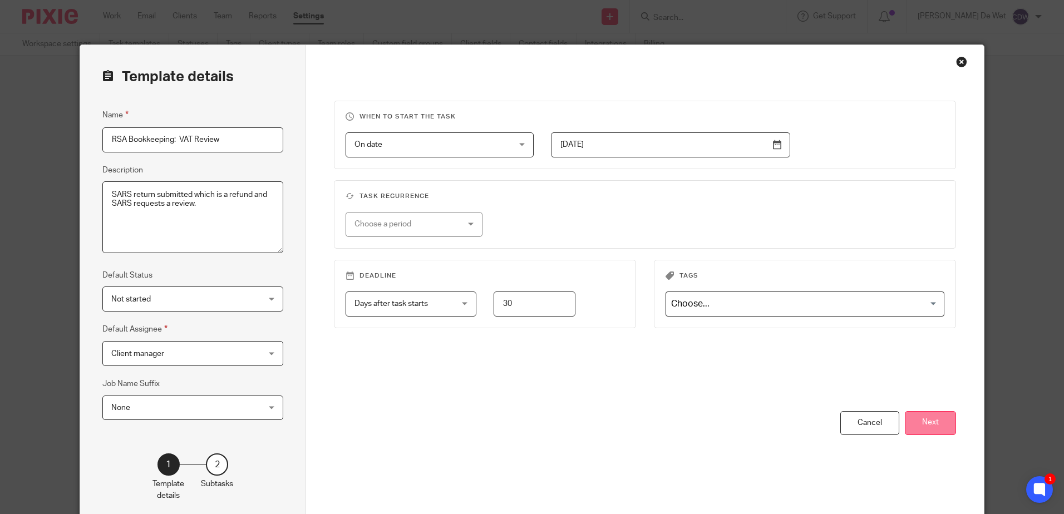
click at [927, 426] on button "Next" at bounding box center [930, 423] width 51 height 24
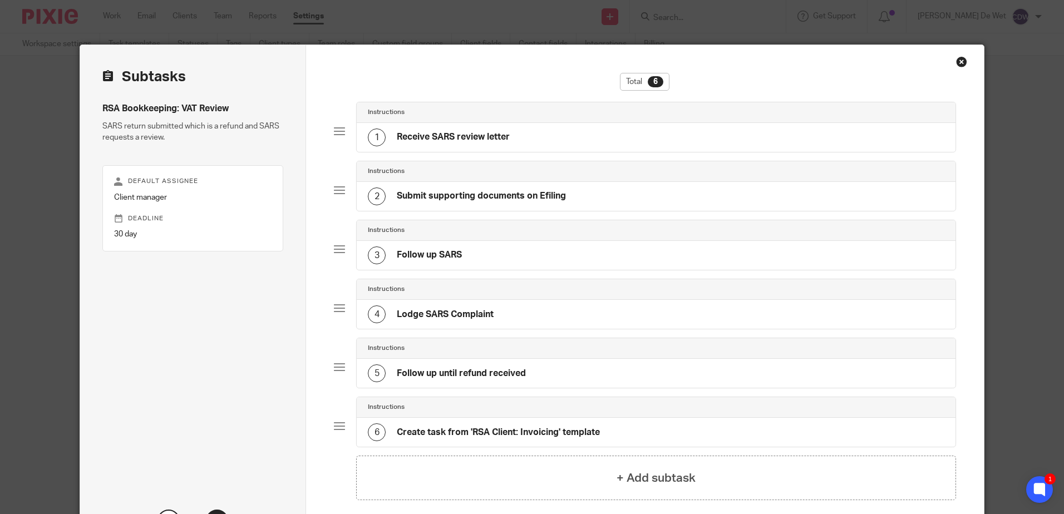
click at [470, 202] on h4 "Submit supporting documents on Efiling" at bounding box center [481, 196] width 169 height 12
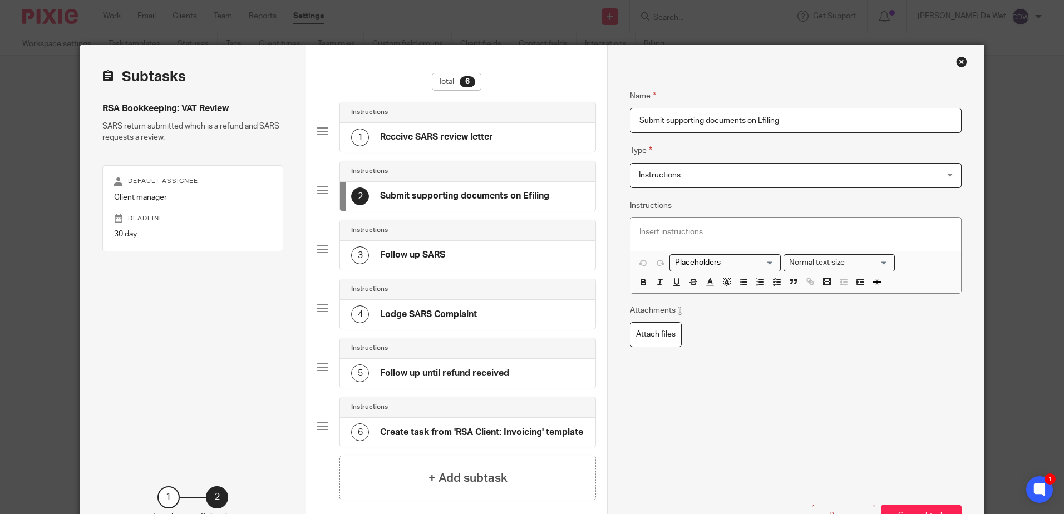
click at [434, 258] on h4 "Follow up SARS" at bounding box center [412, 255] width 65 height 12
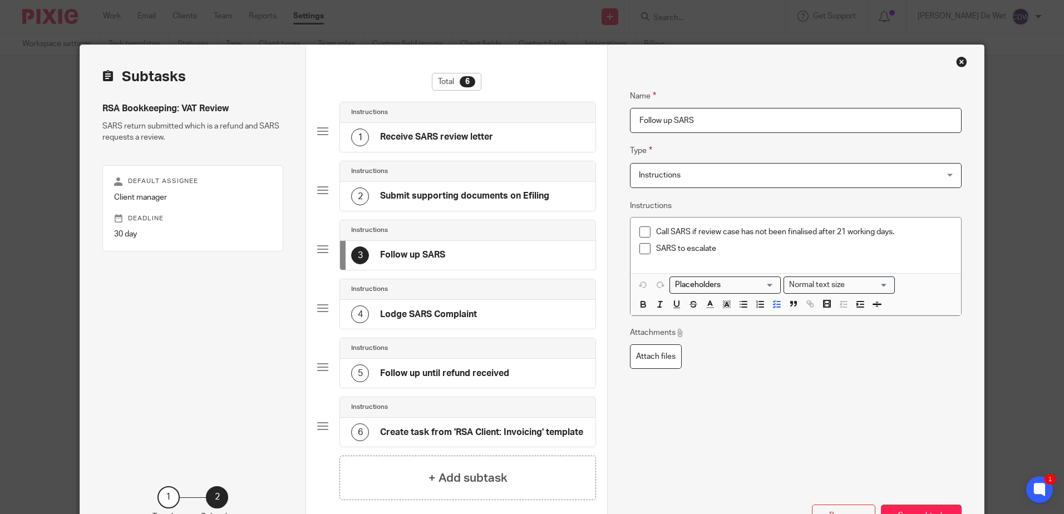
click at [441, 316] on h4 "Lodge SARS Complaint" at bounding box center [428, 315] width 97 height 12
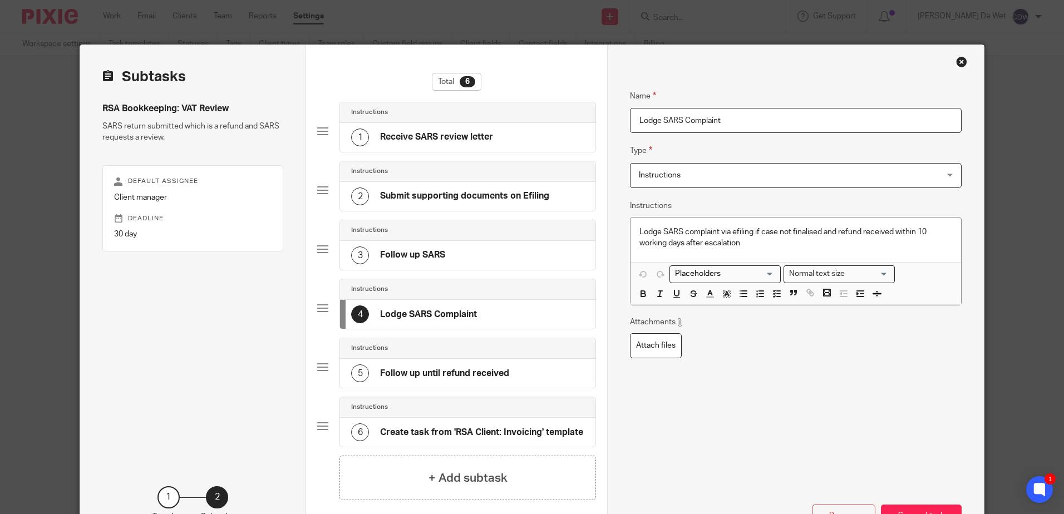
click at [448, 376] on h4 "Follow up until refund received" at bounding box center [444, 374] width 129 height 12
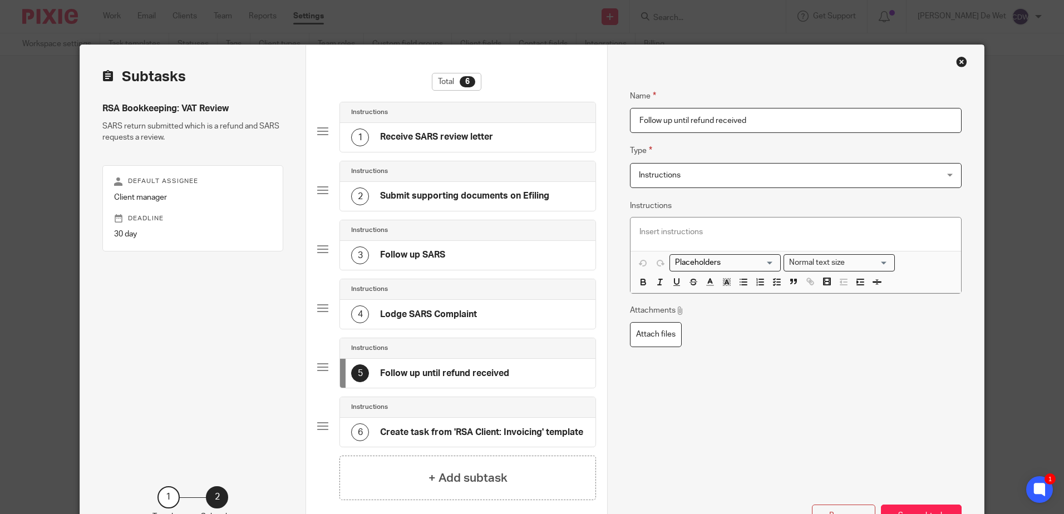
click at [456, 432] on h4 "Create task from 'RSA Client: Invoicing' template" at bounding box center [481, 433] width 203 height 12
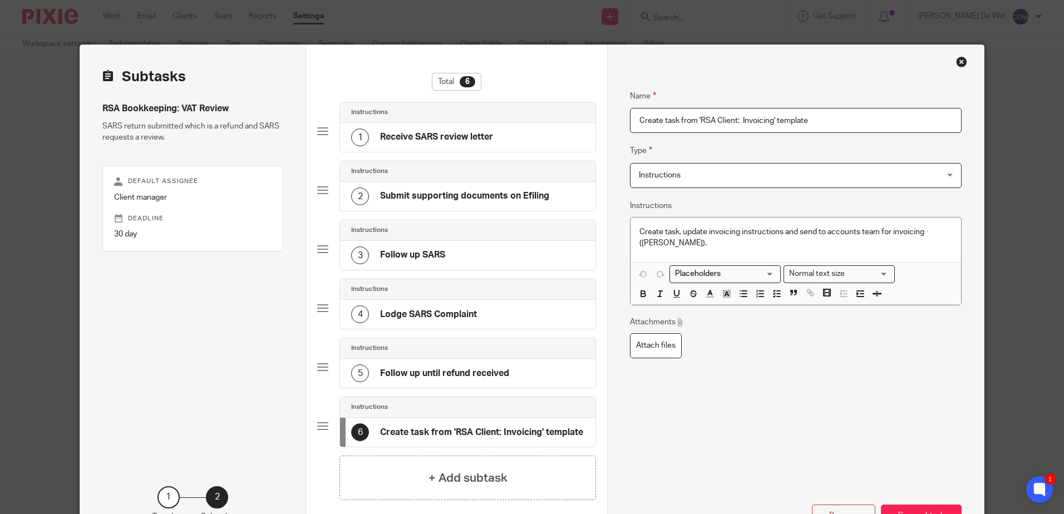
click at [956, 63] on div "Close this dialog window" at bounding box center [961, 61] width 11 height 11
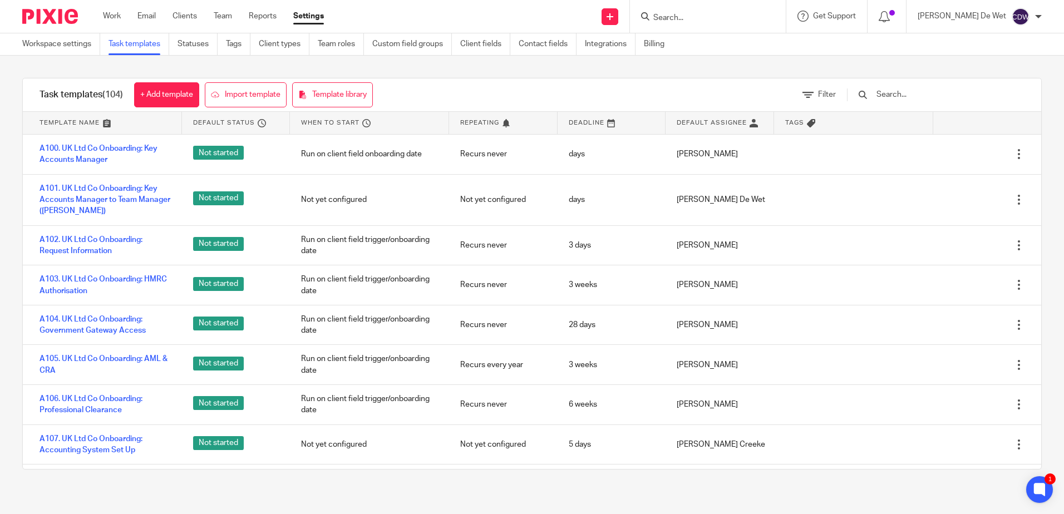
click at [930, 94] on input "text" at bounding box center [941, 95] width 130 height 12
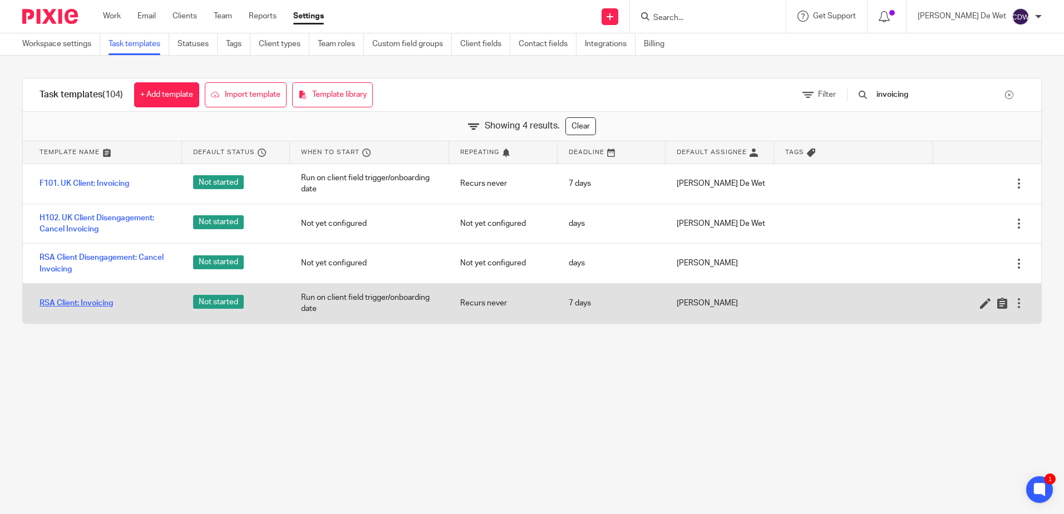
type input "invoicing"
click at [88, 304] on link "RSA Client: Invoicing" at bounding box center [76, 303] width 73 height 11
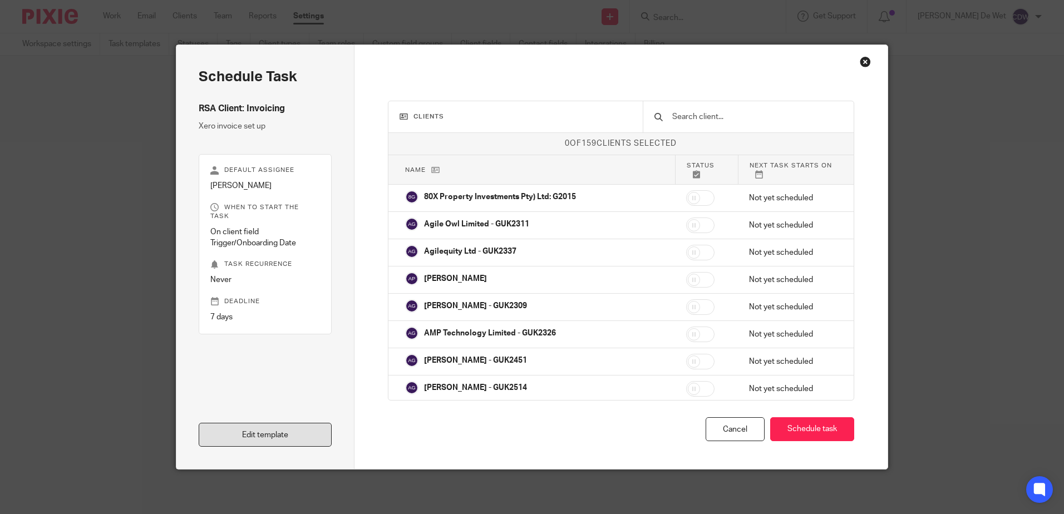
click at [267, 437] on link "Edit template" at bounding box center [265, 435] width 133 height 24
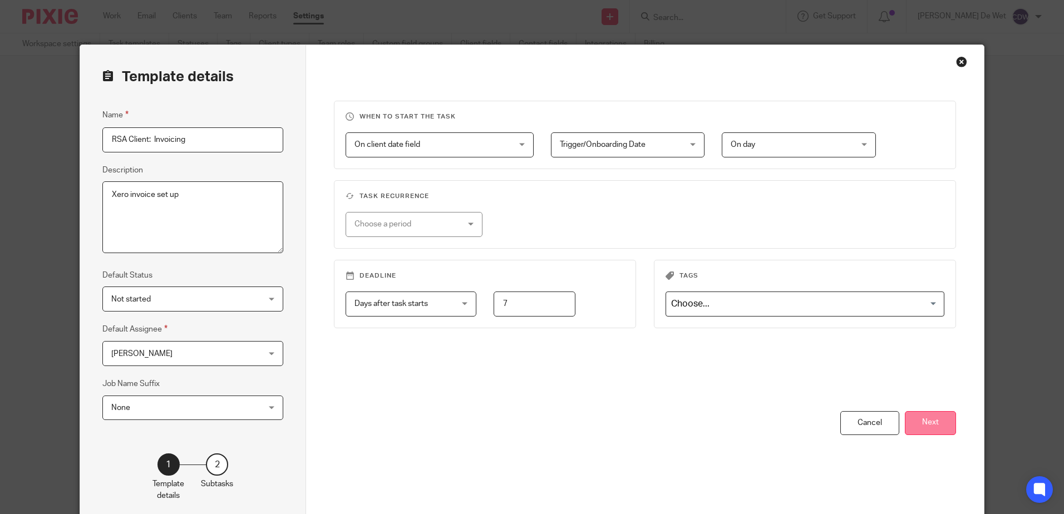
click at [923, 424] on button "Next" at bounding box center [930, 423] width 51 height 24
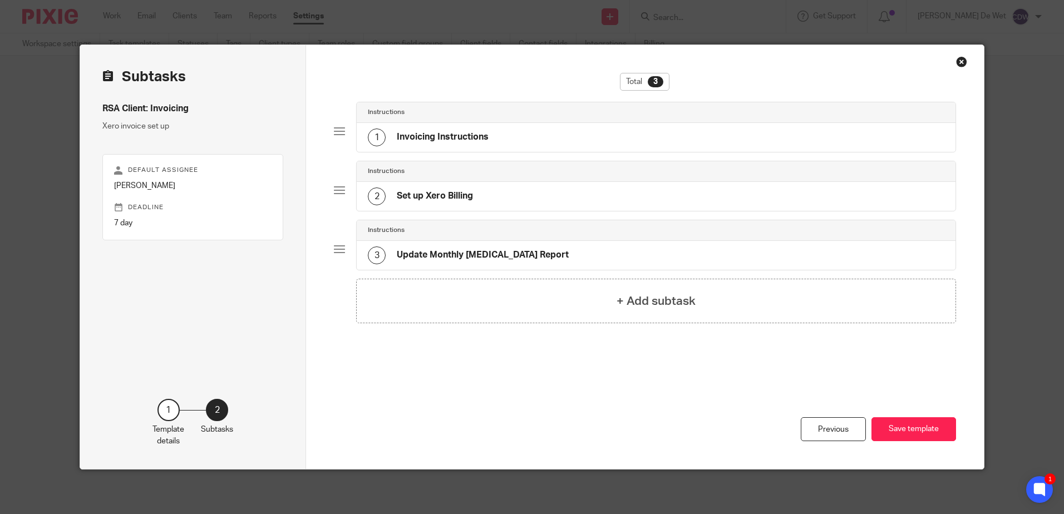
click at [443, 135] on h4 "Invoicing Instructions" at bounding box center [443, 137] width 92 height 12
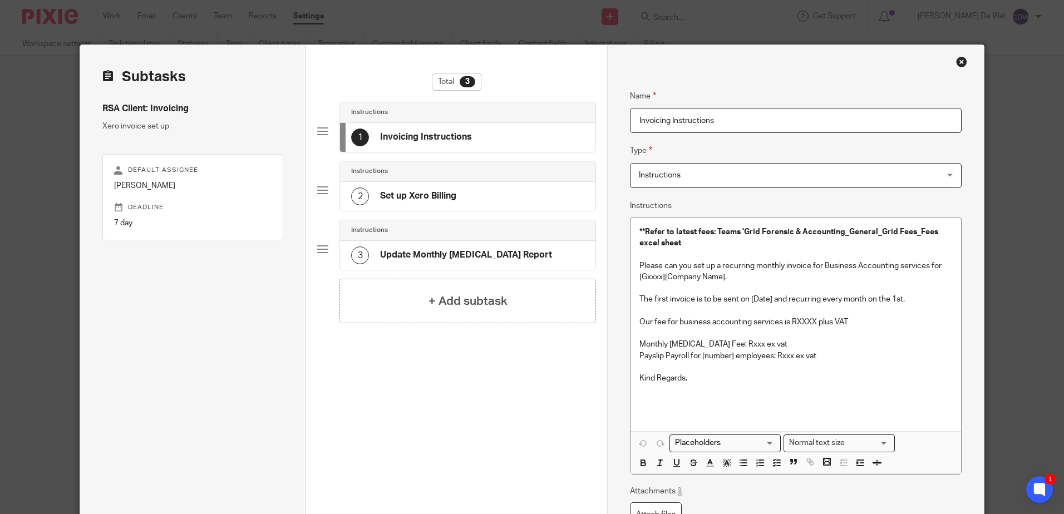
click at [956, 62] on div "Close this dialog window" at bounding box center [961, 61] width 11 height 11
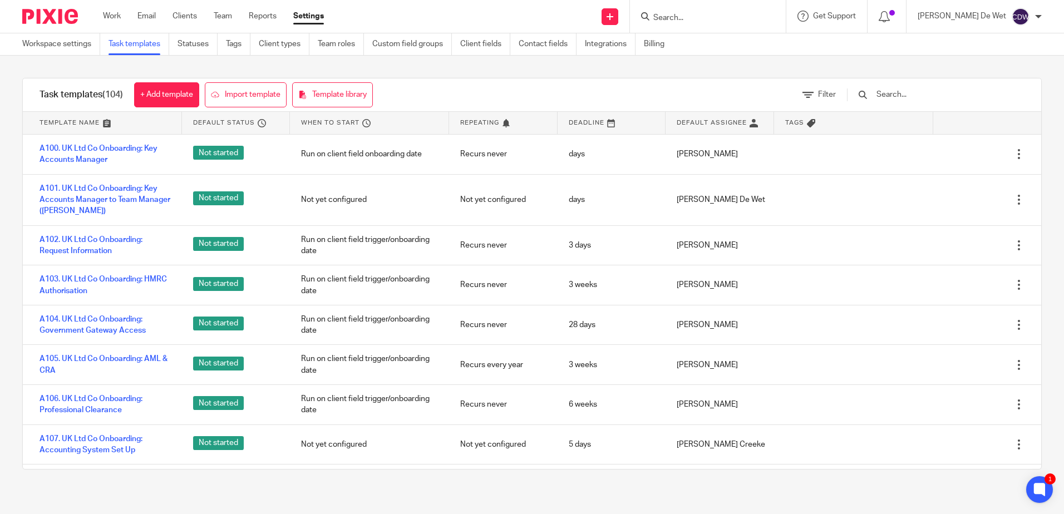
click at [914, 98] on input "text" at bounding box center [941, 95] width 130 height 12
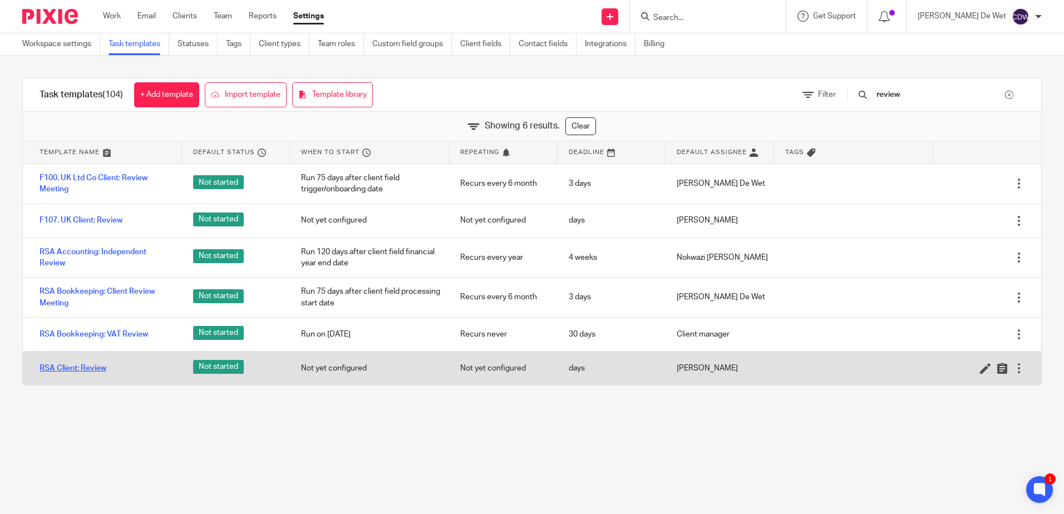
type input "review"
click at [99, 371] on link "RSA Client: Review" at bounding box center [73, 368] width 67 height 11
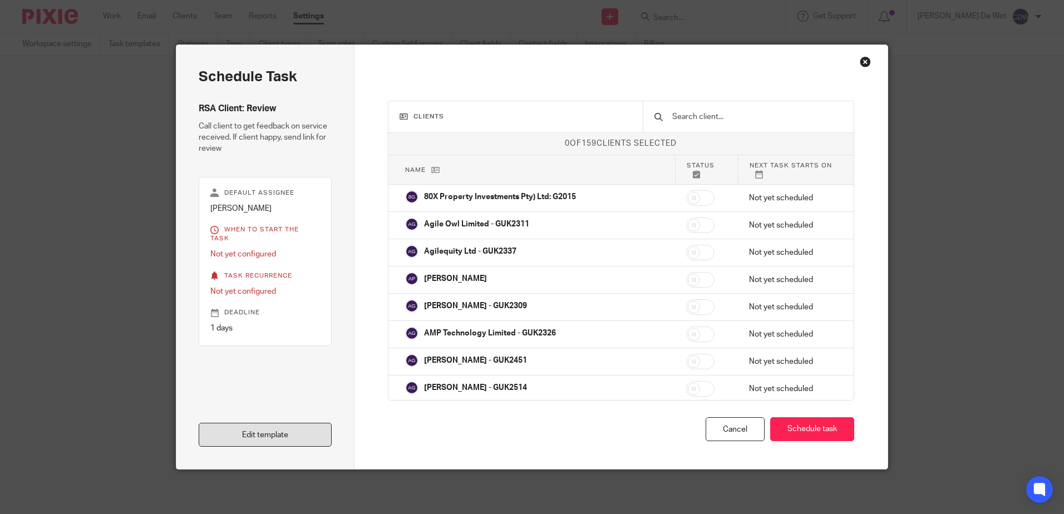
click at [248, 437] on link "Edit template" at bounding box center [265, 435] width 133 height 24
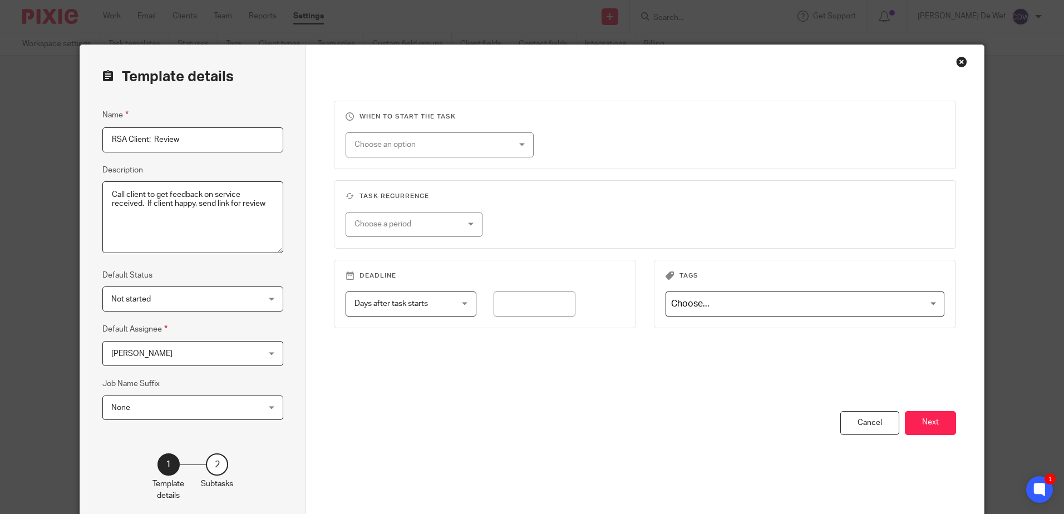
click at [151, 140] on input "RSA Client: Review" at bounding box center [192, 139] width 181 height 25
type input "RSA Client: Google Review"
click at [921, 428] on button "Next" at bounding box center [930, 423] width 51 height 24
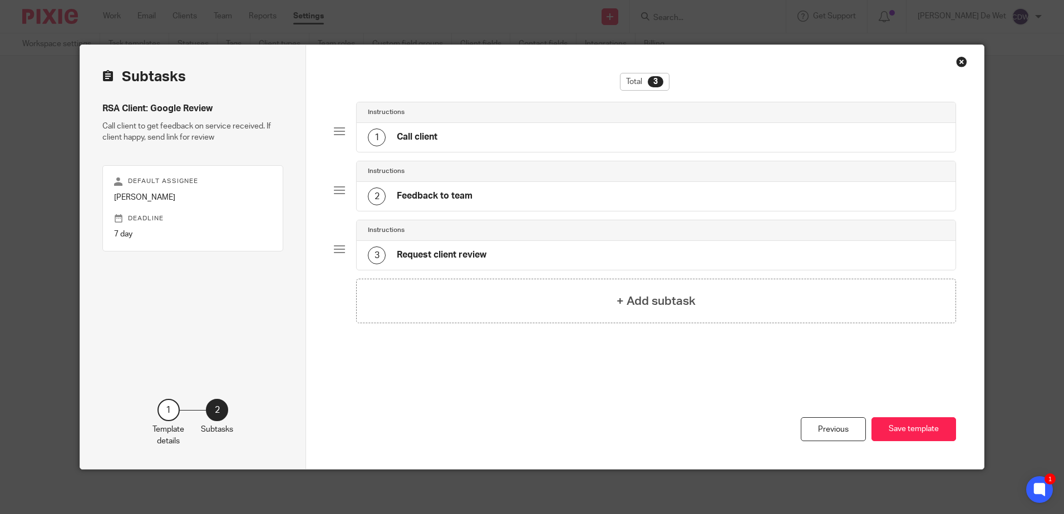
click at [419, 134] on h4 "Call client" at bounding box center [417, 137] width 41 height 12
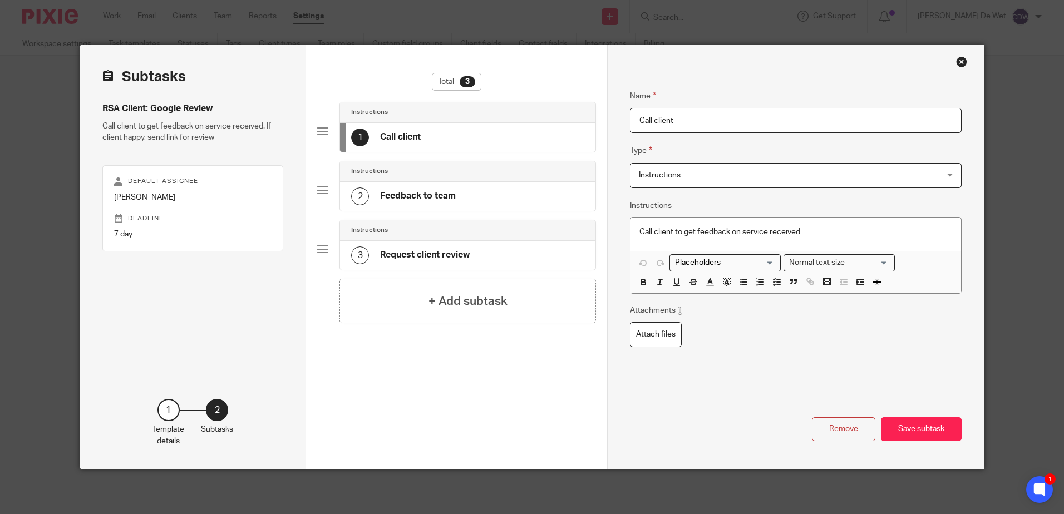
click at [416, 197] on h4 "Feedback to team" at bounding box center [418, 196] width 76 height 12
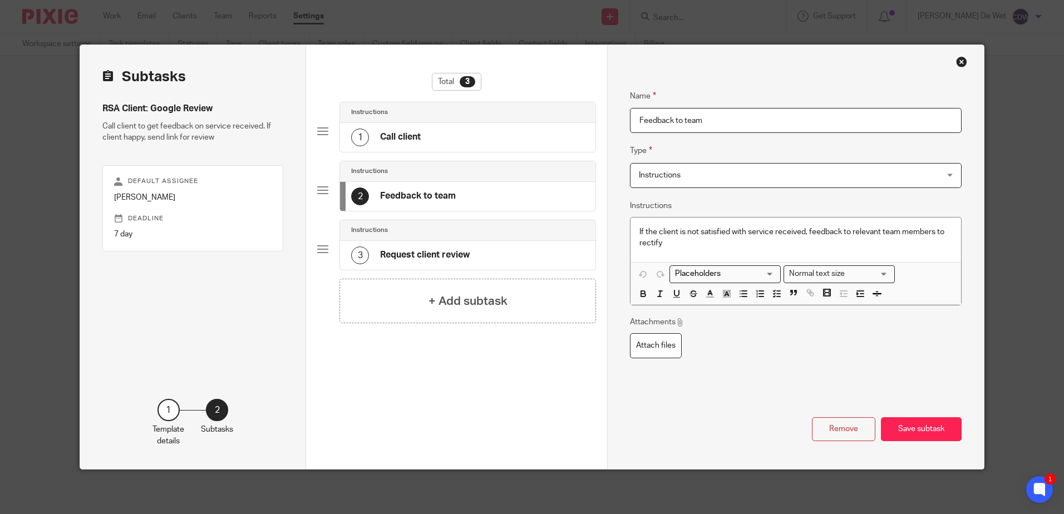
click at [436, 252] on h4 "Request client review" at bounding box center [425, 255] width 90 height 12
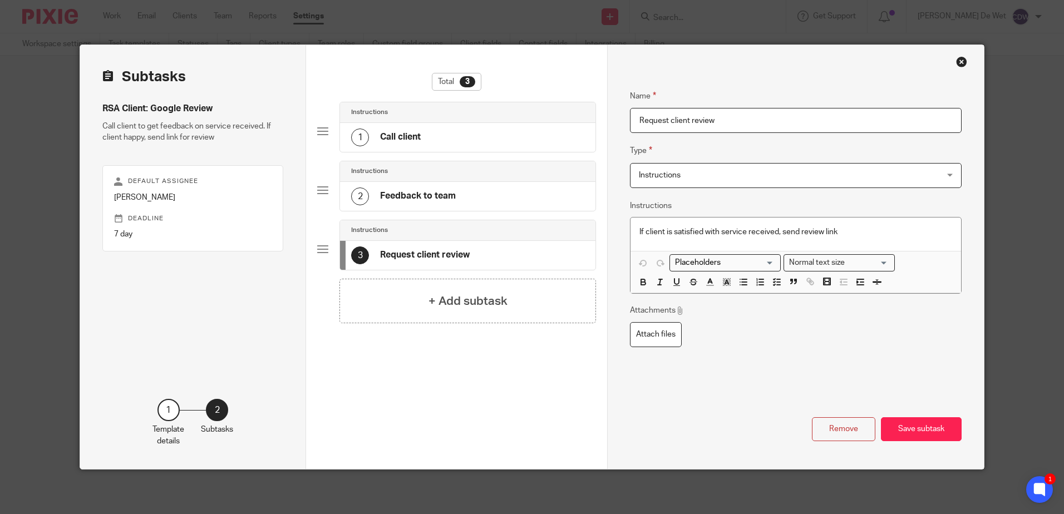
click at [798, 233] on p "If client is satisfied with service received, send review link" at bounding box center [796, 232] width 312 height 11
click at [928, 430] on button "Save subtask" at bounding box center [921, 429] width 81 height 24
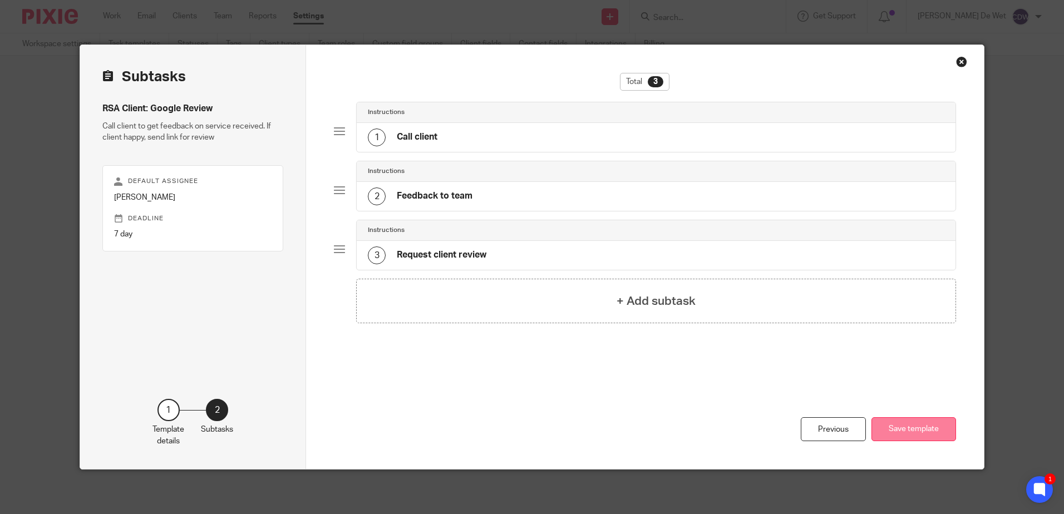
click at [926, 430] on button "Save template" at bounding box center [914, 429] width 85 height 24
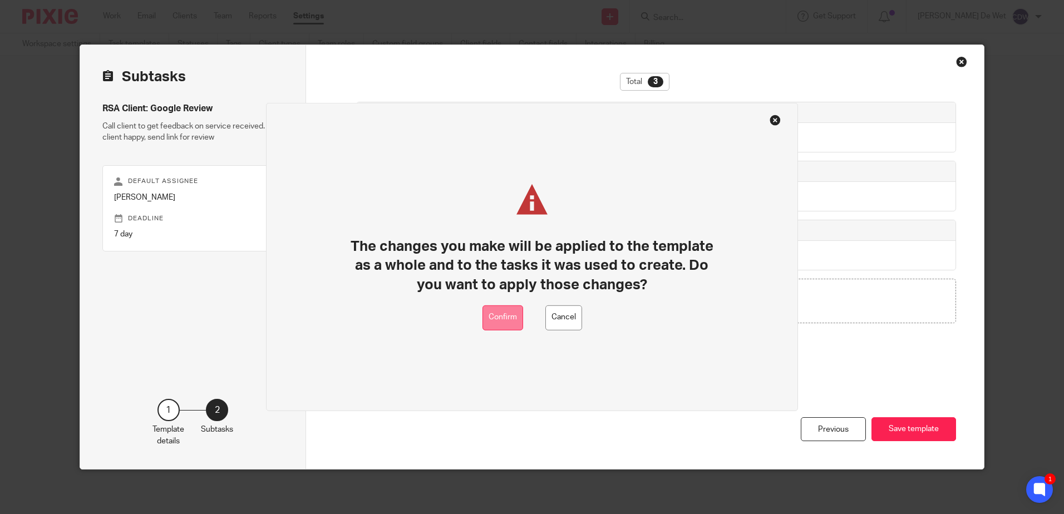
click at [510, 321] on button "Confirm" at bounding box center [503, 318] width 41 height 25
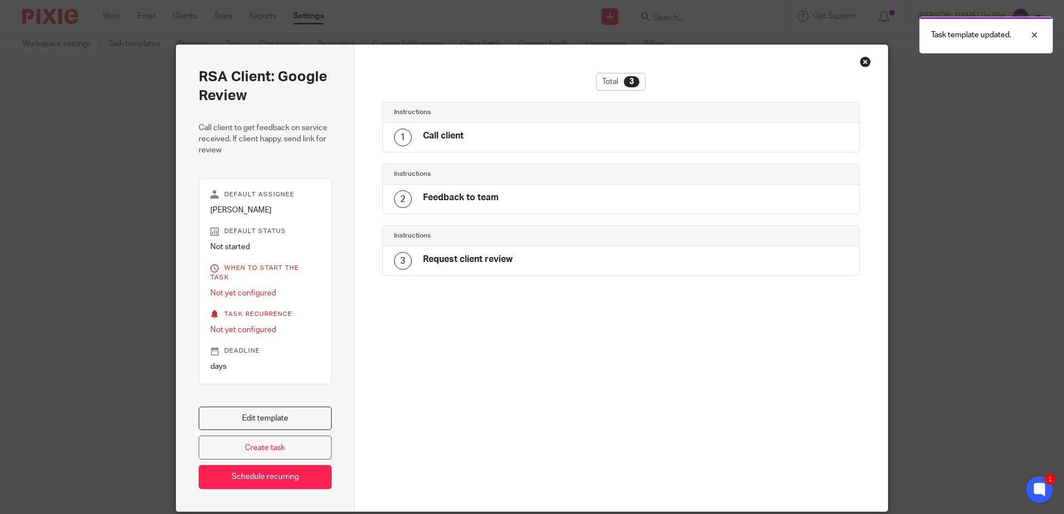
click at [862, 64] on div "Close this dialog window" at bounding box center [865, 61] width 11 height 11
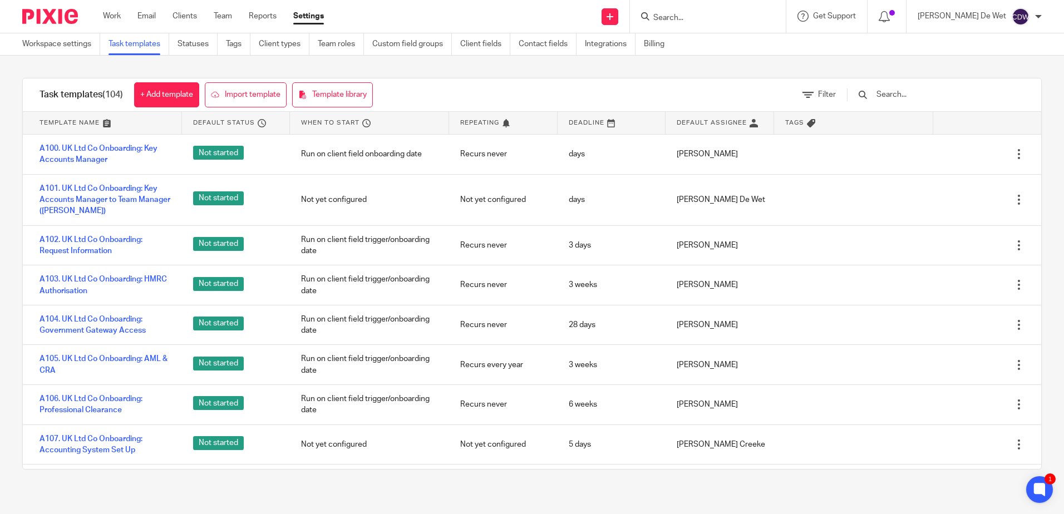
click at [921, 95] on input "text" at bounding box center [941, 95] width 130 height 12
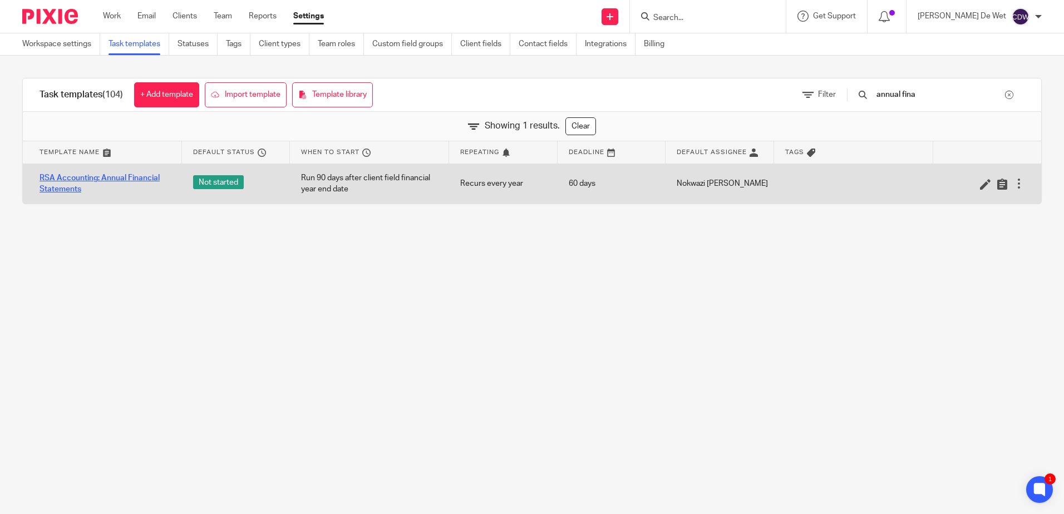
type input "annual fina"
click at [130, 181] on link "RSA Accounting: Annual Financial Statements" at bounding box center [105, 184] width 131 height 23
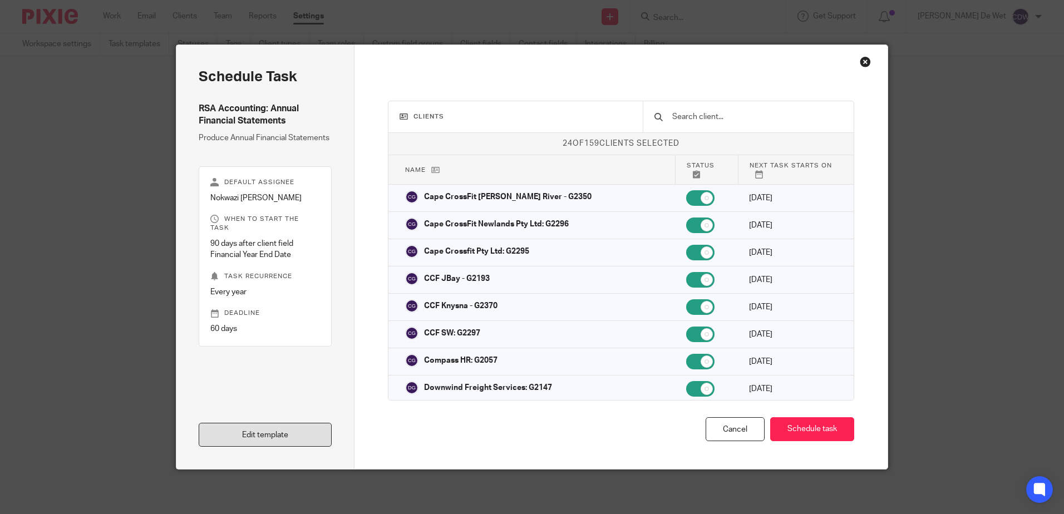
click at [286, 437] on link "Edit template" at bounding box center [265, 435] width 133 height 24
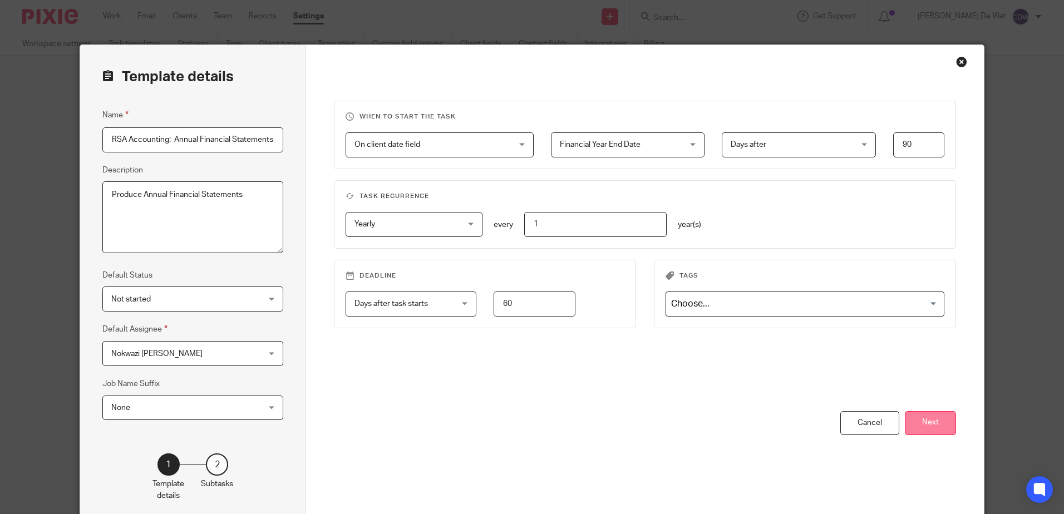
click at [931, 422] on button "Next" at bounding box center [930, 423] width 51 height 24
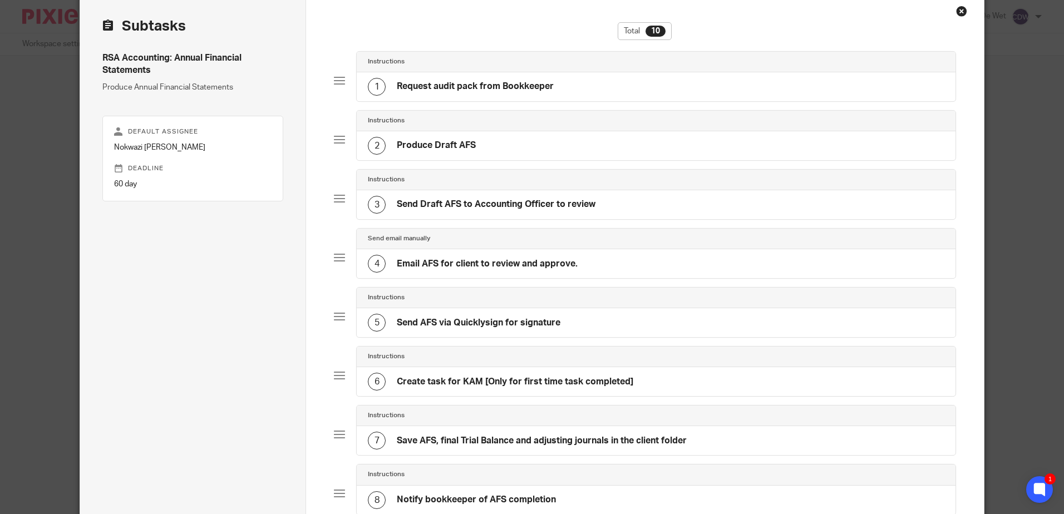
scroll to position [111, 0]
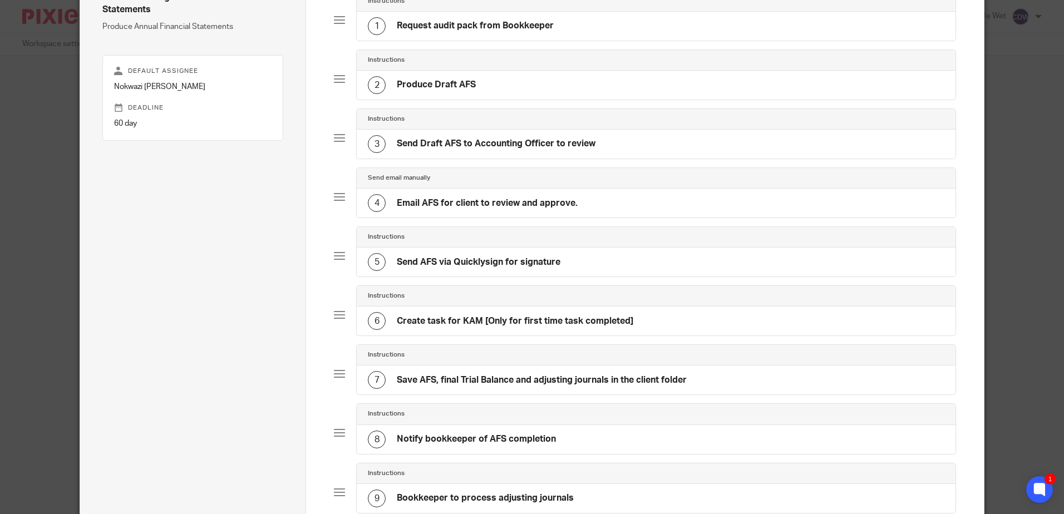
click at [584, 325] on h4 "Create task for KAM [Only for first time task completed]" at bounding box center [515, 322] width 237 height 12
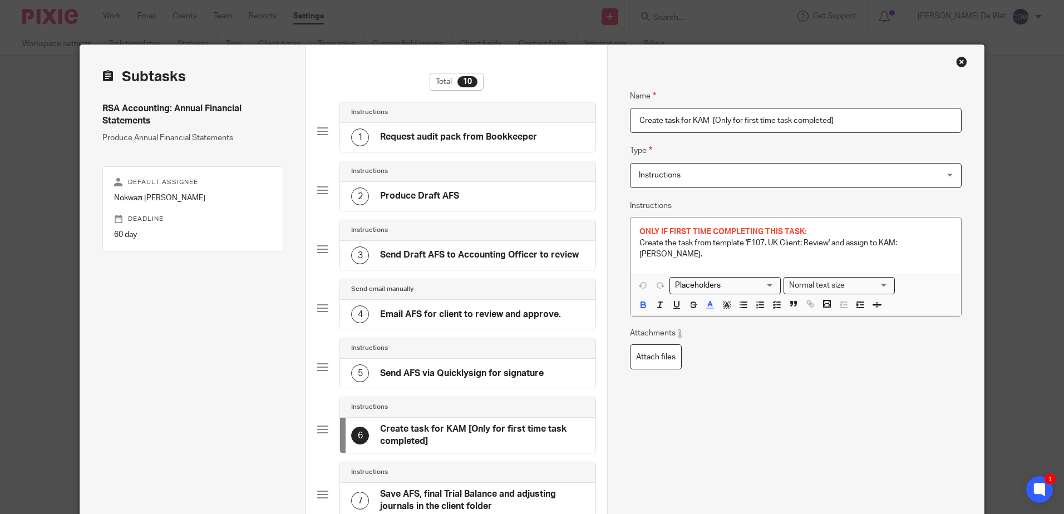
scroll to position [56, 0]
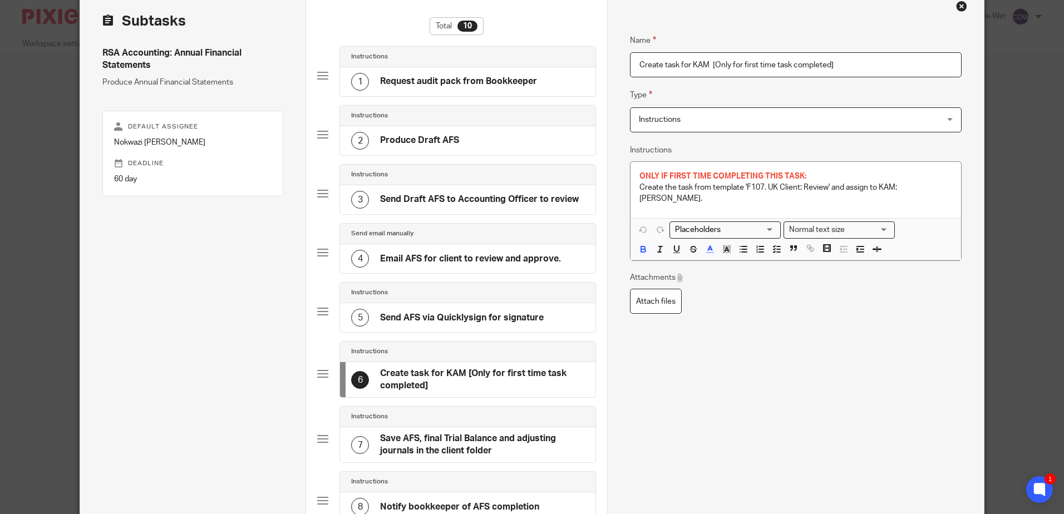
click at [743, 187] on p "Create the task from template 'F107. UK Client: Review' and assign to KAM: Kari…" at bounding box center [796, 193] width 312 height 23
click at [759, 192] on p "Create the task from template 'F107. UK Client: Review' and assign to KAM: Kari…" at bounding box center [796, 193] width 312 height 23
click at [741, 188] on p "Create the task from template 'F107. UK Client: Review' and assign to KAM: Kari…" at bounding box center [796, 193] width 312 height 23
click at [785, 309] on div "Name Create task for KAM [Only for first time task completed] Type Instructions…" at bounding box center [795, 266] width 331 height 499
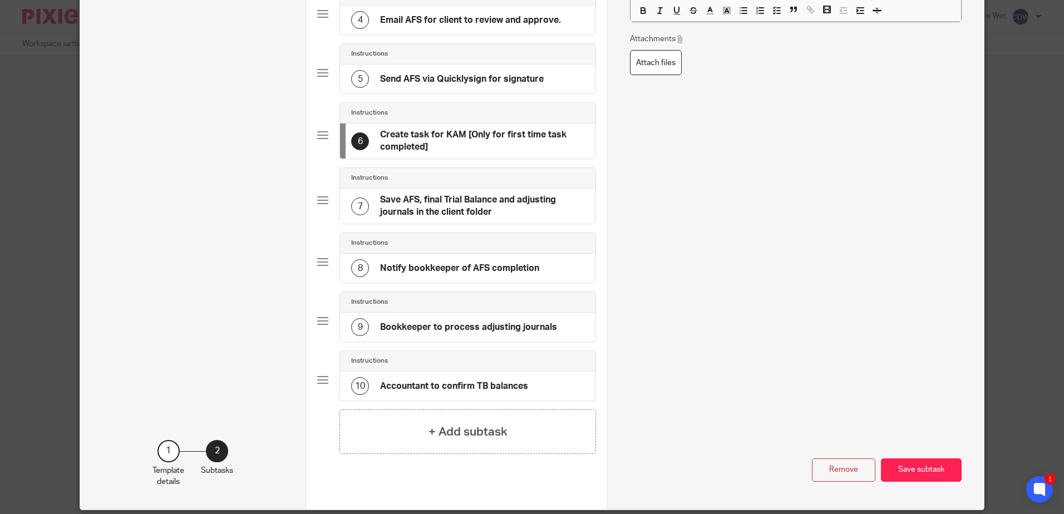
scroll to position [335, 0]
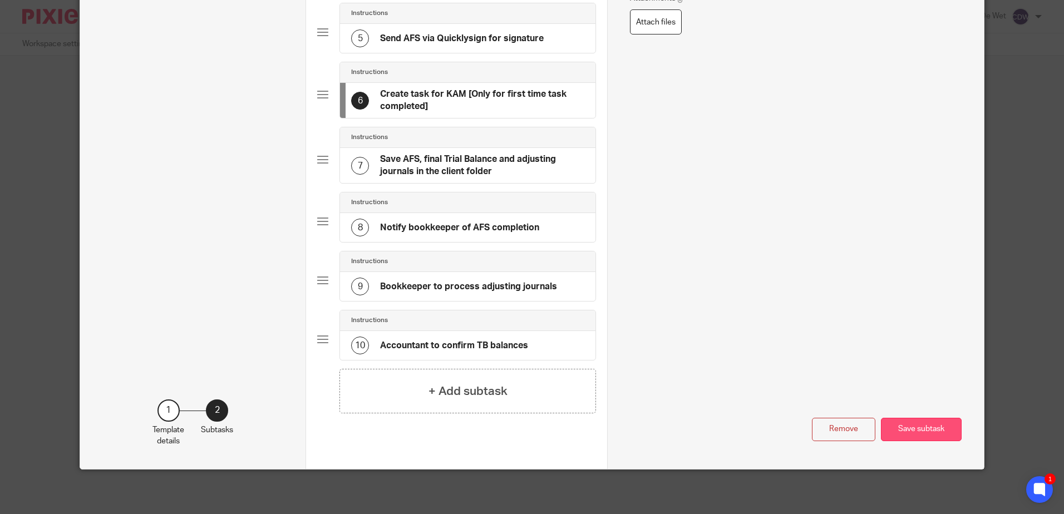
click at [914, 429] on button "Save subtask" at bounding box center [921, 430] width 81 height 24
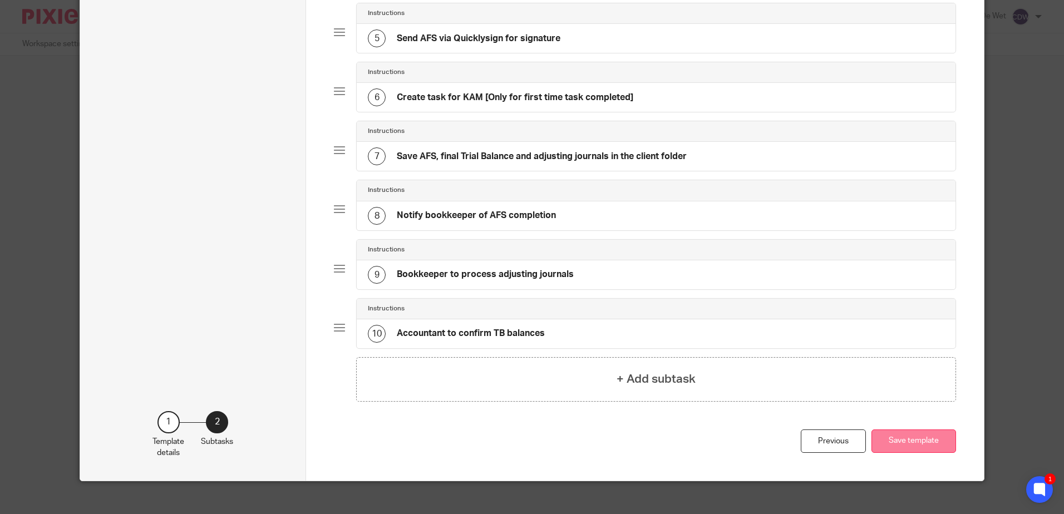
click at [914, 441] on button "Save template" at bounding box center [914, 442] width 85 height 24
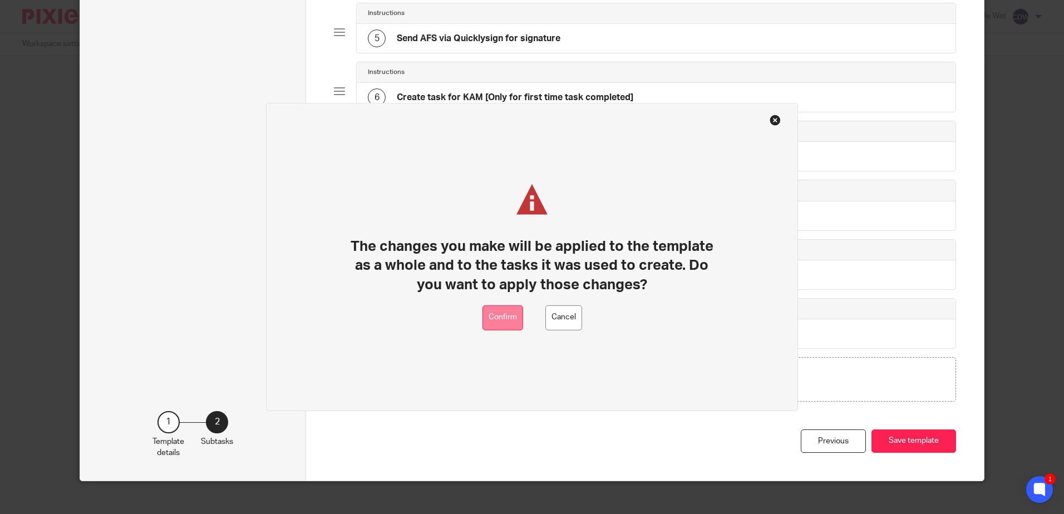
click at [515, 321] on button "Confirm" at bounding box center [503, 318] width 41 height 25
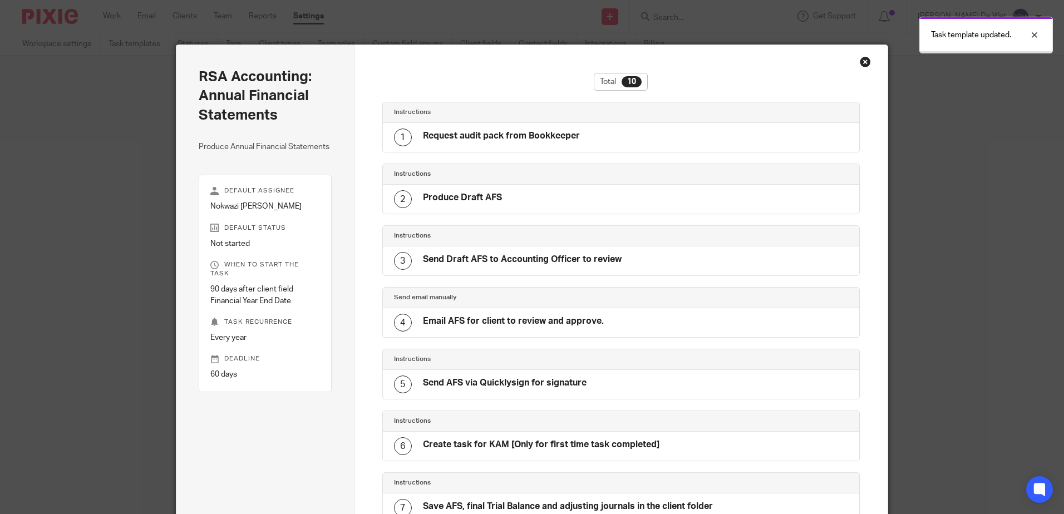
scroll to position [307, 0]
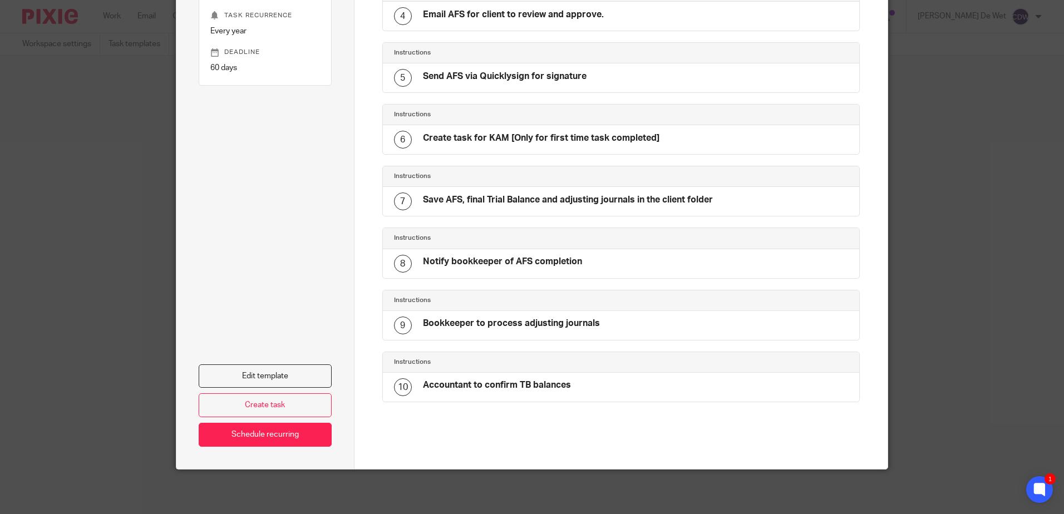
click at [264, 284] on div "Edit template Create task Schedule recurring" at bounding box center [265, 277] width 133 height 339
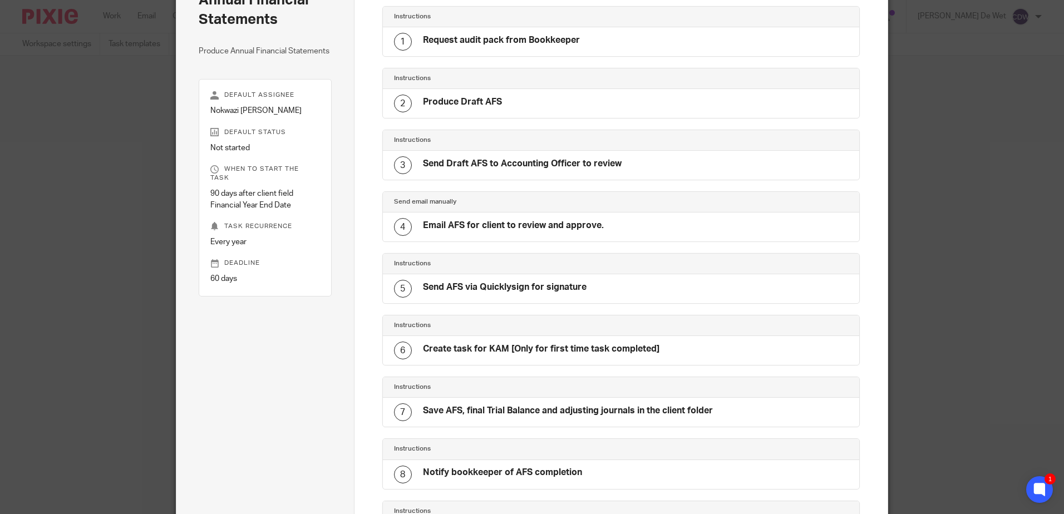
scroll to position [0, 0]
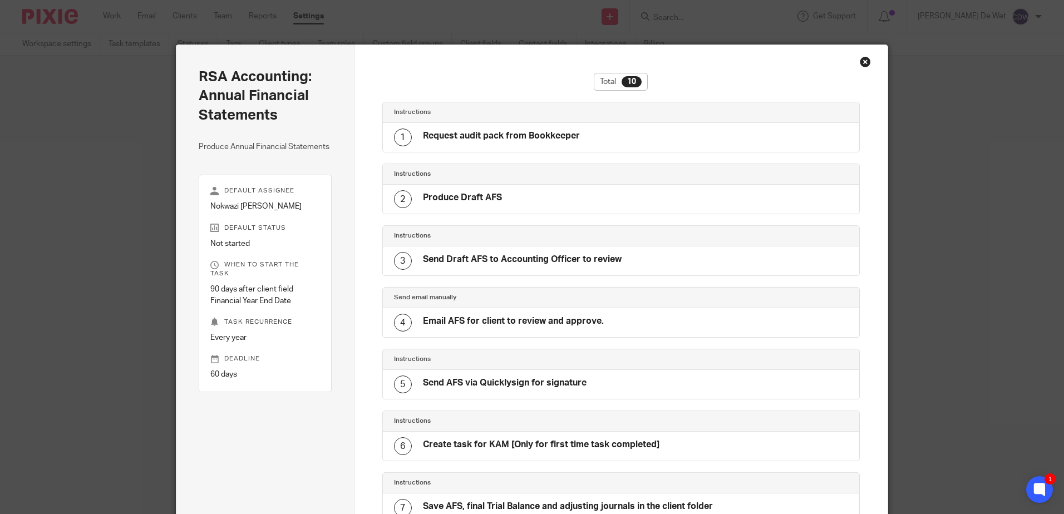
click at [860, 63] on div "Close this dialog window" at bounding box center [865, 61] width 11 height 11
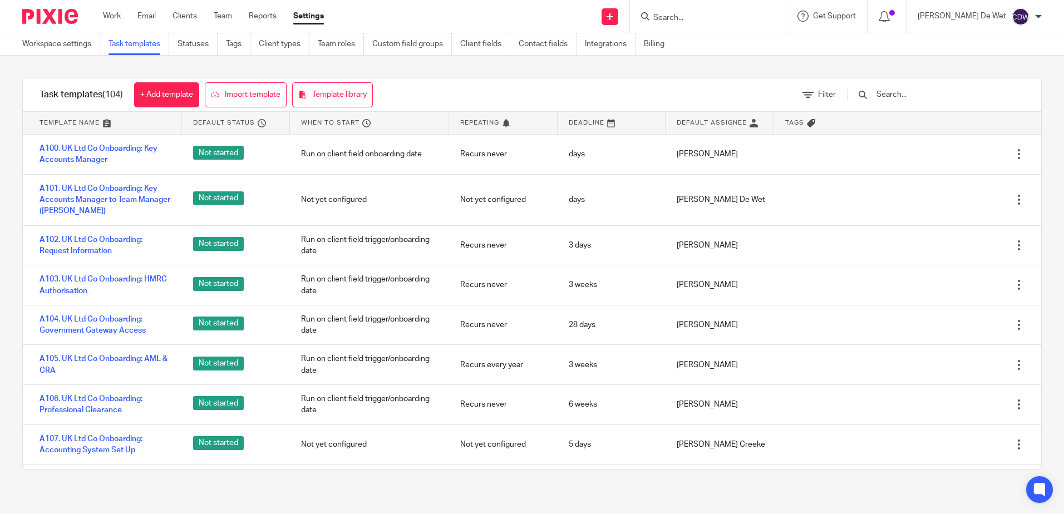
click at [925, 93] on input "text" at bounding box center [941, 95] width 130 height 12
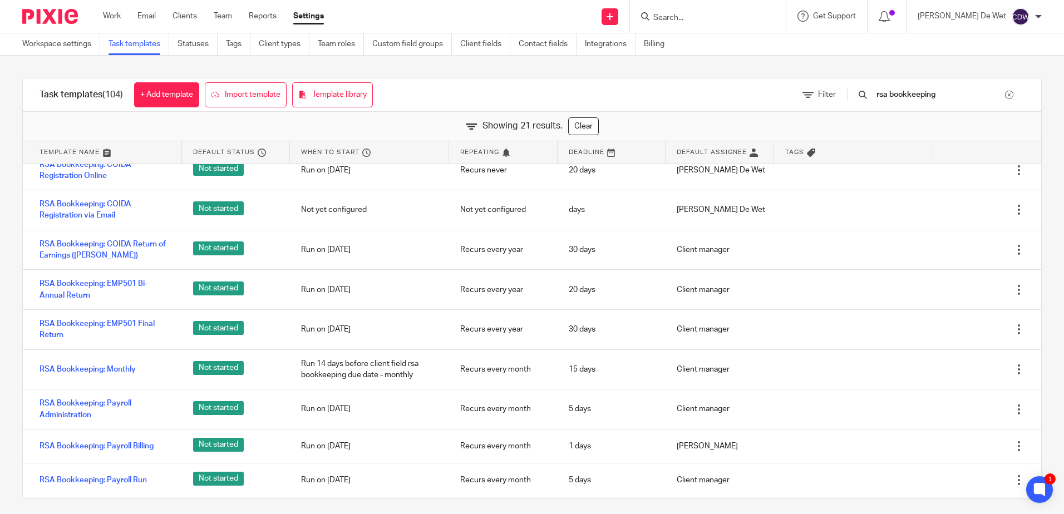
scroll to position [223, 0]
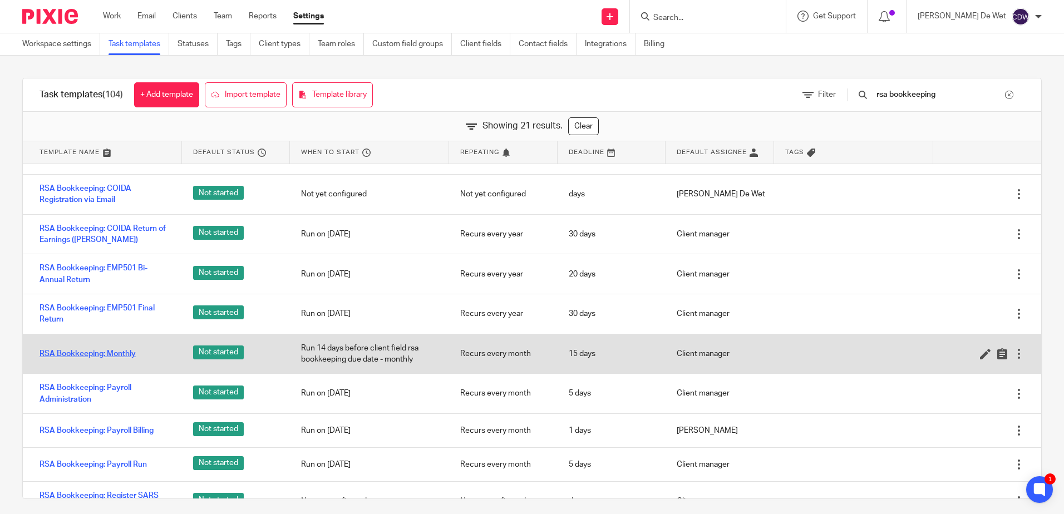
type input "rsa bookkeeping"
click at [131, 354] on link "RSA Bookkeeping: Monthly" at bounding box center [88, 353] width 96 height 11
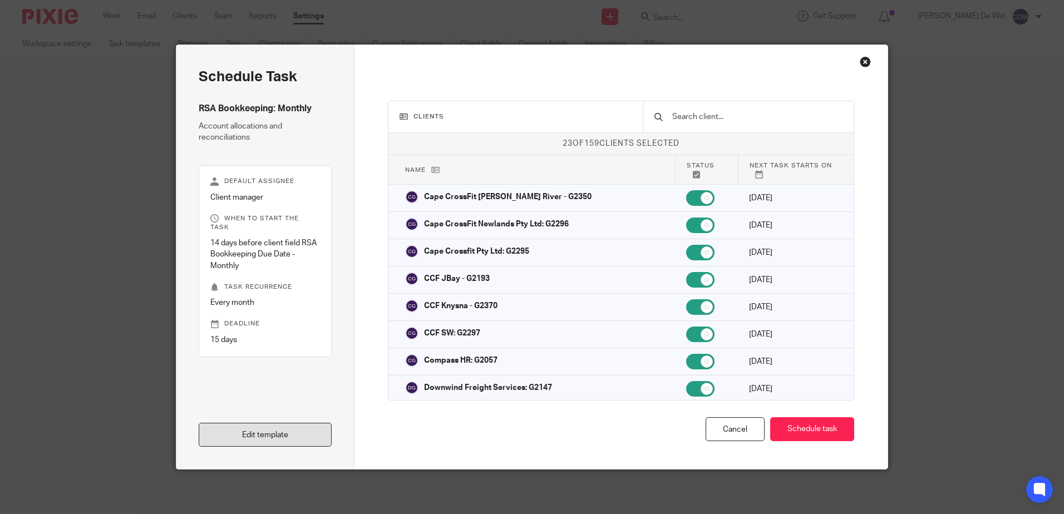
click at [274, 439] on link "Edit template" at bounding box center [265, 435] width 133 height 24
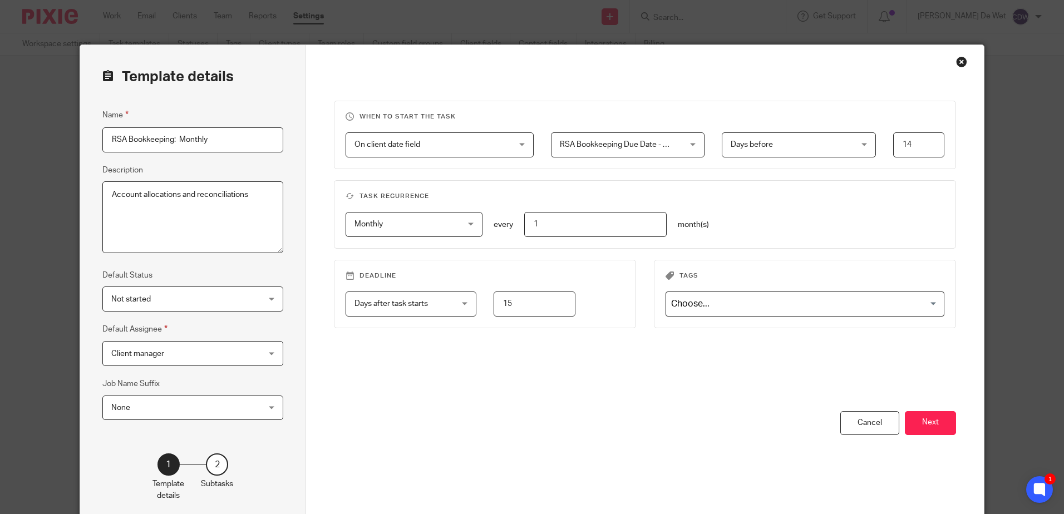
click at [957, 62] on div "Close this dialog window" at bounding box center [961, 61] width 11 height 11
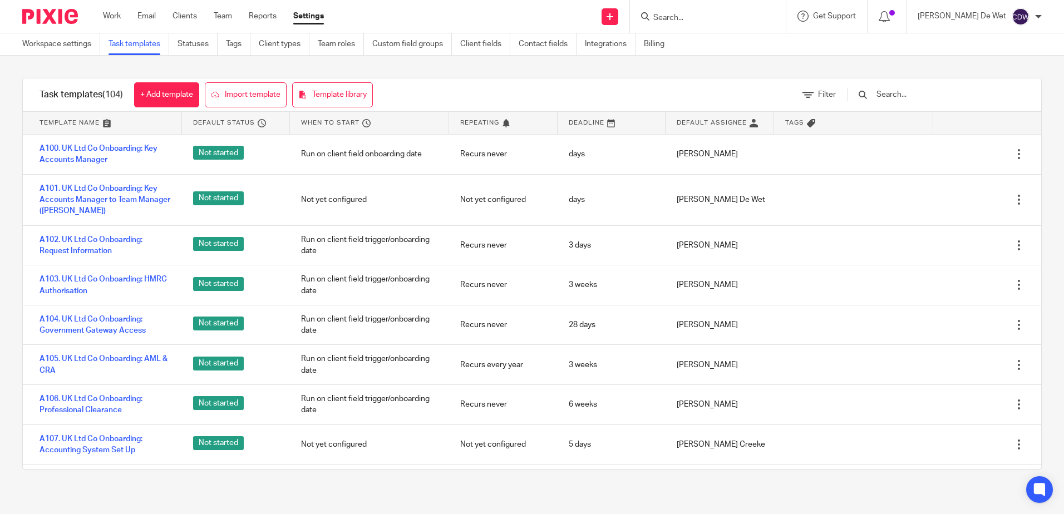
click at [935, 94] on input "text" at bounding box center [941, 95] width 130 height 12
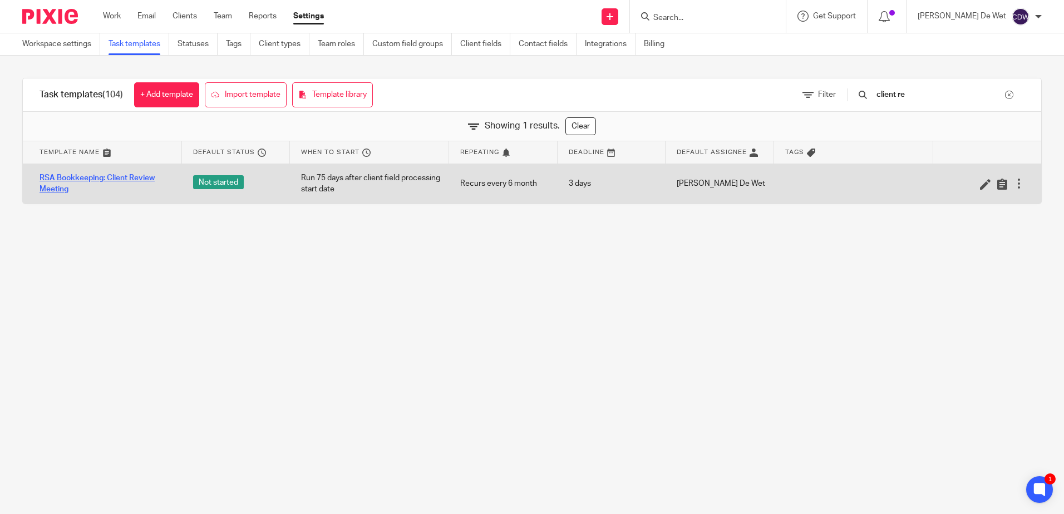
type input "client re"
click at [116, 179] on link "RSA Bookkeeping: Client Review Meeting" at bounding box center [105, 184] width 131 height 23
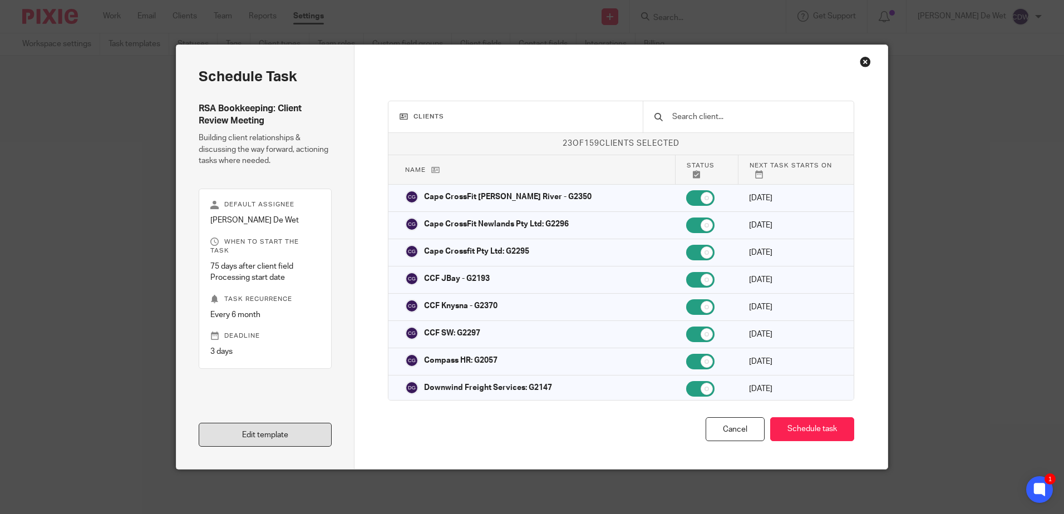
click at [264, 434] on link "Edit template" at bounding box center [265, 435] width 133 height 24
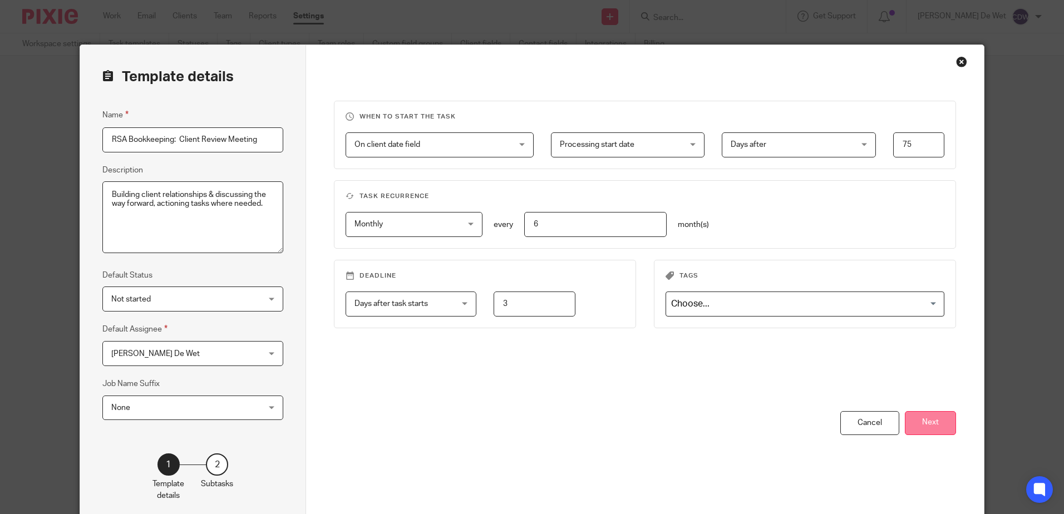
click at [933, 424] on button "Next" at bounding box center [930, 423] width 51 height 24
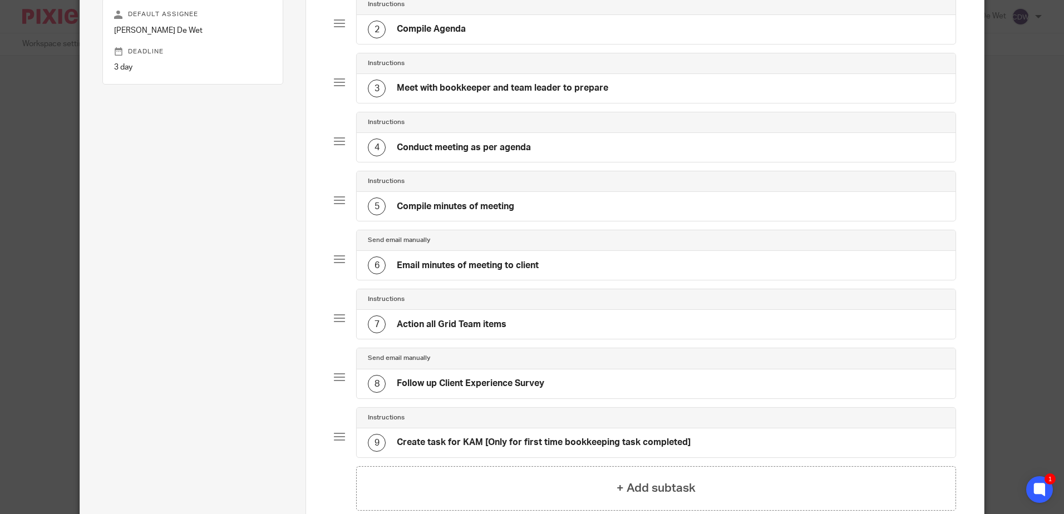
scroll to position [223, 0]
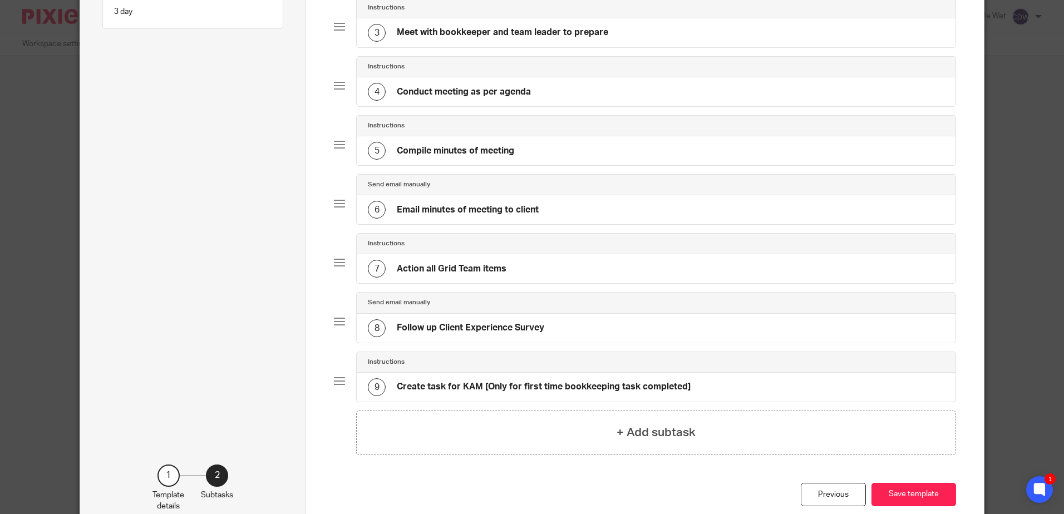
click at [580, 387] on h4 "Create task for KAM [Only for first time bookkeeping task completed]" at bounding box center [544, 387] width 294 height 12
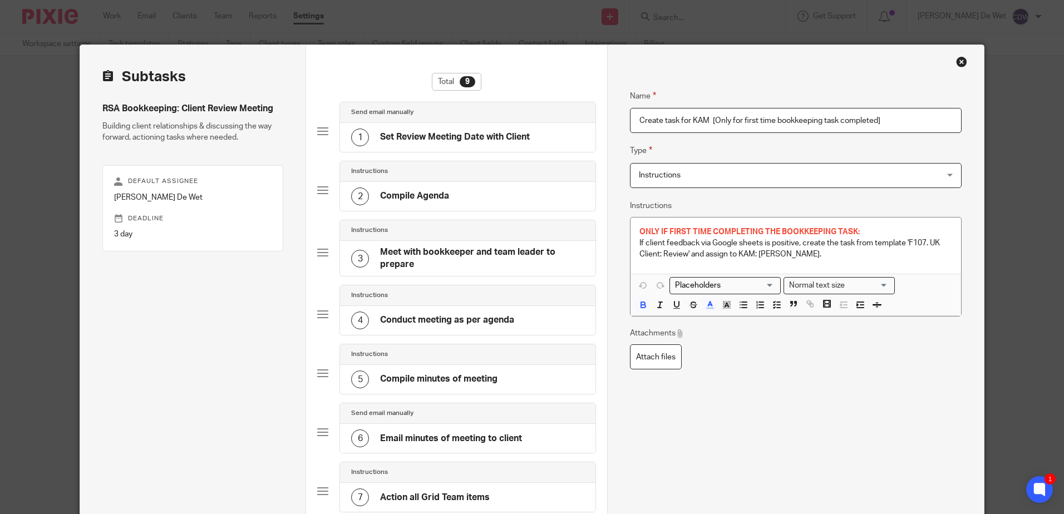
click at [906, 241] on p "If client feedback via Google sheets is positive, create the task from template…" at bounding box center [796, 249] width 312 height 23
click at [799, 249] on p "If client feedback via Google sheets is positive, create the task from template…" at bounding box center [796, 249] width 312 height 23
click at [908, 243] on p "If client feedback via Google sheets is positive, create the task from template…" at bounding box center [796, 249] width 312 height 23
click at [846, 425] on div "Name Create task for KAM [Only for first time bookkeeping task completed] Type …" at bounding box center [795, 308] width 331 height 470
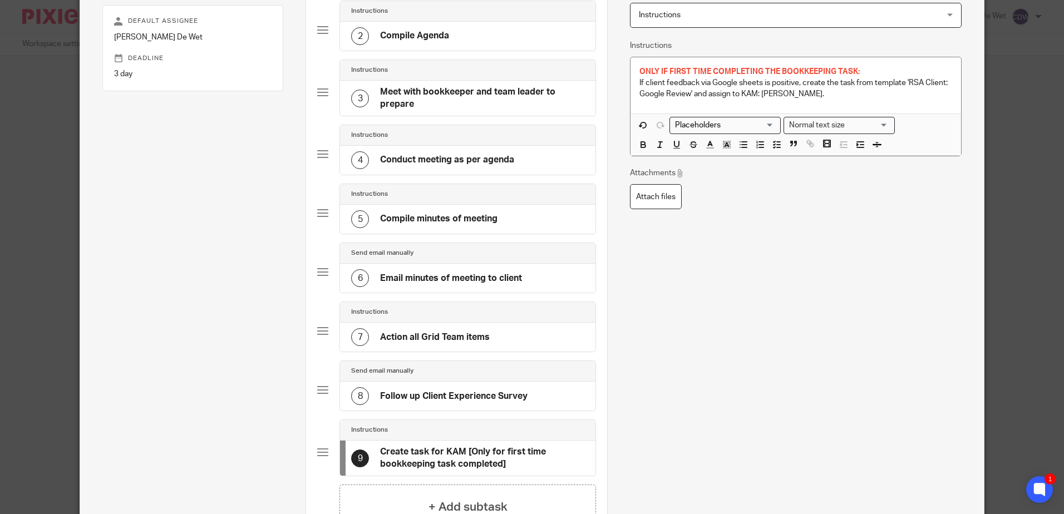
scroll to position [223, 0]
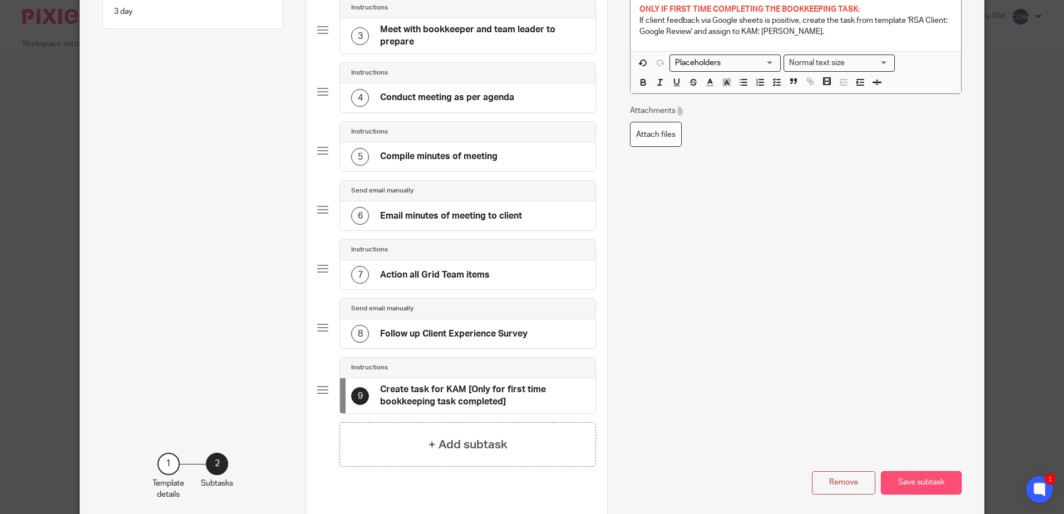
click at [928, 485] on button "Save subtask" at bounding box center [921, 483] width 81 height 24
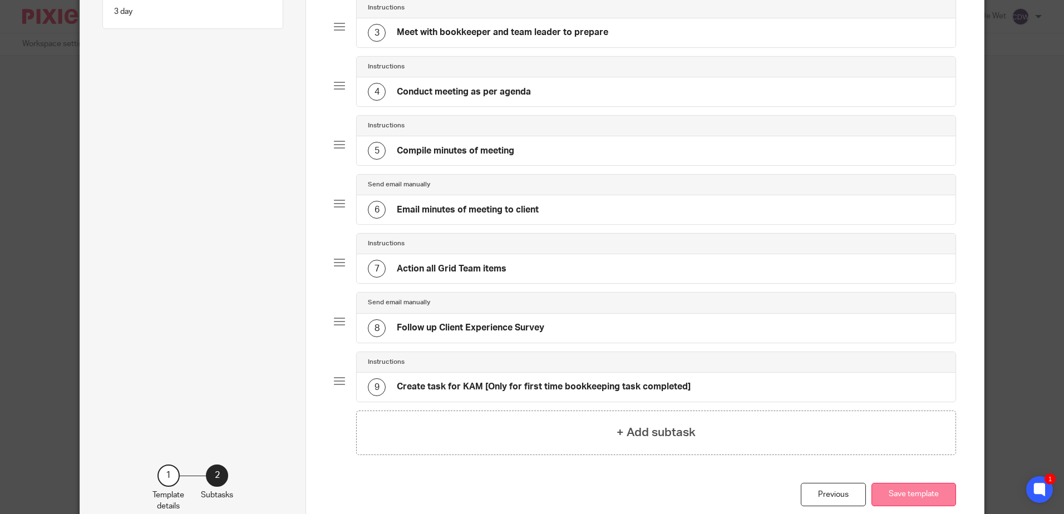
click at [920, 497] on button "Save template" at bounding box center [914, 495] width 85 height 24
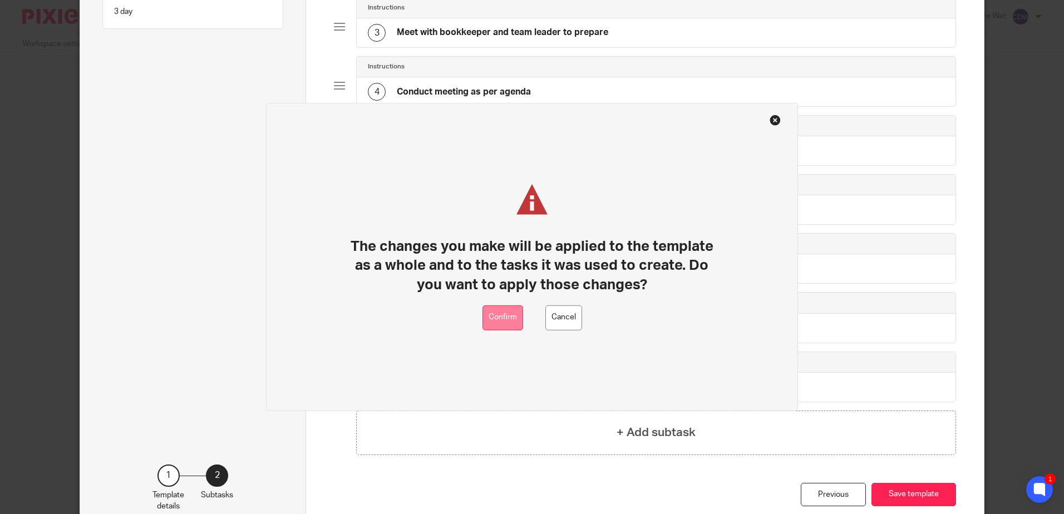
click at [508, 323] on button "Confirm" at bounding box center [503, 318] width 41 height 25
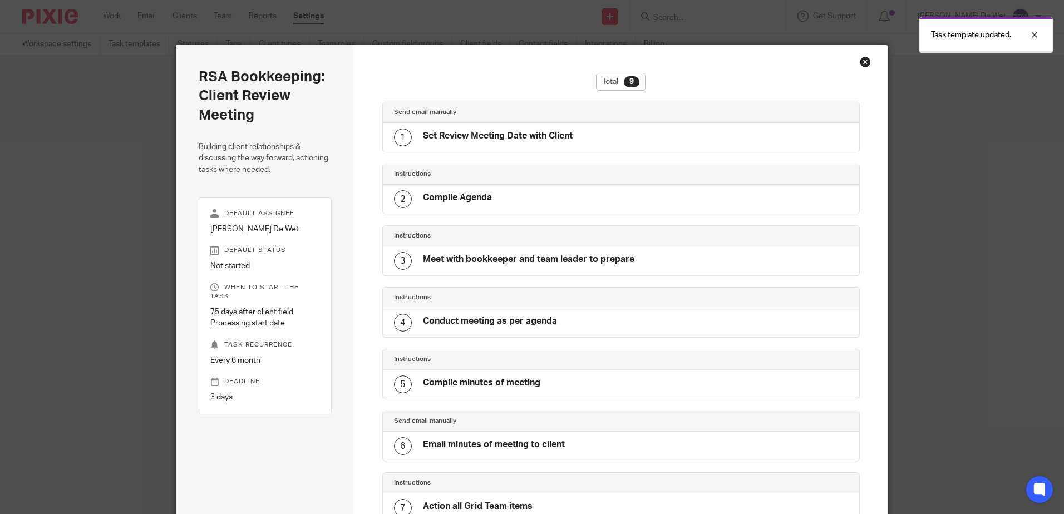
scroll to position [245, 0]
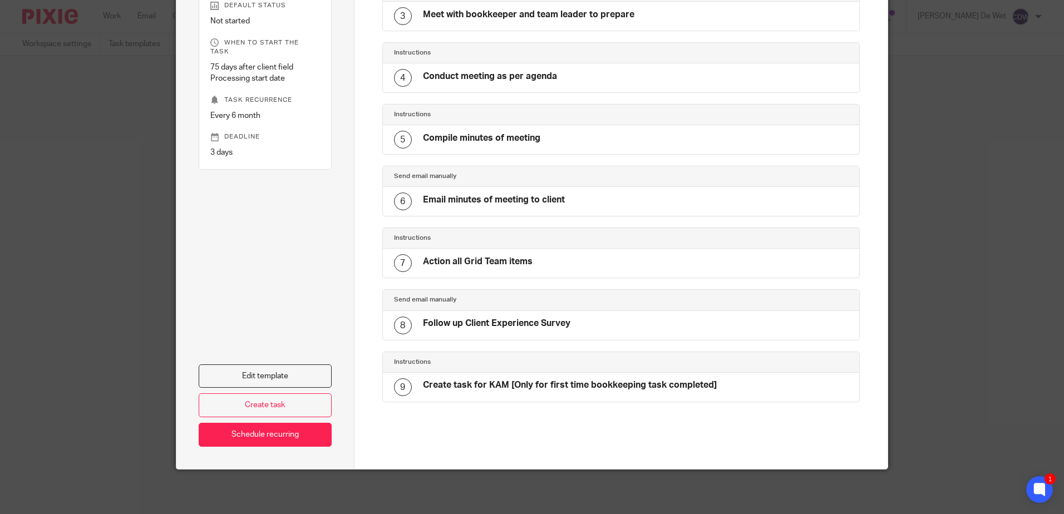
click at [266, 221] on div "Edit template Create task Schedule recurring" at bounding box center [265, 319] width 133 height 254
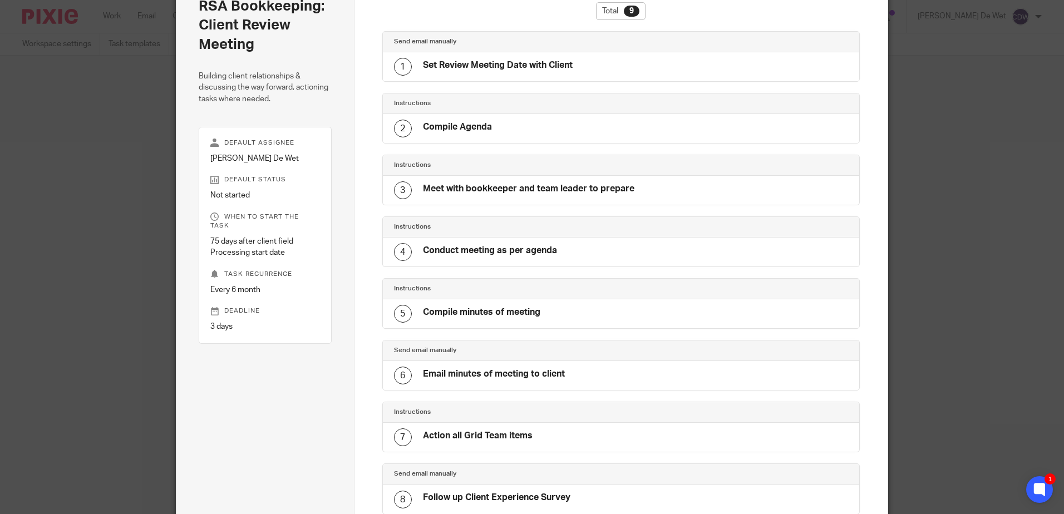
scroll to position [0, 0]
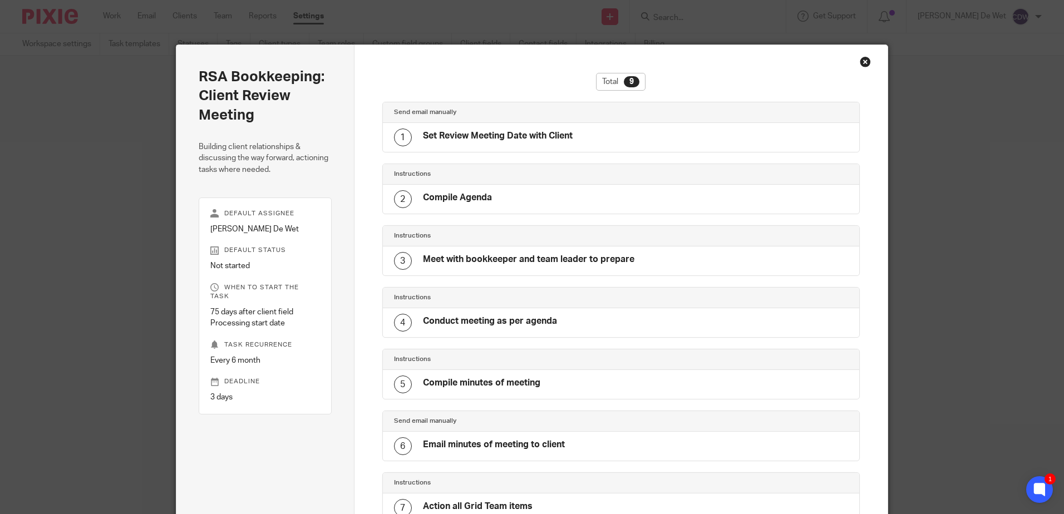
click at [862, 63] on div "Close this dialog window" at bounding box center [865, 61] width 11 height 11
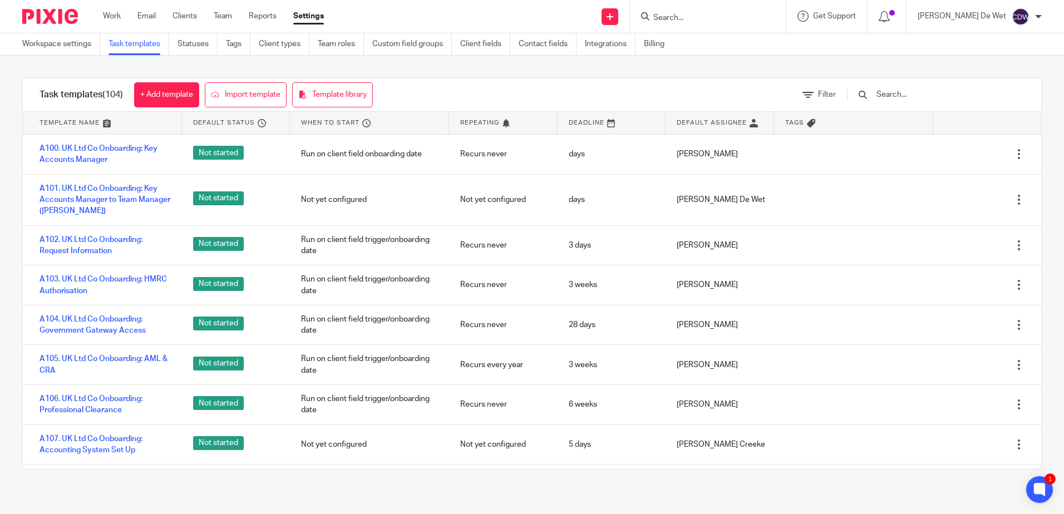
click at [926, 92] on input "text" at bounding box center [941, 95] width 130 height 12
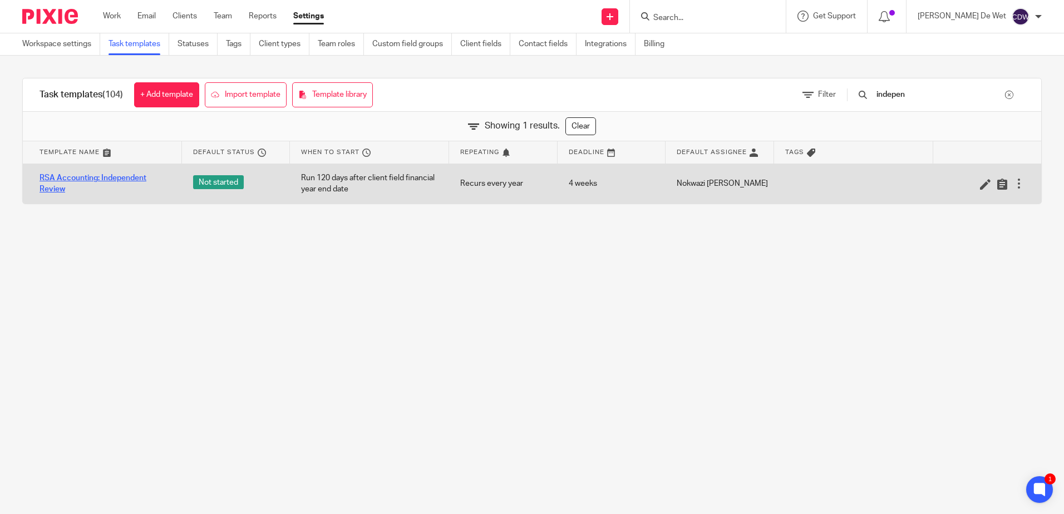
type input "indepen"
click at [116, 179] on link "RSA Accounting: Independent Review" at bounding box center [105, 184] width 131 height 23
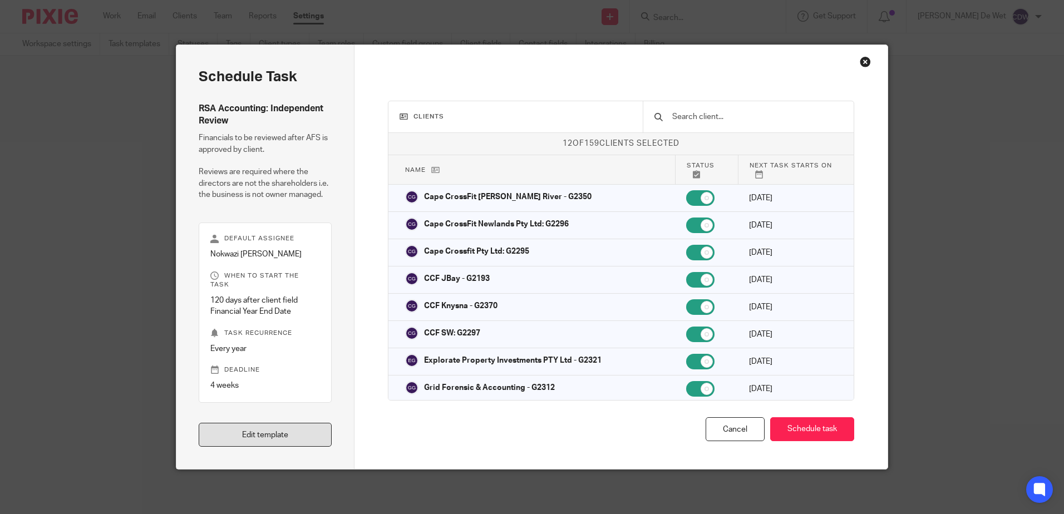
click at [279, 437] on link "Edit template" at bounding box center [265, 435] width 133 height 24
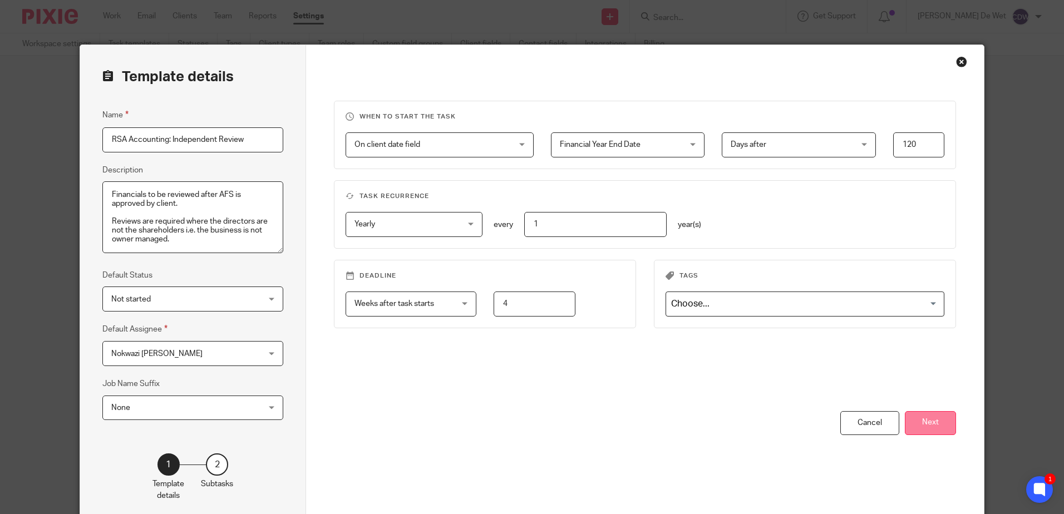
click at [920, 423] on button "Next" at bounding box center [930, 423] width 51 height 24
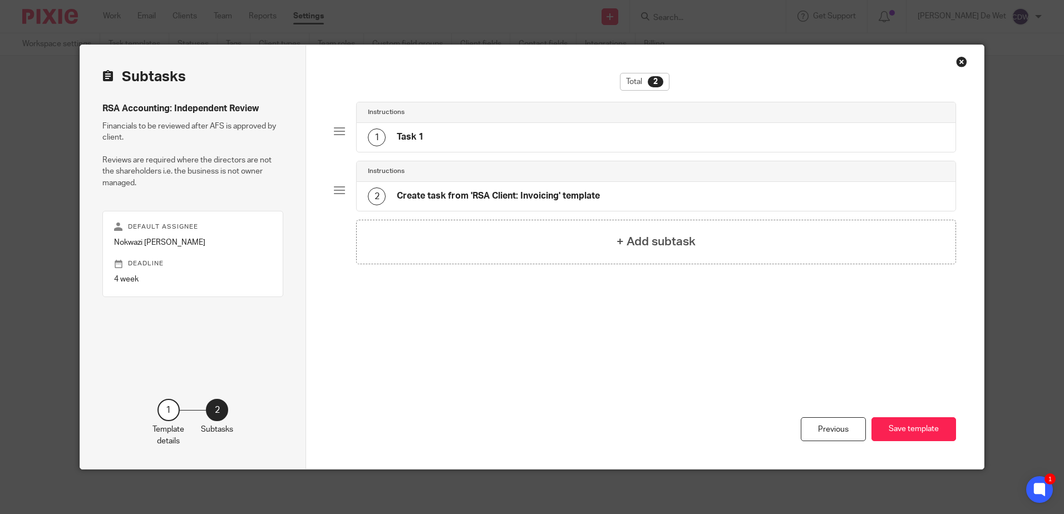
click at [411, 141] on h4 "Task 1" at bounding box center [410, 137] width 27 height 12
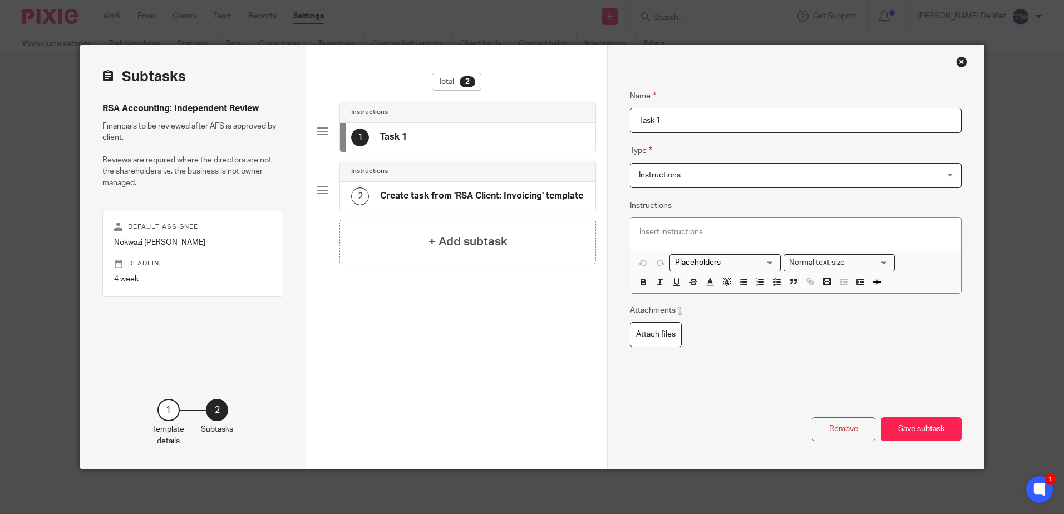
drag, startPoint x: 670, startPoint y: 120, endPoint x: 554, endPoint y: 125, distance: 115.9
click at [554, 125] on div "Subtasks RSA Accounting: Independent Review Financials to be reviewed after AFS…" at bounding box center [531, 257] width 903 height 424
type input "Reviews outsourced"
click at [682, 235] on p at bounding box center [796, 232] width 312 height 11
click at [931, 428] on button "Save subtask" at bounding box center [921, 429] width 81 height 24
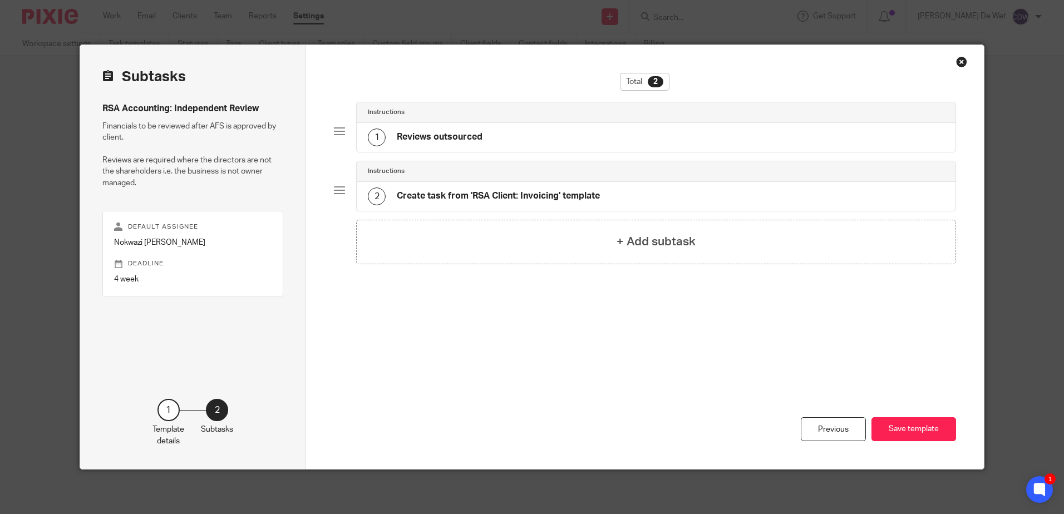
click at [493, 197] on h4 "Create task from 'RSA Client: Invoicing' template" at bounding box center [498, 196] width 203 height 12
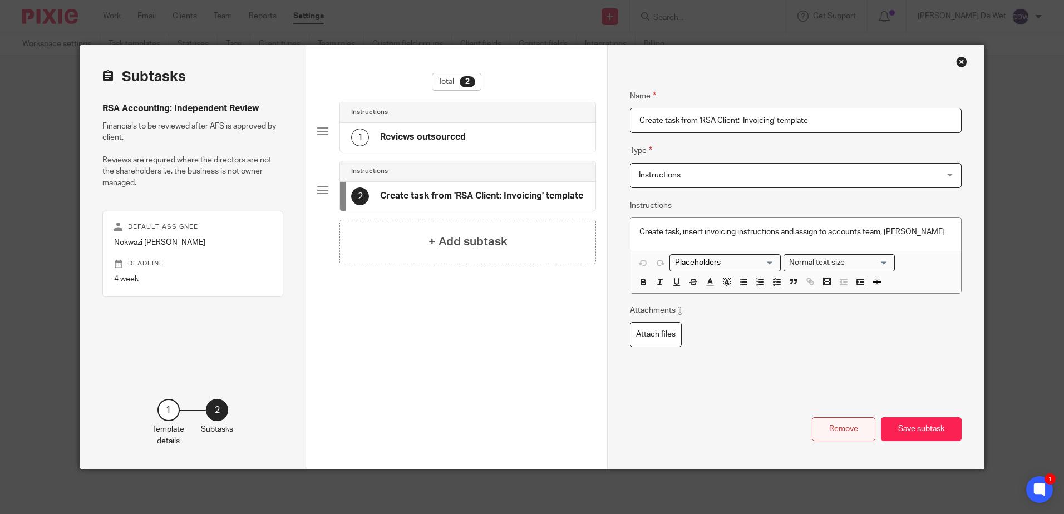
click at [838, 426] on button "Remove" at bounding box center [843, 429] width 63 height 24
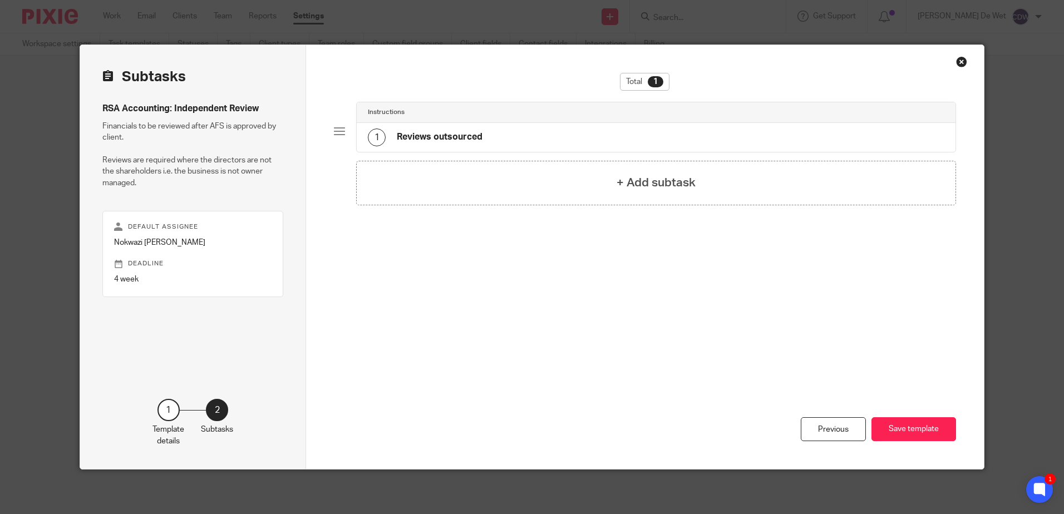
click at [456, 141] on h4 "Reviews outsourced" at bounding box center [440, 137] width 86 height 12
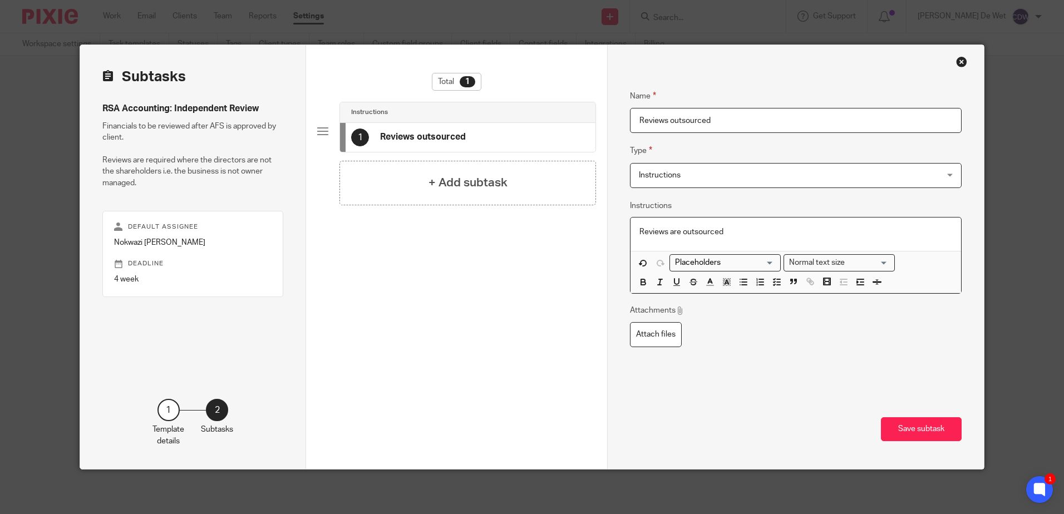
click at [728, 231] on p "Reviews are outsourced" at bounding box center [796, 232] width 312 height 11
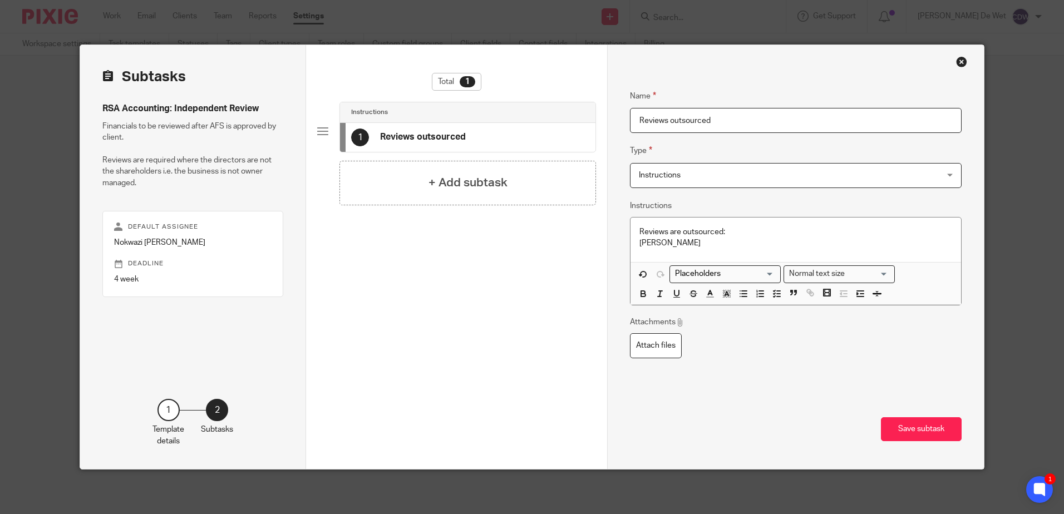
click at [725, 241] on p "[PERSON_NAME]" at bounding box center [796, 243] width 312 height 11
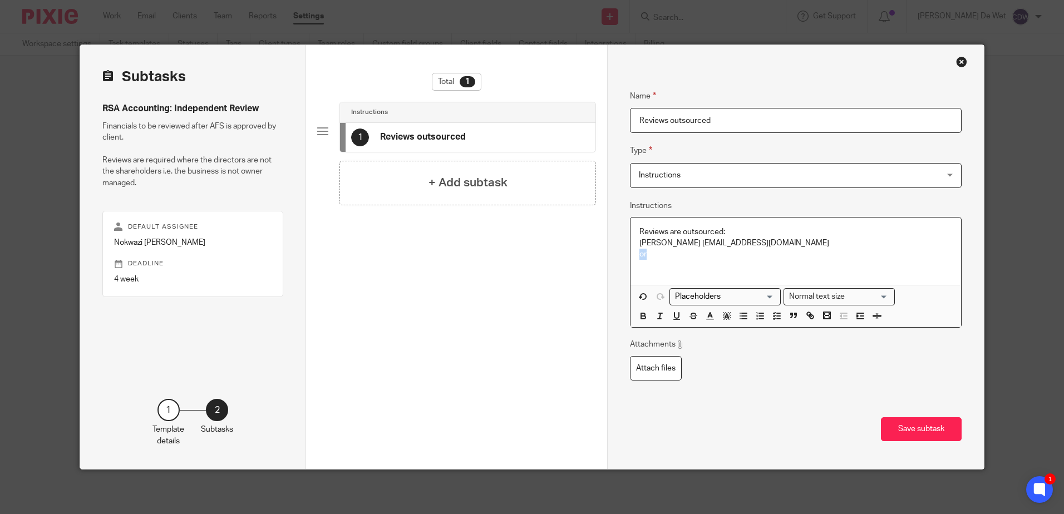
drag, startPoint x: 644, startPoint y: 254, endPoint x: 633, endPoint y: 255, distance: 11.1
click at [633, 255] on div "Reviews are outsourced: Sulene Botha sulene.botha@gridfa.com or" at bounding box center [796, 251] width 330 height 67
click at [638, 316] on icon "button" at bounding box center [643, 316] width 10 height 10
click at [659, 253] on p "or" at bounding box center [796, 254] width 312 height 11
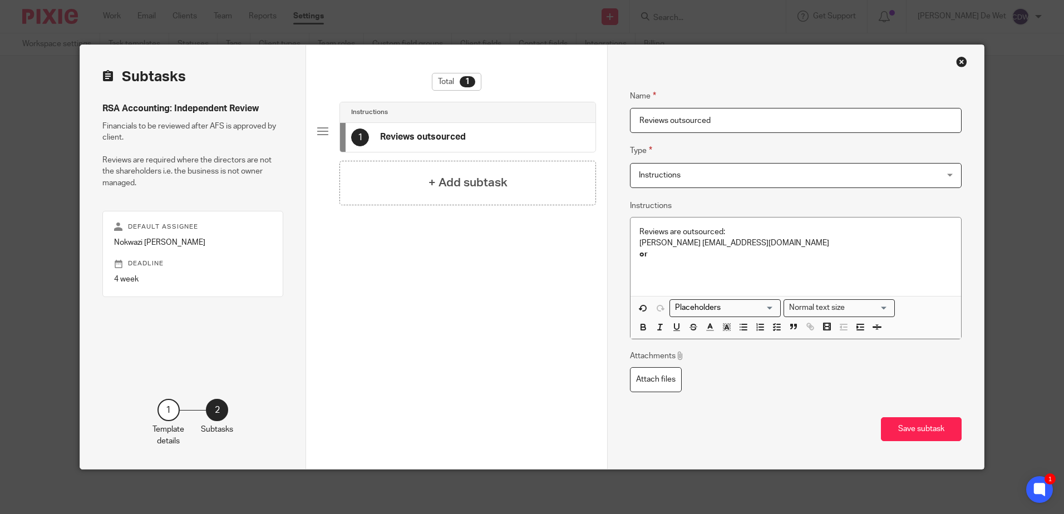
click at [660, 259] on p "or" at bounding box center [796, 254] width 312 height 11
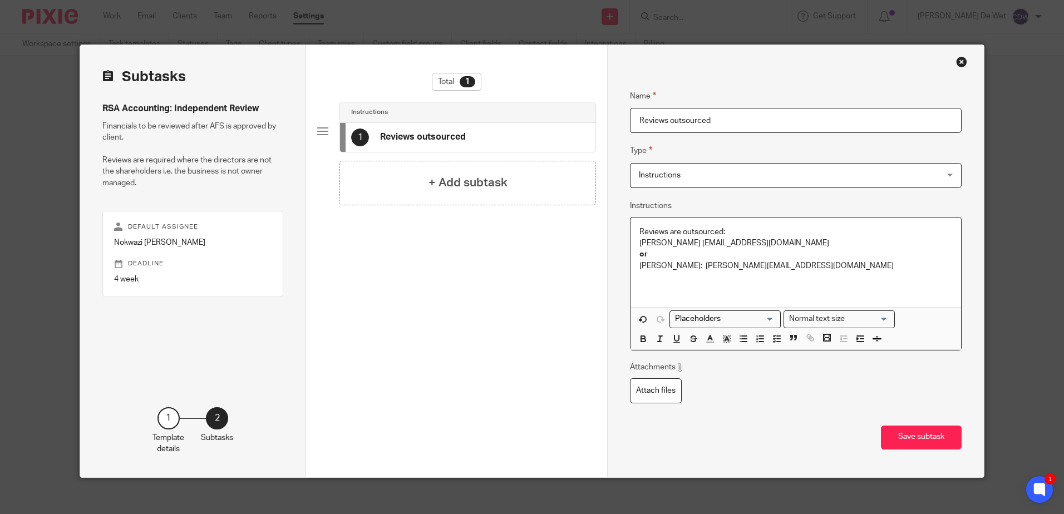
click at [681, 244] on p "Sulene Botha sulene.botha@gridfa.com" at bounding box center [796, 243] width 312 height 11
click at [789, 242] on p "Sulene Botha: sulene.botha@gridfa.com" at bounding box center [796, 243] width 312 height 11
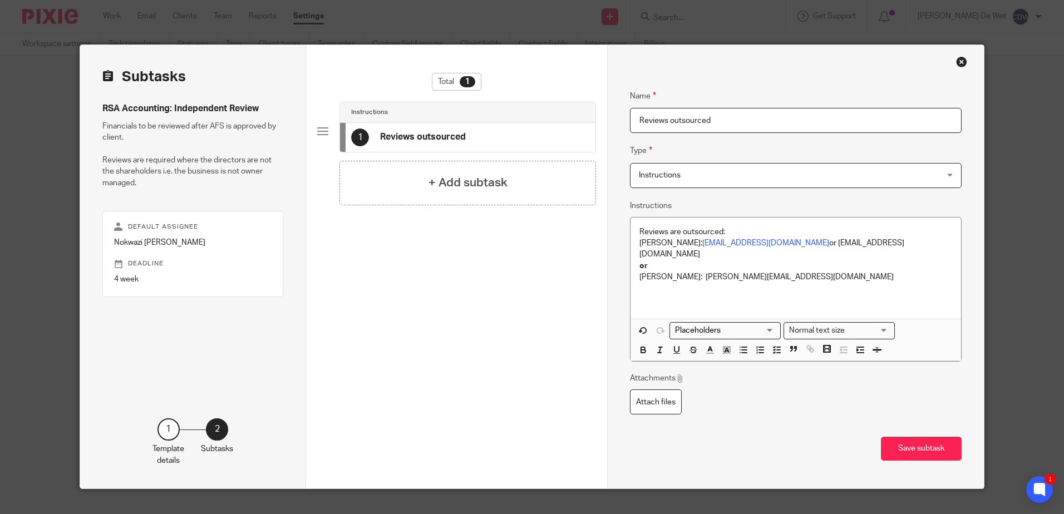
click at [932, 441] on button "Save subtask" at bounding box center [921, 449] width 81 height 24
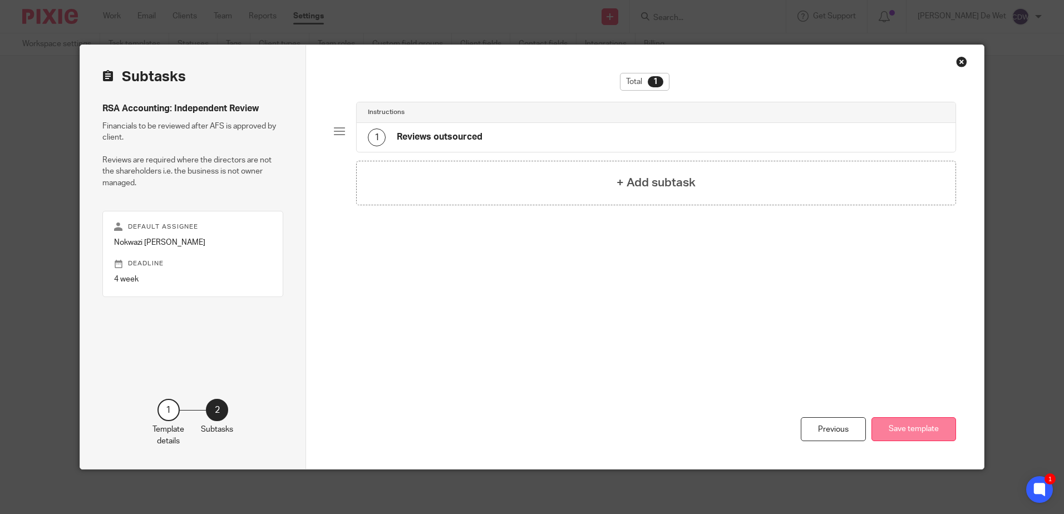
click at [916, 428] on button "Save template" at bounding box center [914, 429] width 85 height 24
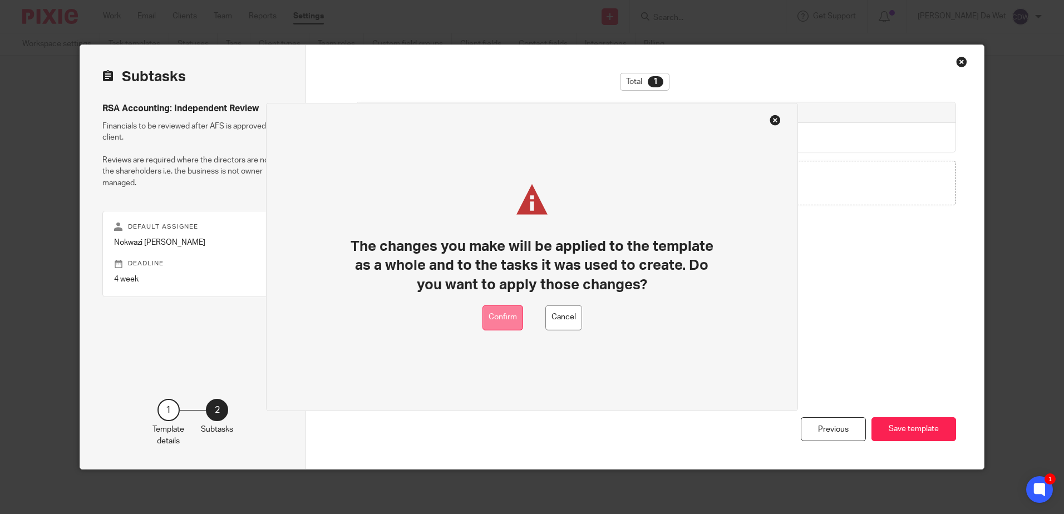
click at [507, 322] on button "Confirm" at bounding box center [503, 318] width 41 height 25
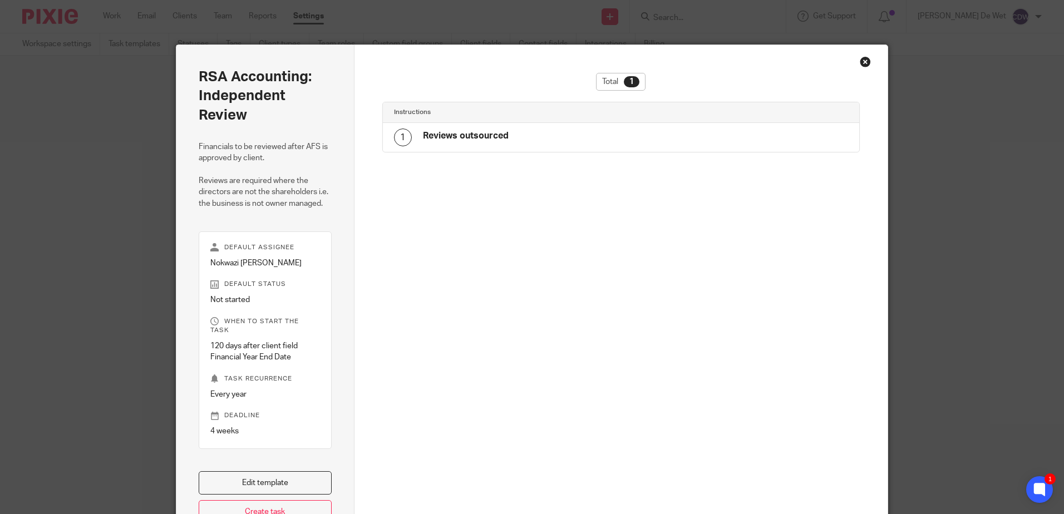
click at [670, 326] on div "Total 1 Instructions 1 Reviews outsourced" at bounding box center [621, 221] width 478 height 297
click at [862, 62] on div "Close this dialog window" at bounding box center [865, 61] width 11 height 11
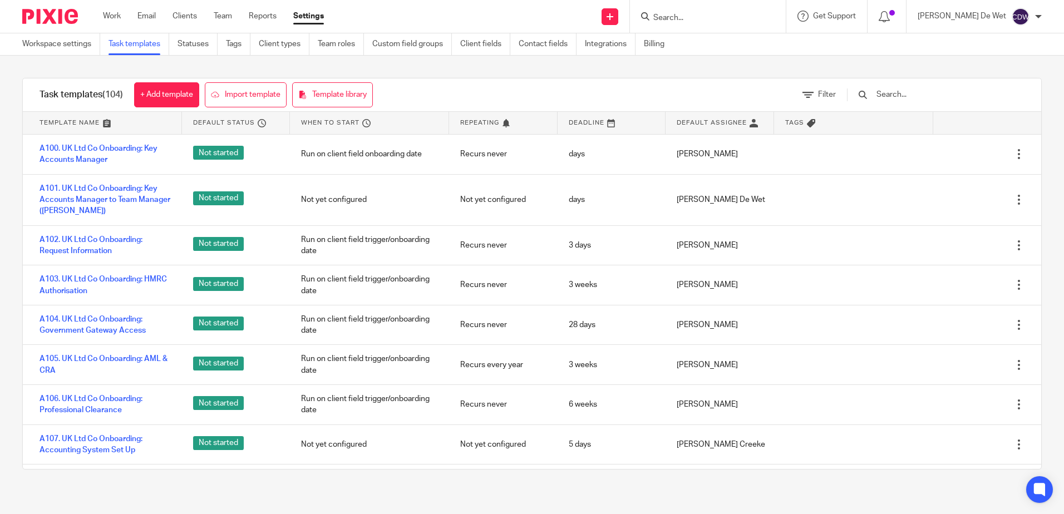
click at [925, 96] on input "text" at bounding box center [941, 95] width 130 height 12
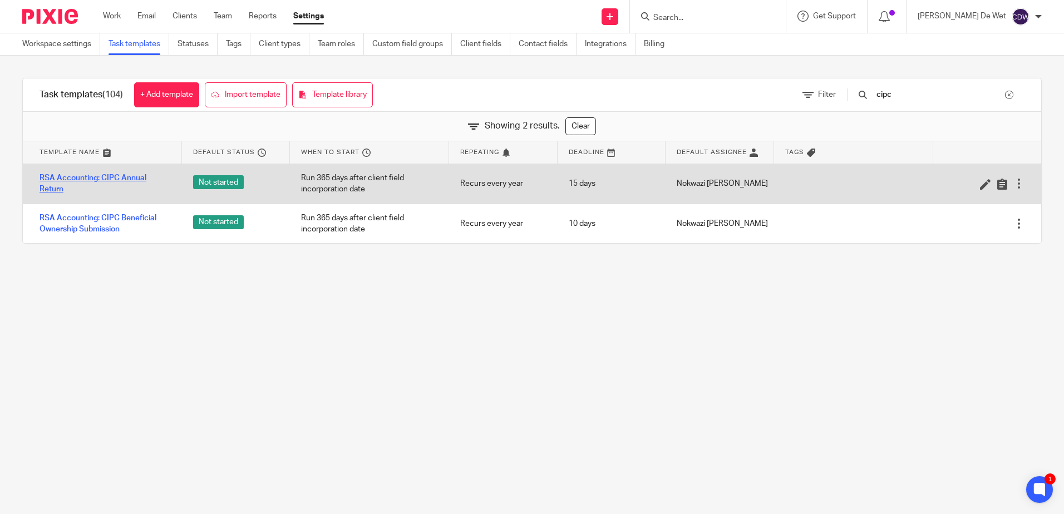
type input "cipc"
click at [132, 181] on link "RSA Accounting: CIPC Annual Return" at bounding box center [105, 184] width 131 height 23
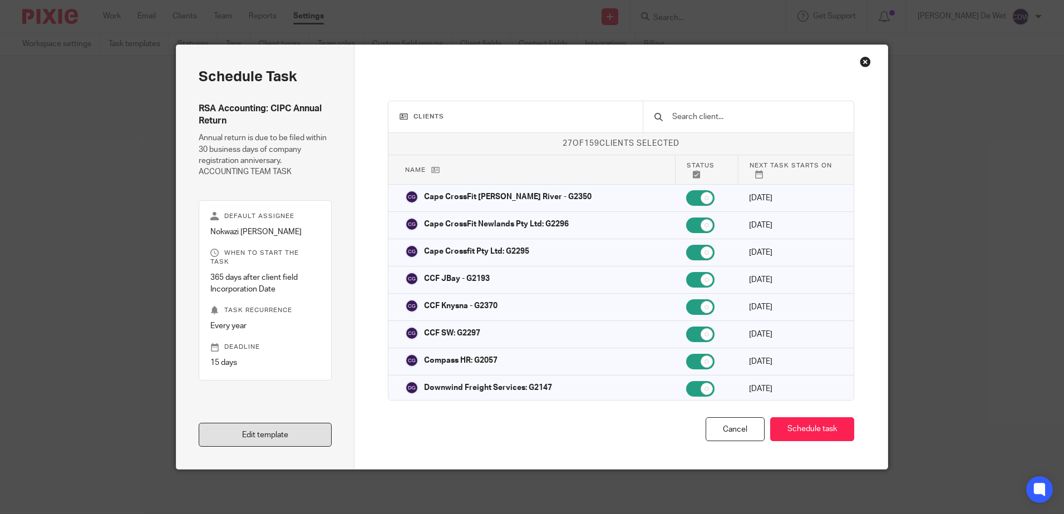
click at [260, 437] on link "Edit template" at bounding box center [265, 435] width 133 height 24
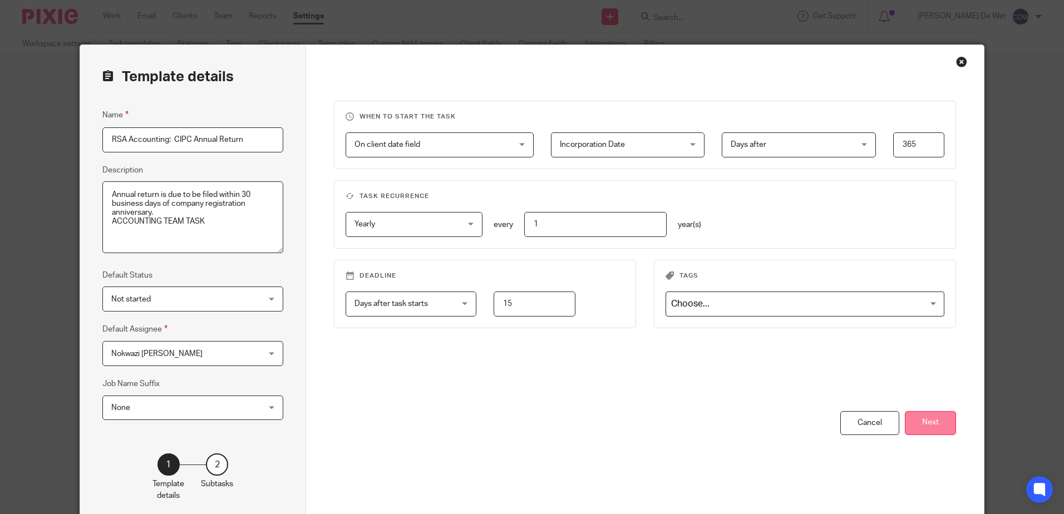
click at [940, 426] on button "Next" at bounding box center [930, 423] width 51 height 24
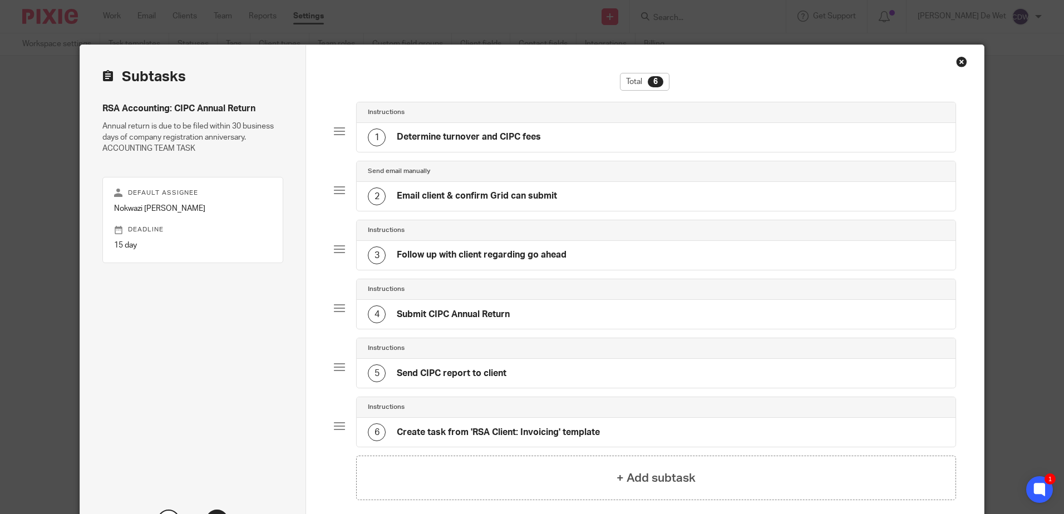
click at [466, 316] on h4 "Submit CIPC Annual Return" at bounding box center [453, 315] width 113 height 12
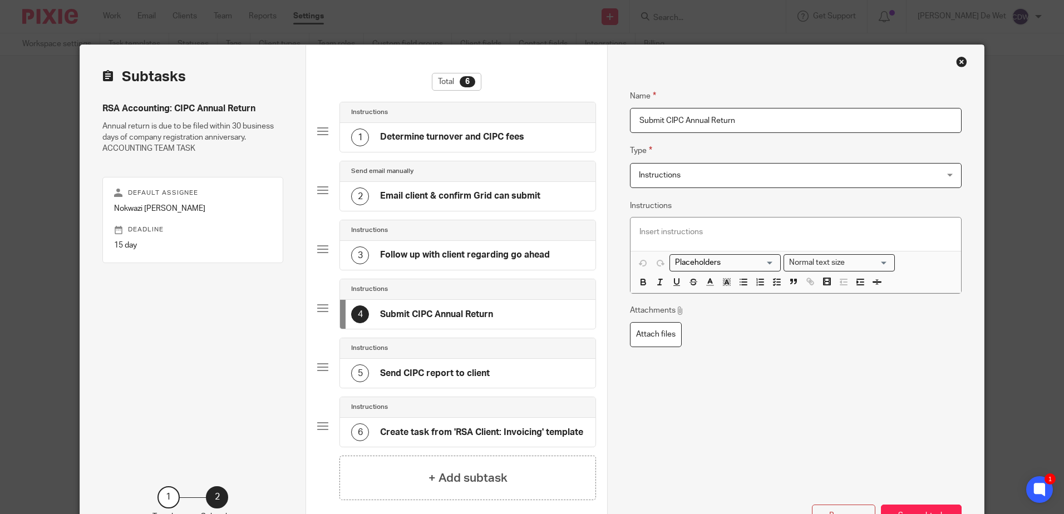
click at [957, 63] on div "Close this dialog window" at bounding box center [961, 61] width 11 height 11
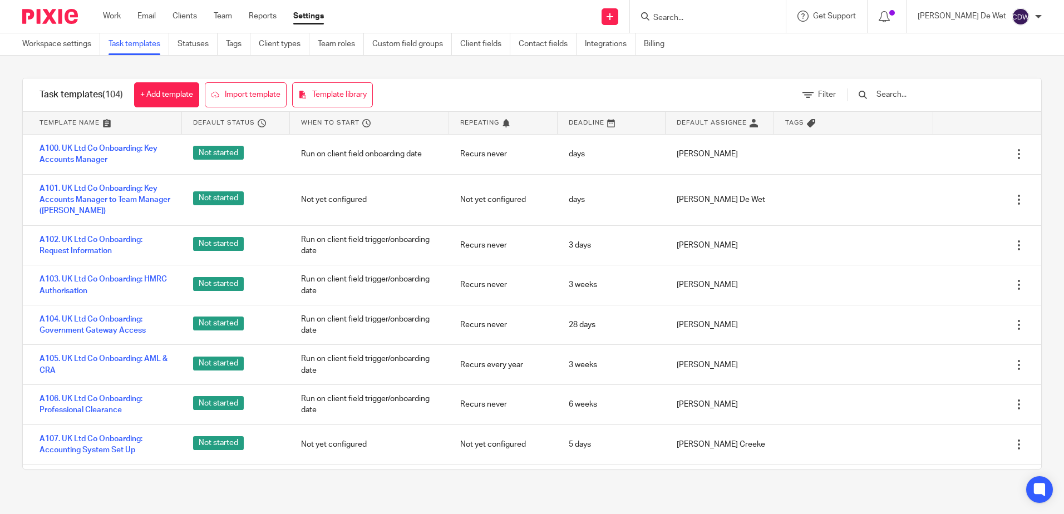
click at [933, 96] on input "text" at bounding box center [941, 95] width 130 height 12
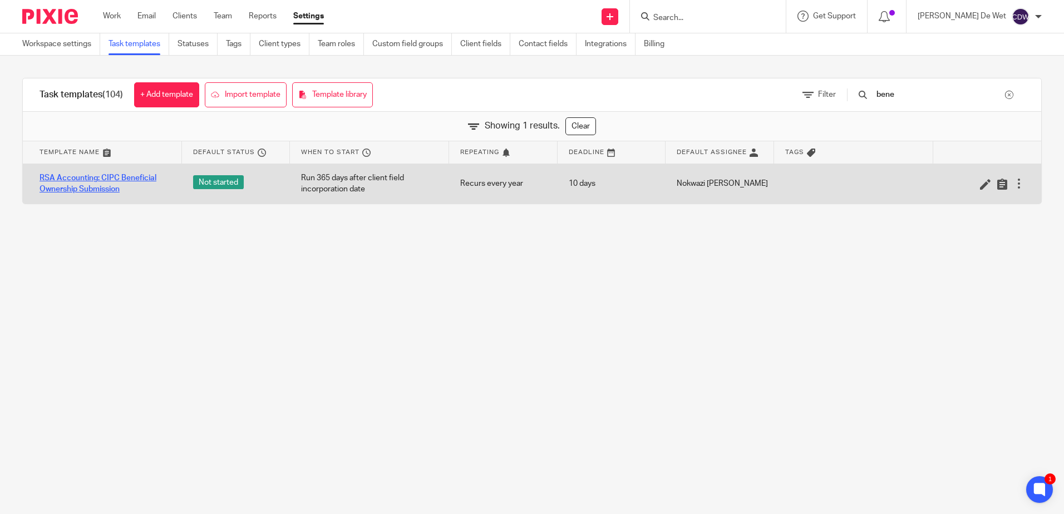
type input "bene"
click at [94, 189] on link "RSA Accounting: CIPC Beneficial Ownership Submission" at bounding box center [105, 184] width 131 height 23
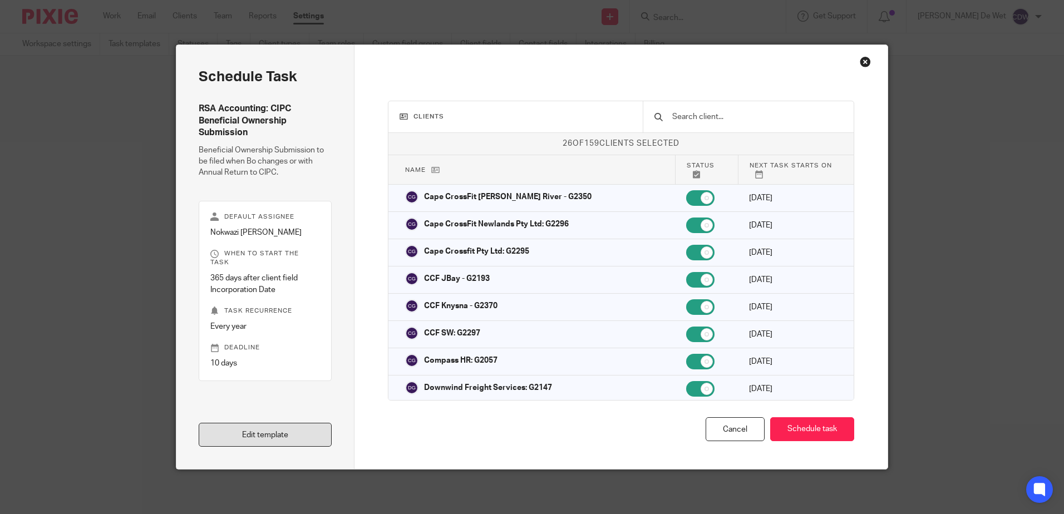
click at [289, 440] on link "Edit template" at bounding box center [265, 435] width 133 height 24
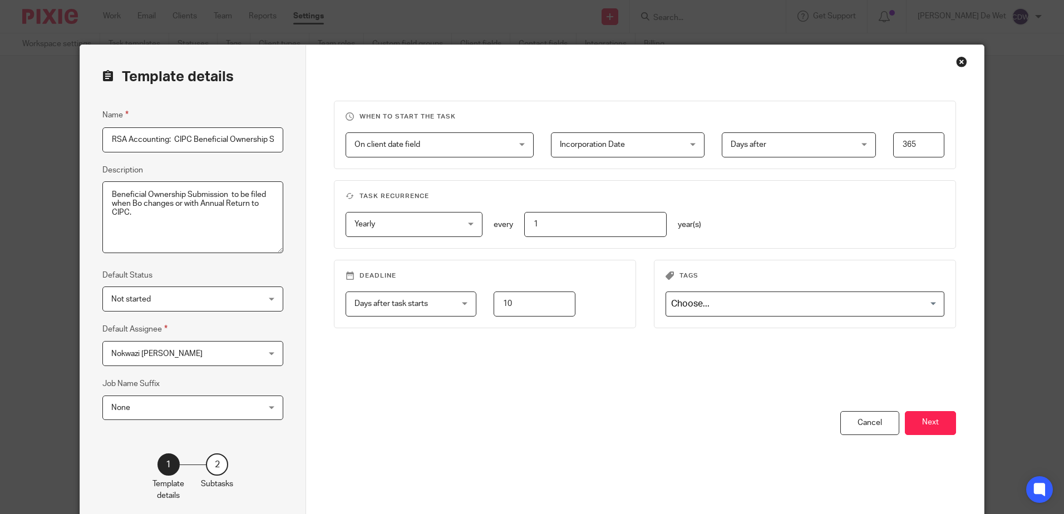
scroll to position [0, 36]
click at [942, 420] on button "Next" at bounding box center [930, 423] width 51 height 24
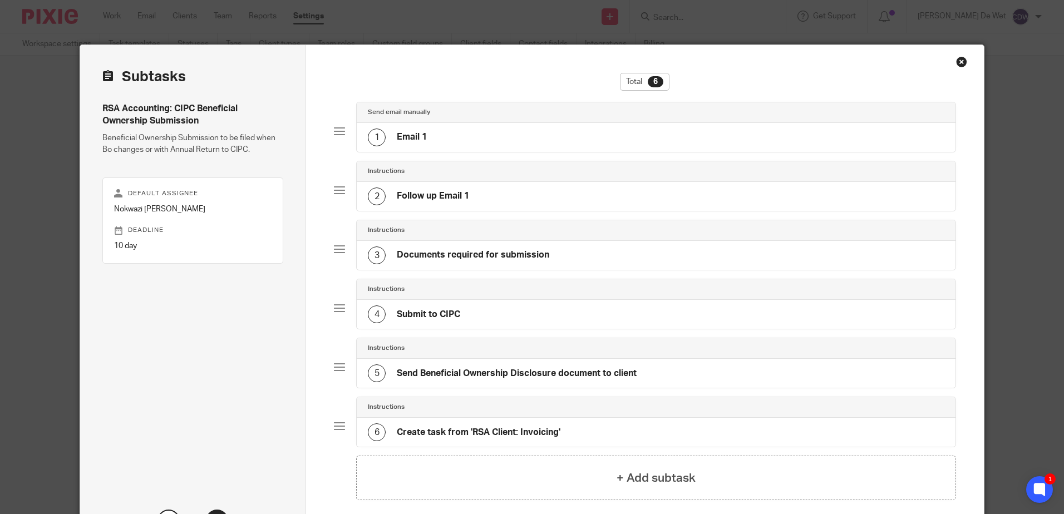
click at [569, 378] on h4 "Send Beneficial Ownership Disclosure document to client" at bounding box center [517, 374] width 240 height 12
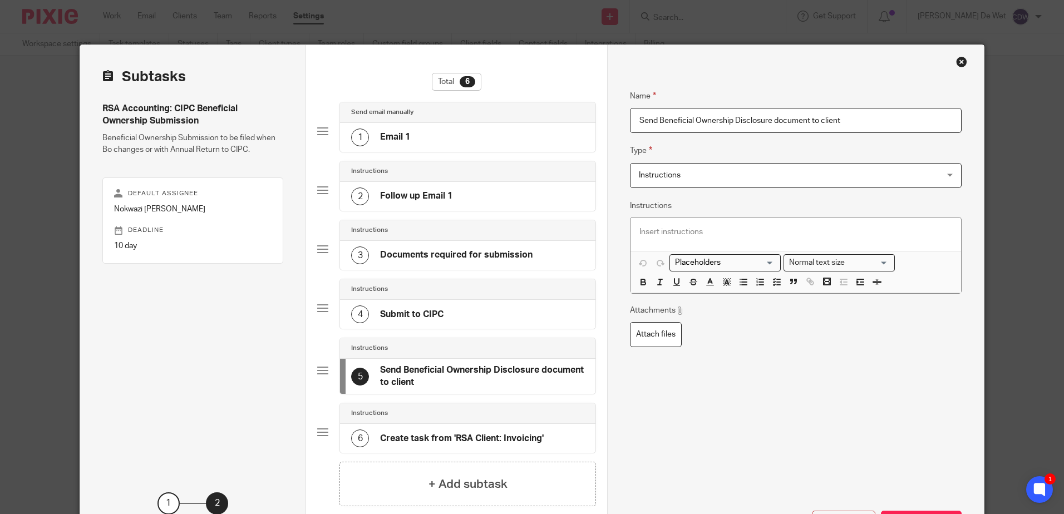
click at [956, 62] on div "Close this dialog window" at bounding box center [961, 61] width 11 height 11
